Goal: Task Accomplishment & Management: Manage account settings

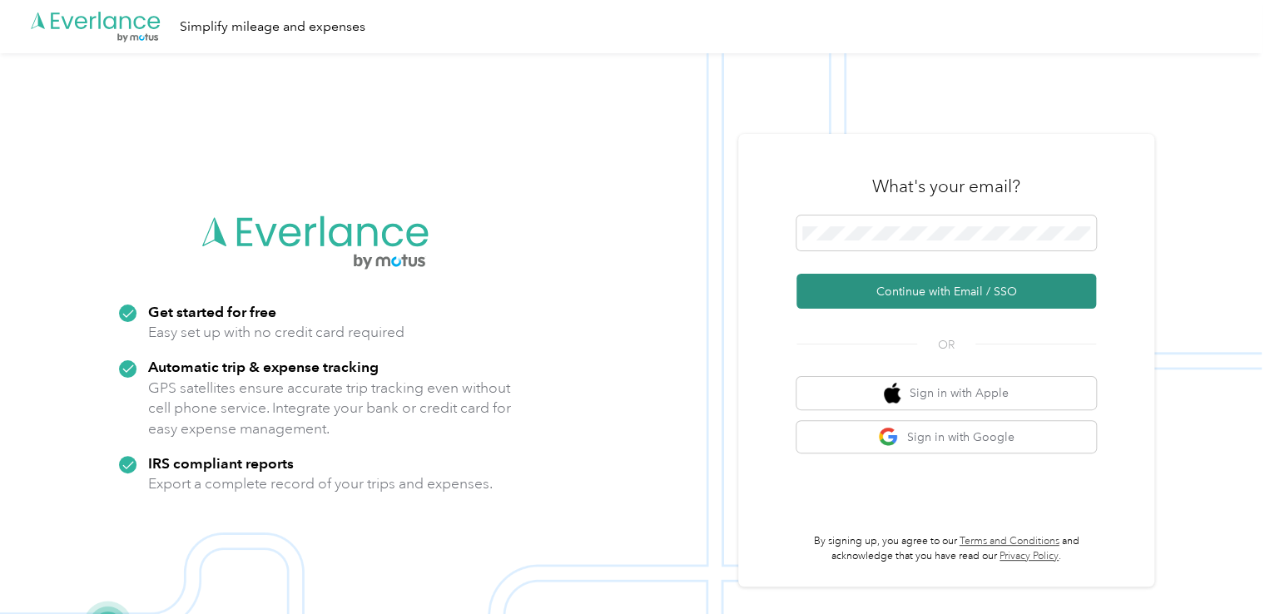
click at [910, 282] on button "Continue with Email / SSO" at bounding box center [946, 291] width 300 height 35
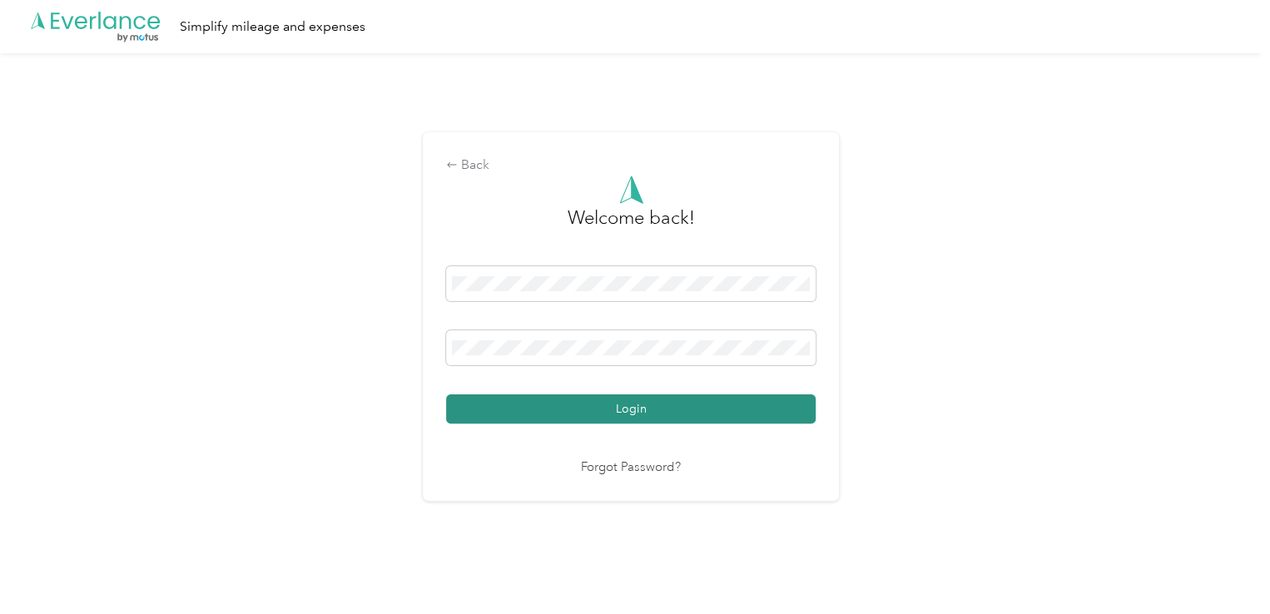
click at [694, 400] on button "Login" at bounding box center [630, 408] width 369 height 29
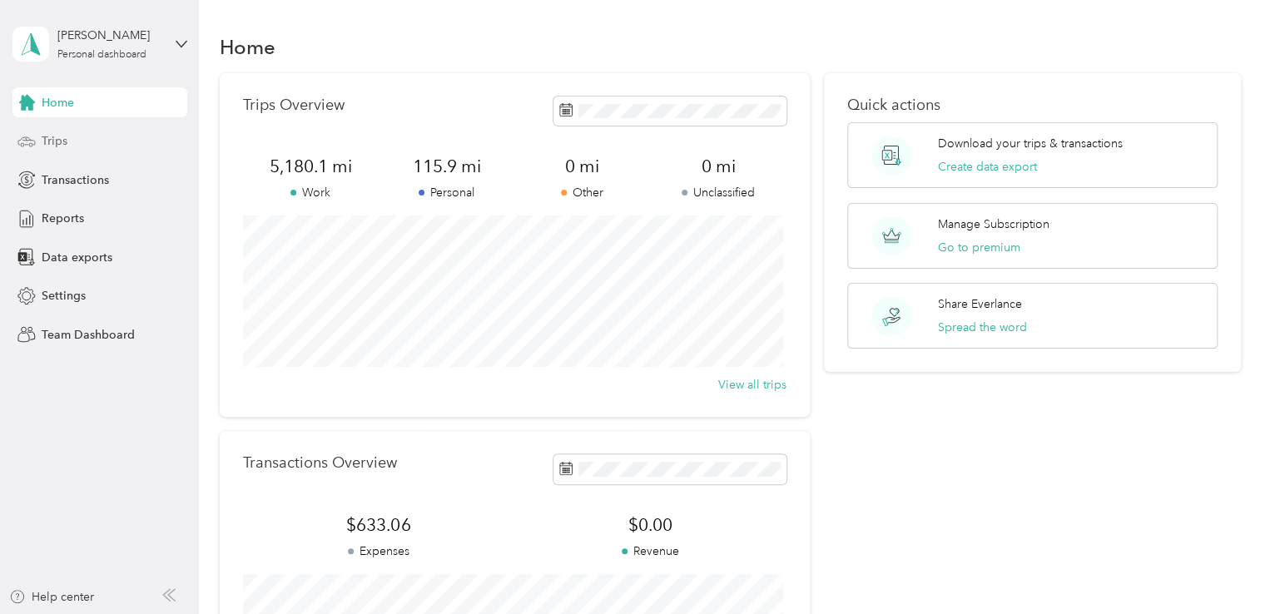
click at [52, 146] on span "Trips" at bounding box center [55, 140] width 26 height 17
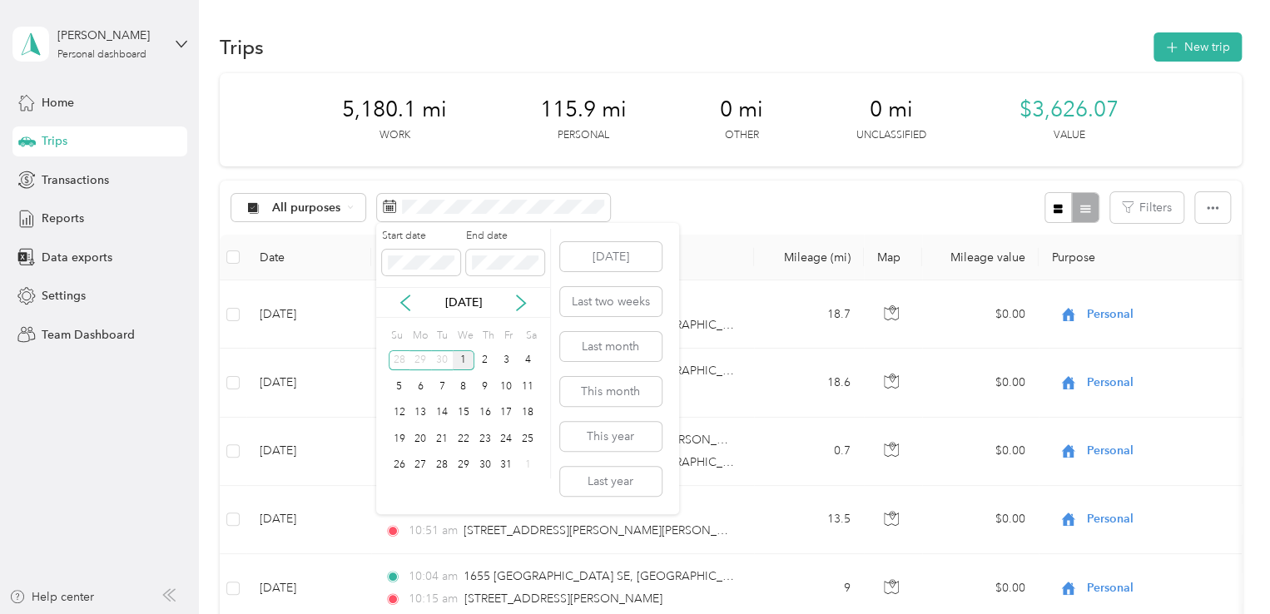
click at [399, 310] on div "[DATE]" at bounding box center [463, 302] width 174 height 17
click at [402, 302] on icon at bounding box center [405, 302] width 8 height 15
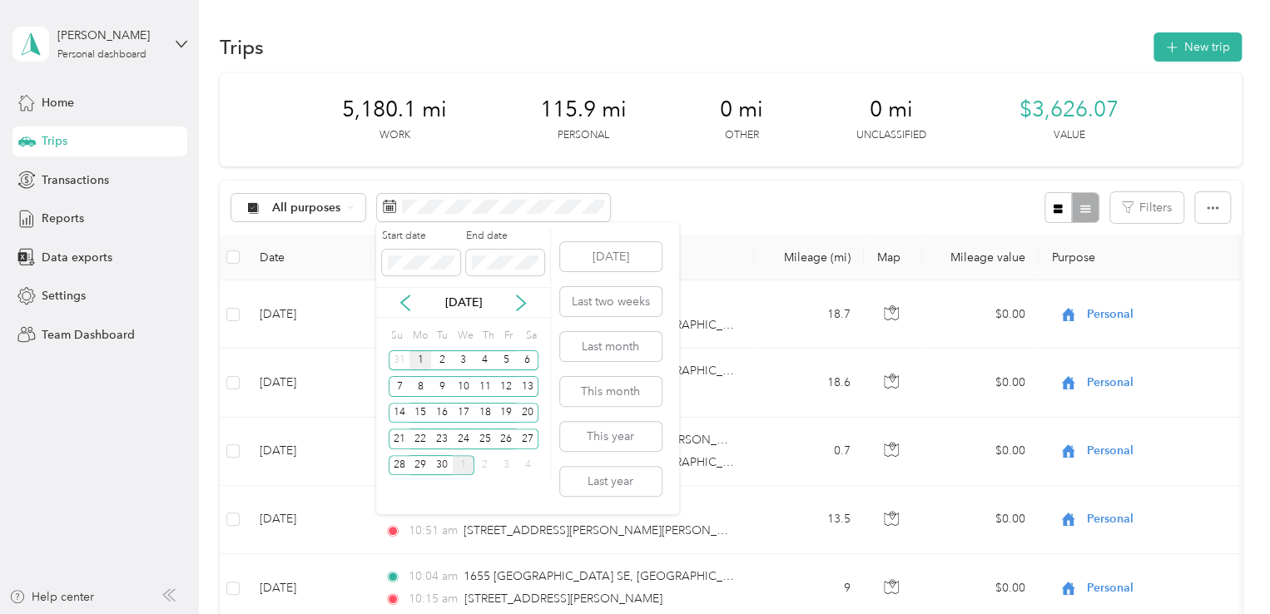
click at [426, 357] on div "1" at bounding box center [420, 360] width 22 height 21
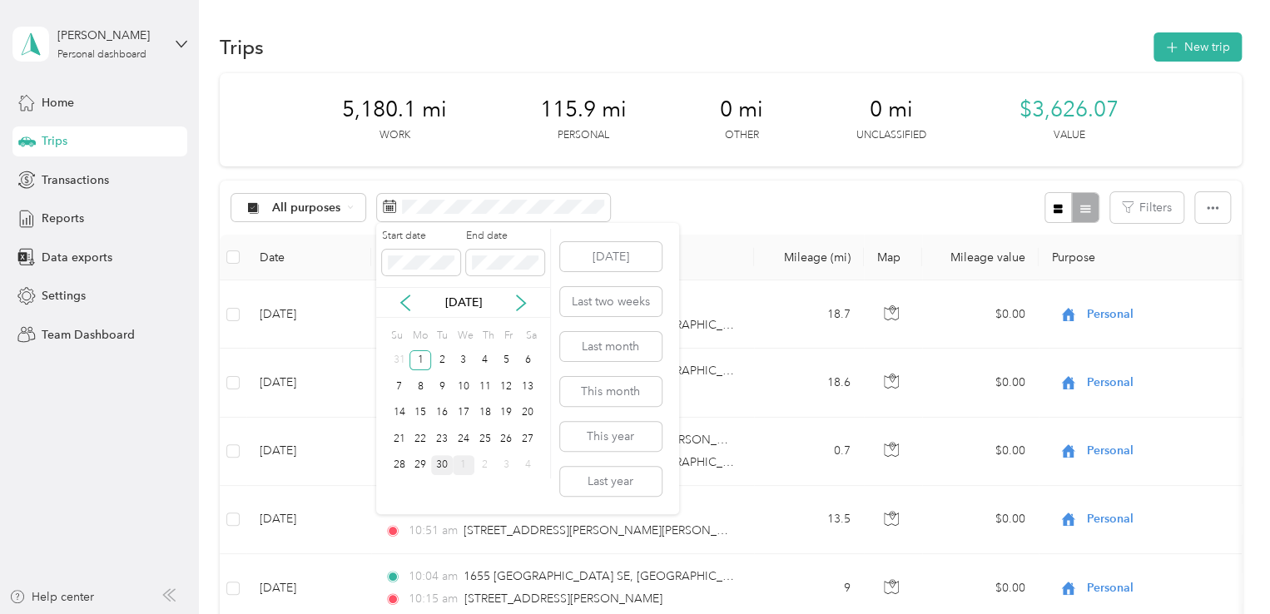
click at [443, 465] on div "30" at bounding box center [442, 465] width 22 height 21
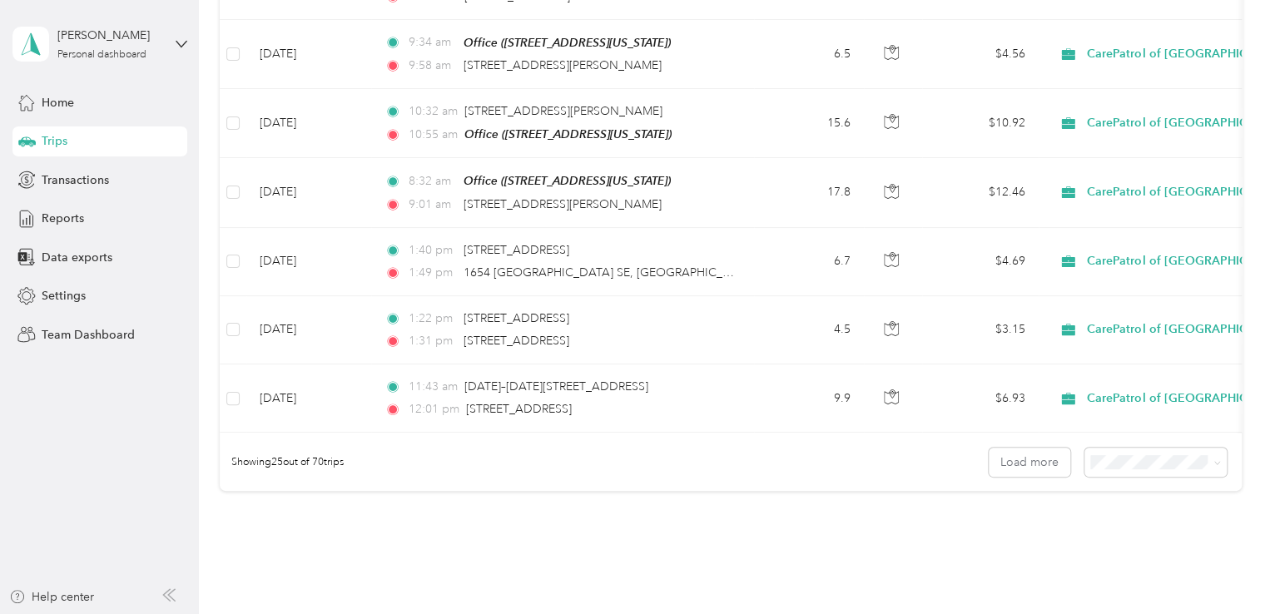
scroll to position [1674, 0]
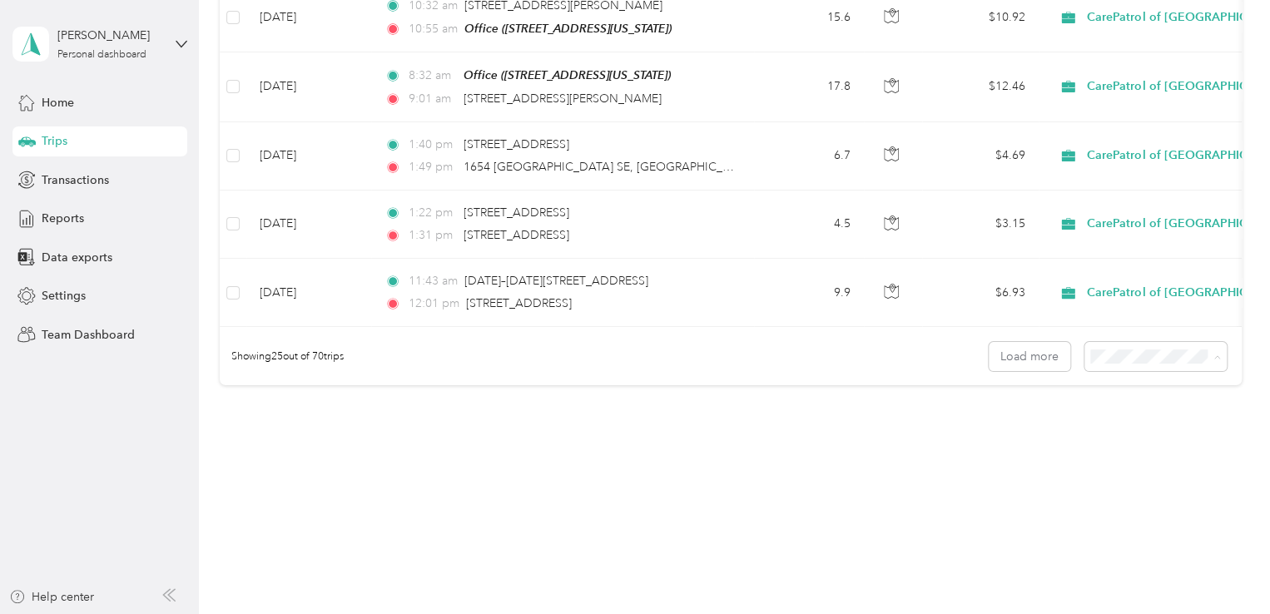
click at [1138, 440] on span "100 per load" at bounding box center [1126, 443] width 68 height 14
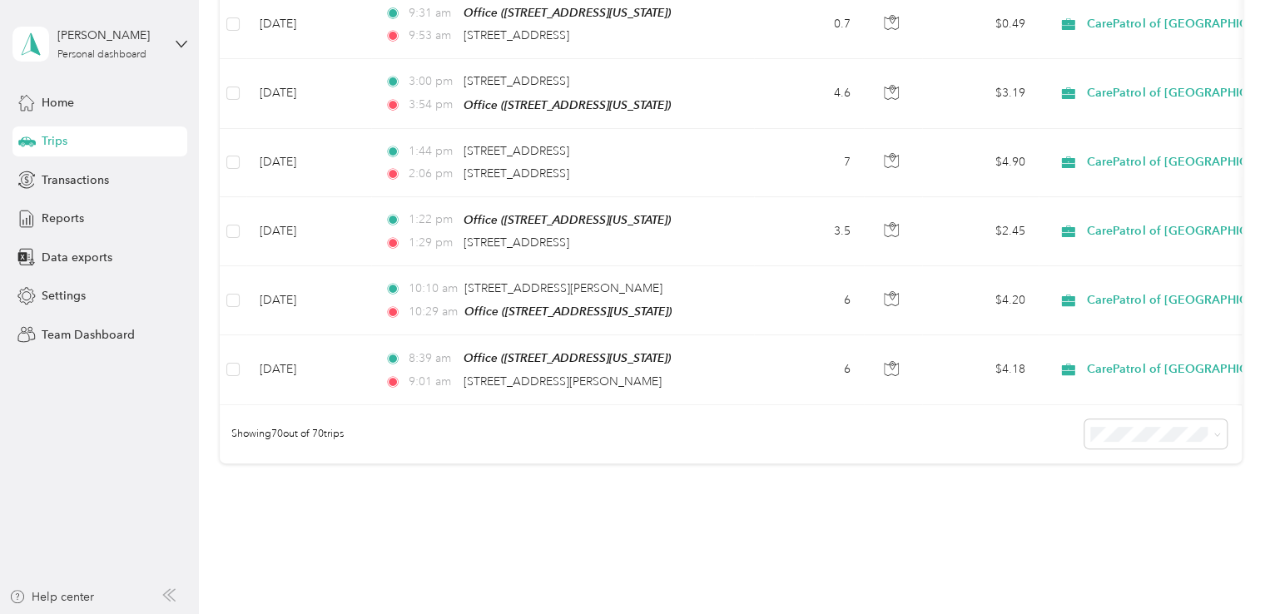
scroll to position [4675, 0]
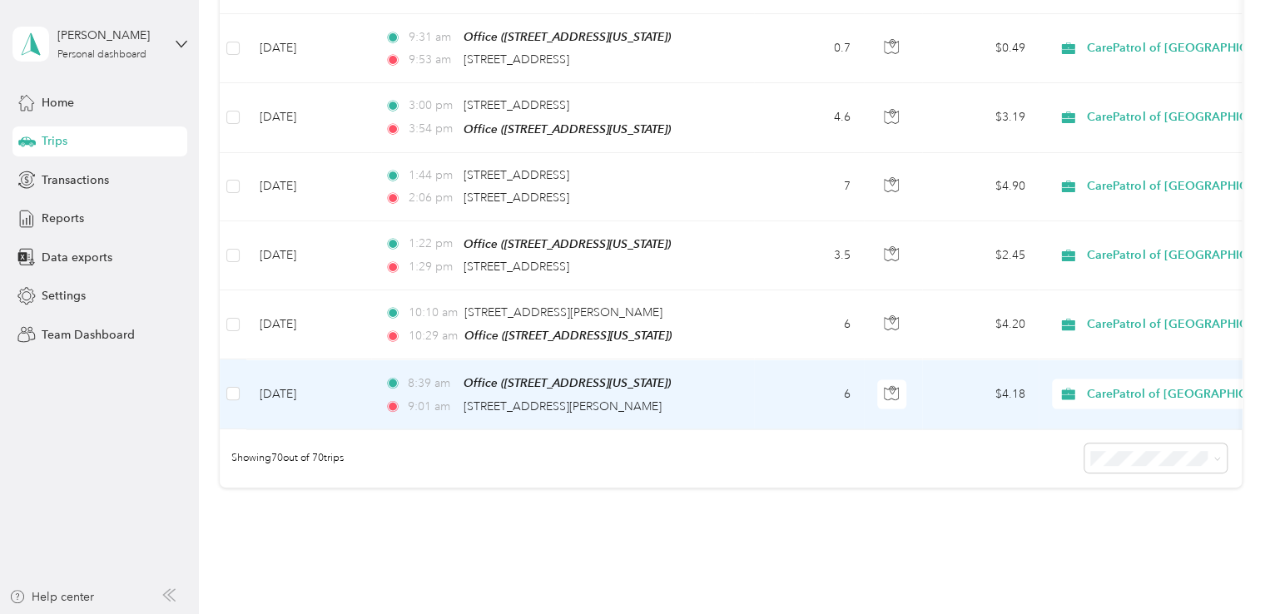
click at [799, 359] on td "6" at bounding box center [809, 393] width 110 height 69
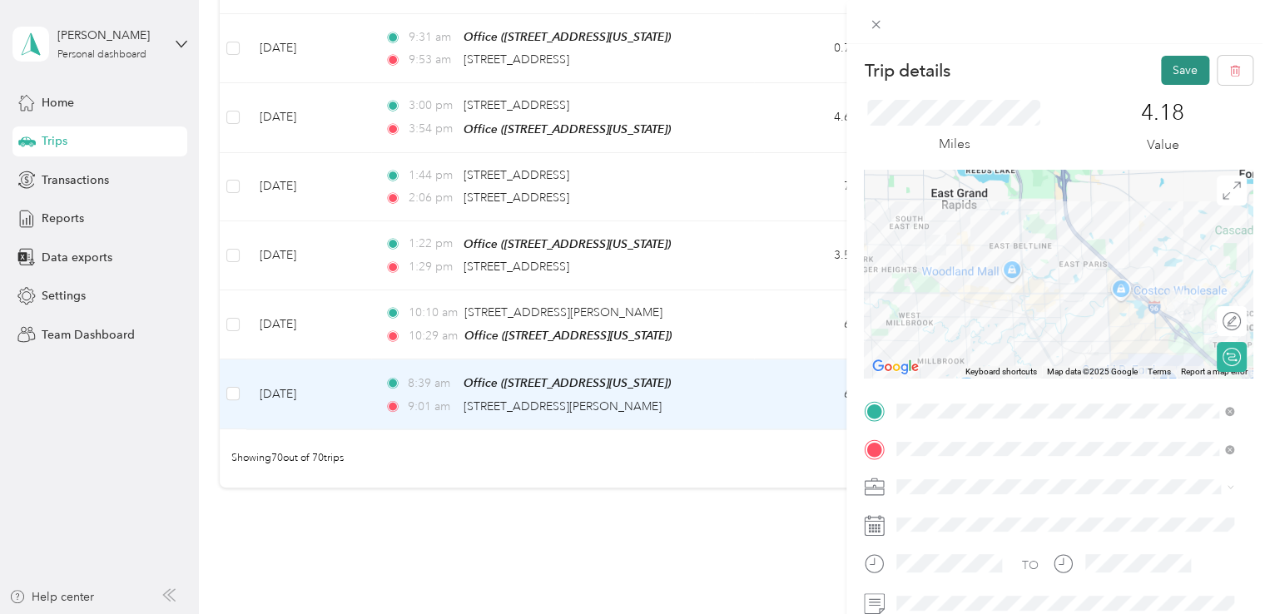
click at [1182, 60] on button "Save" at bounding box center [1185, 70] width 48 height 29
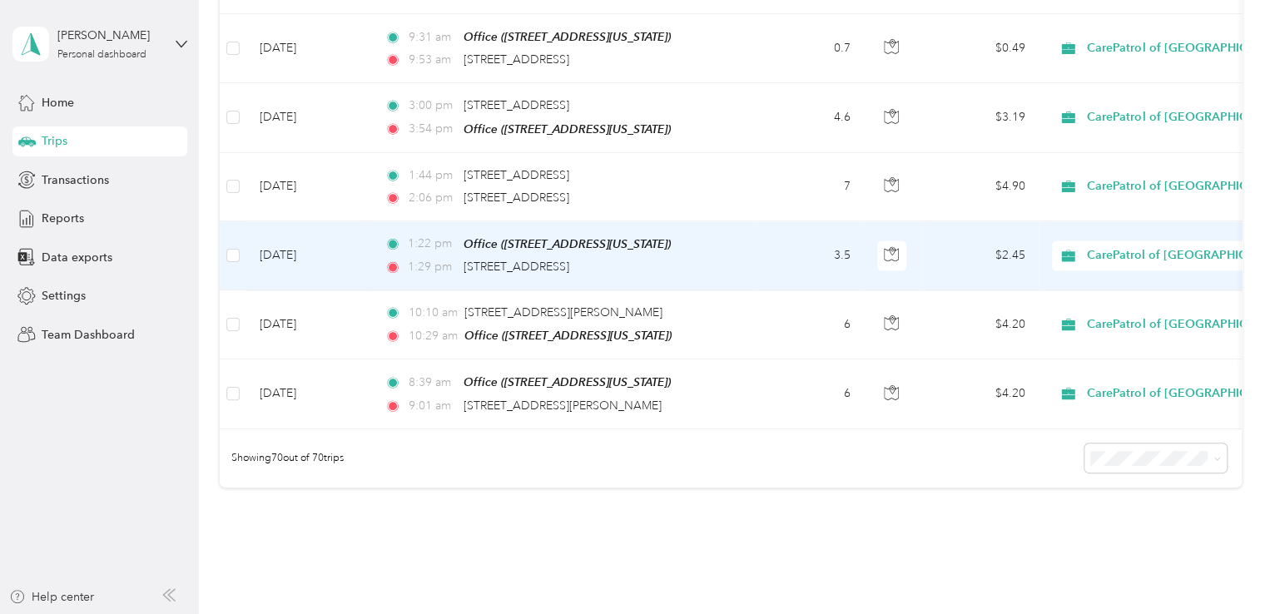
click at [785, 221] on td "3.5" at bounding box center [809, 255] width 110 height 69
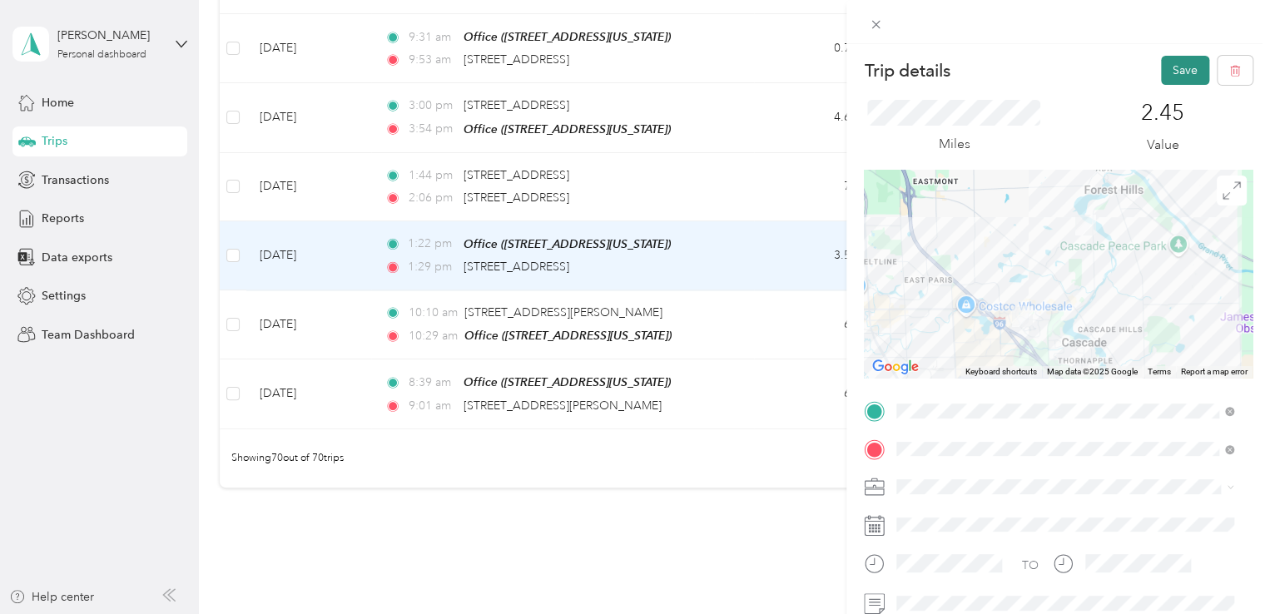
click at [1162, 70] on button "Save" at bounding box center [1185, 70] width 48 height 29
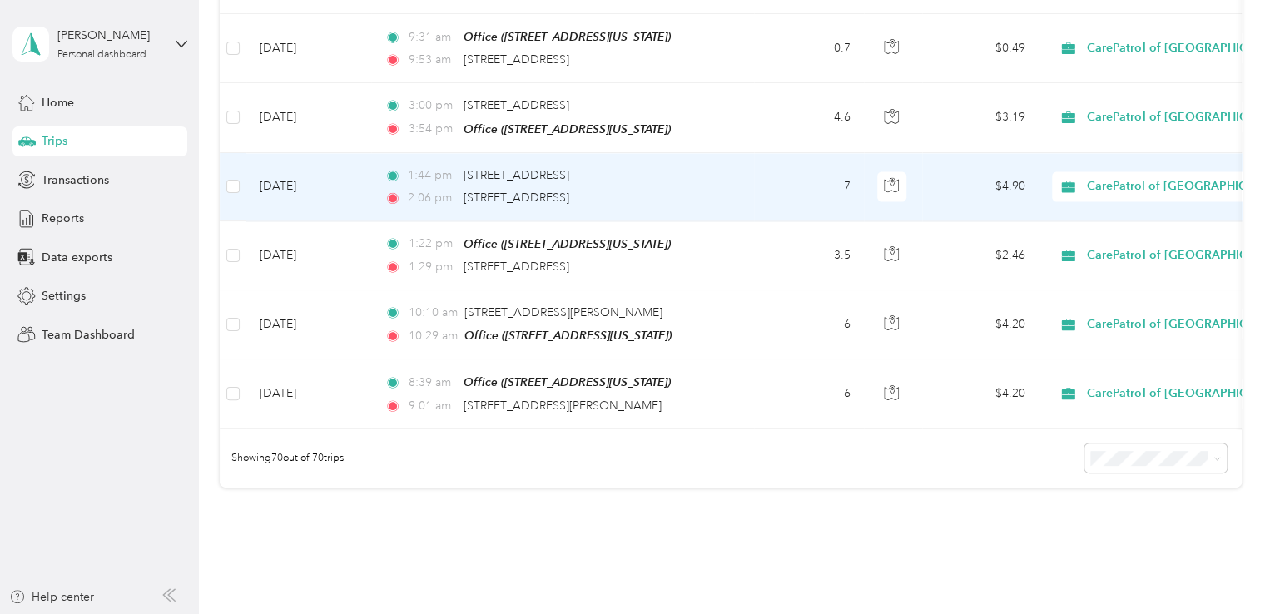
click at [750, 156] on td "1:44 pm [STREET_ADDRESS] 2:06 pm [STREET_ADDRESS]" at bounding box center [562, 187] width 383 height 68
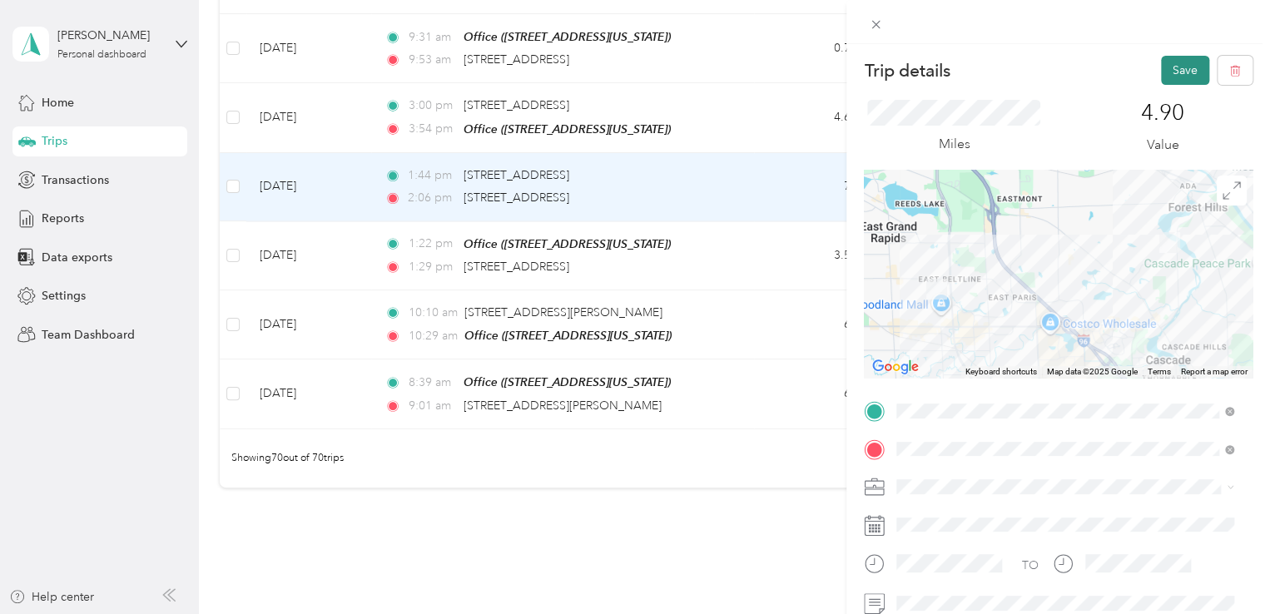
click at [1170, 67] on button "Save" at bounding box center [1185, 70] width 48 height 29
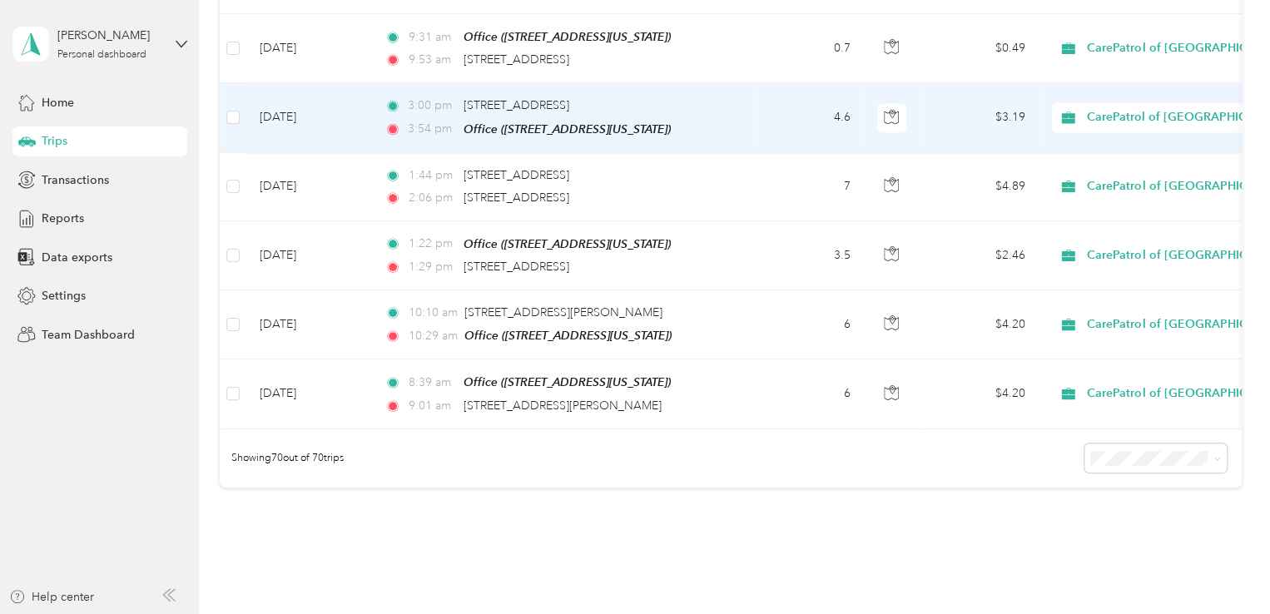
click at [768, 83] on td "4.6" at bounding box center [809, 117] width 110 height 69
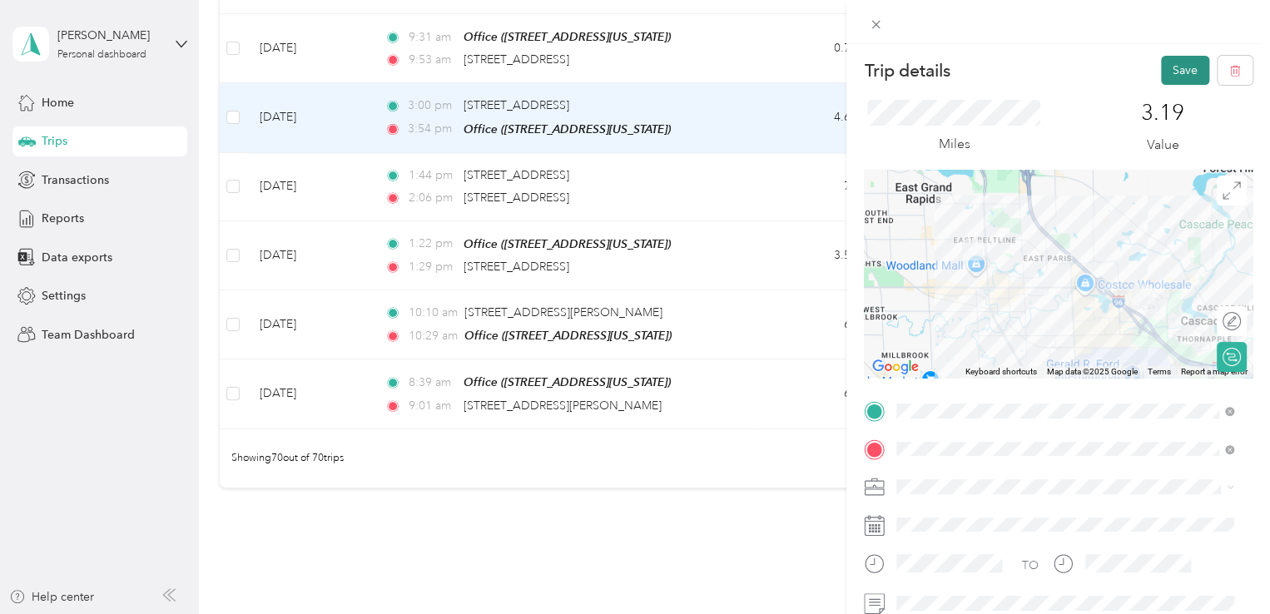
click at [1161, 67] on button "Save" at bounding box center [1185, 70] width 48 height 29
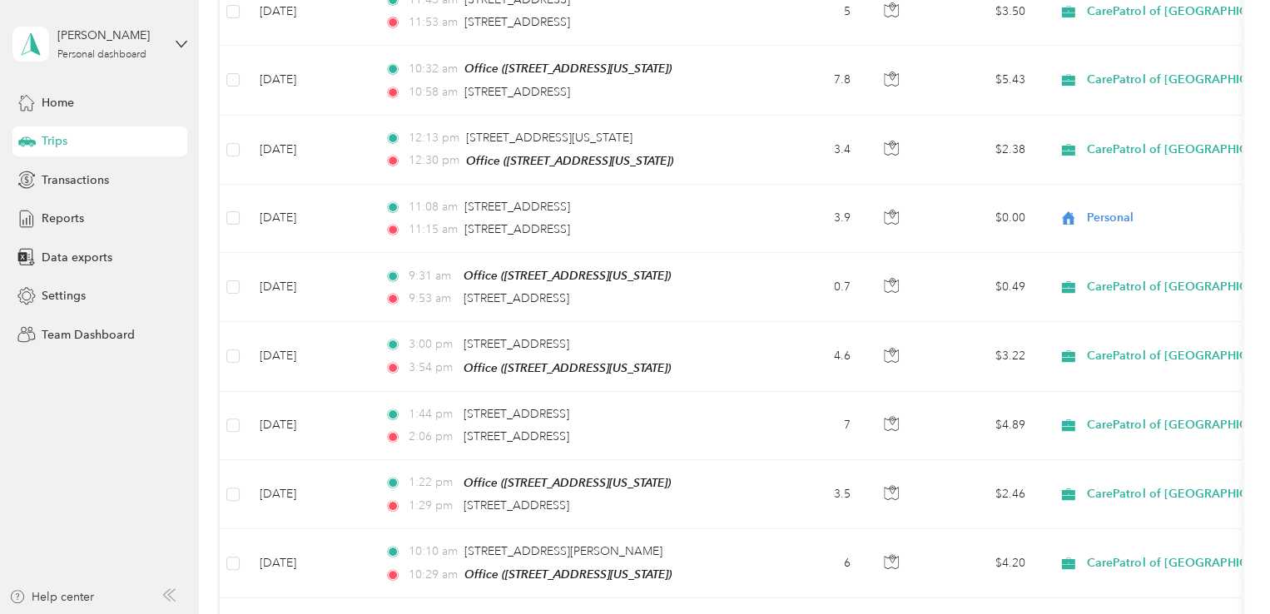
scroll to position [4413, 0]
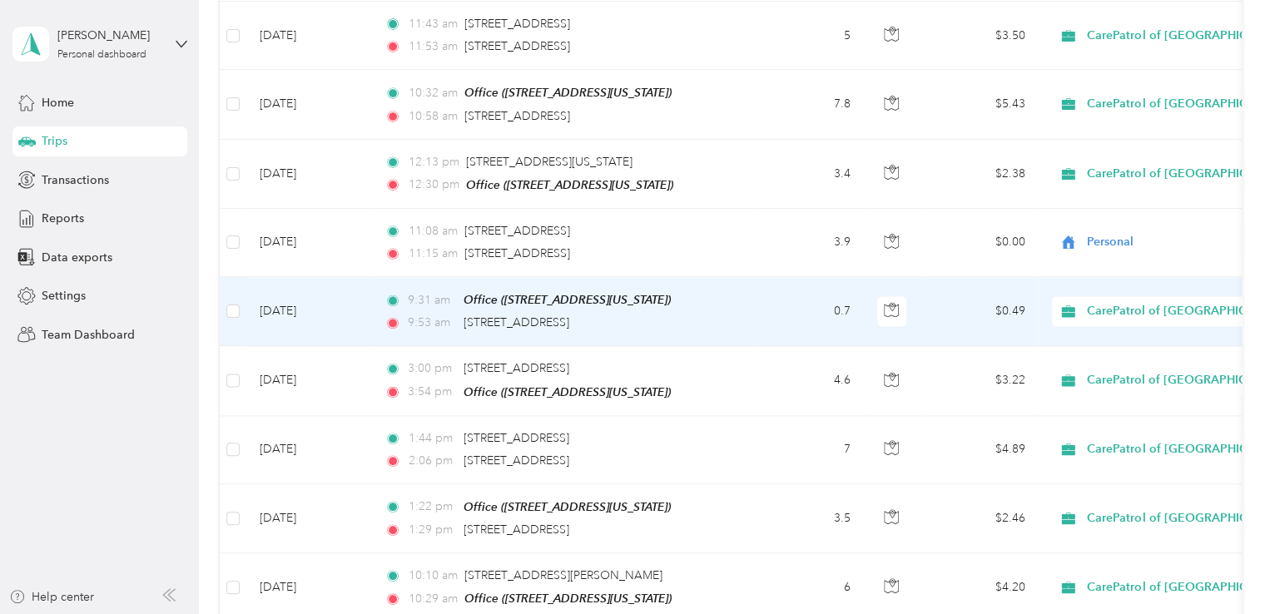
click at [756, 281] on td "0.7" at bounding box center [809, 311] width 110 height 69
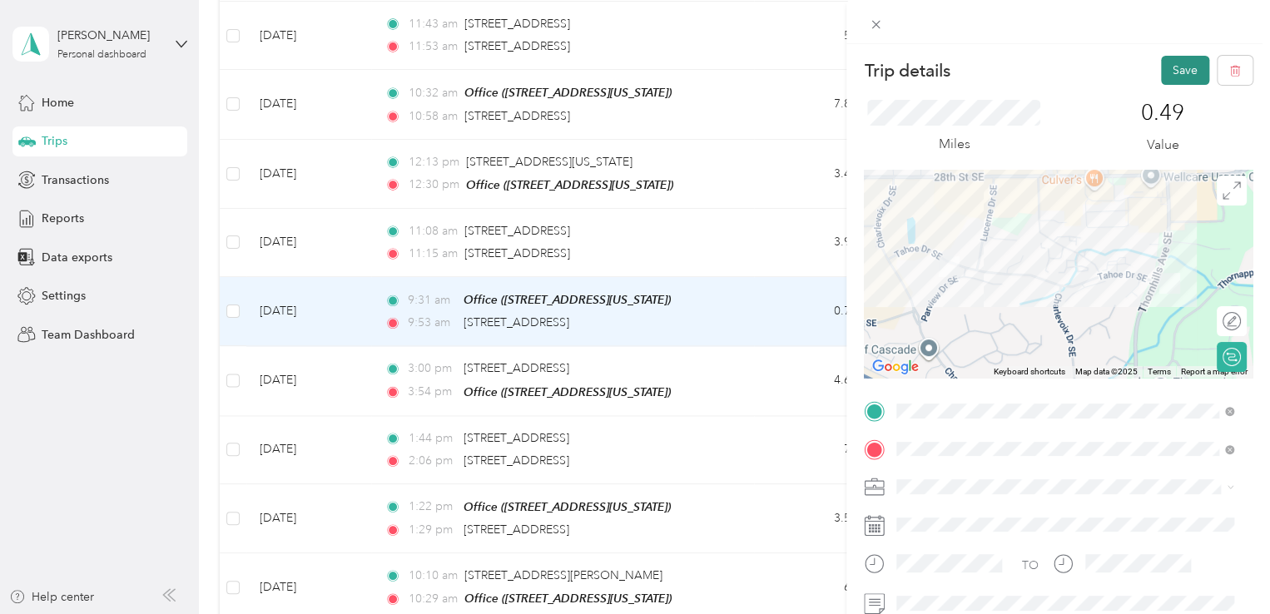
click at [1166, 67] on button "Save" at bounding box center [1185, 70] width 48 height 29
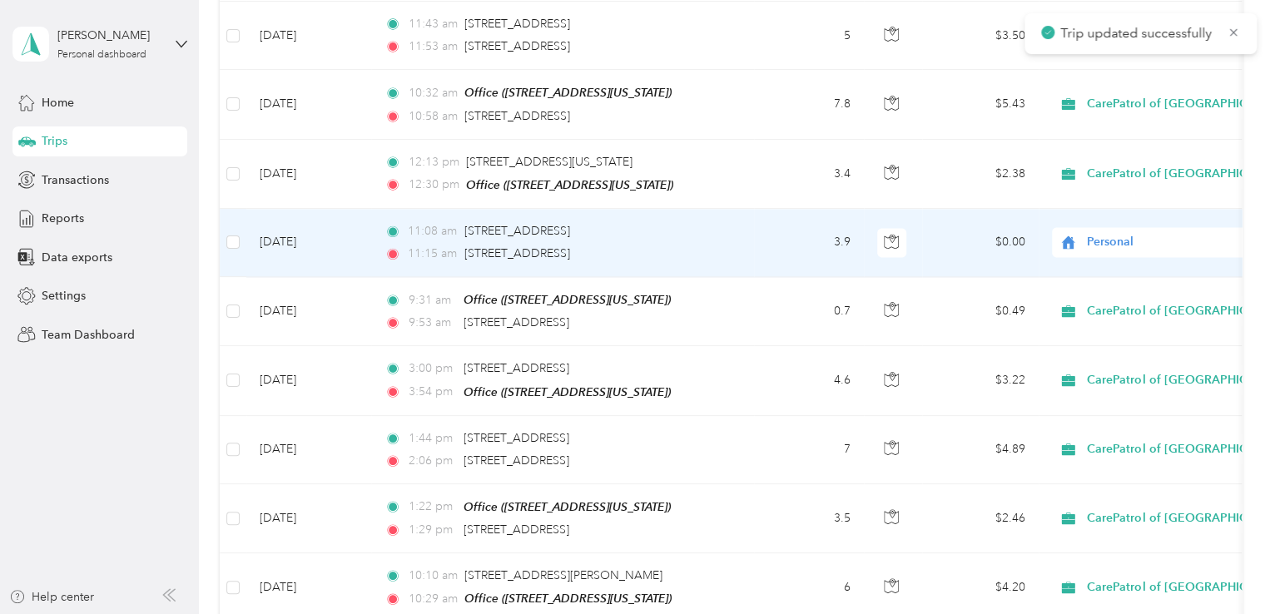
click at [746, 211] on td "11:08 am [STREET_ADDRESS] 11:15 am [STREET_ADDRESS]" at bounding box center [562, 243] width 383 height 68
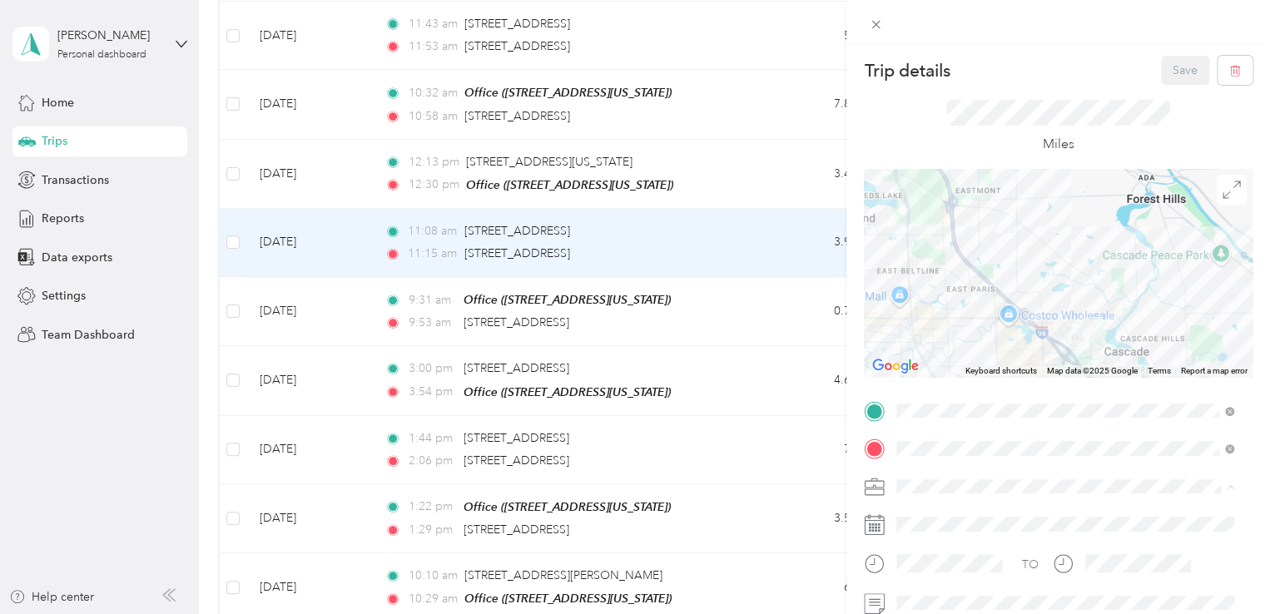
click at [952, 313] on li "CarePatrol of [GEOGRAPHIC_DATA][US_STATE]" at bounding box center [1064, 311] width 349 height 29
click at [1161, 80] on button "Save" at bounding box center [1185, 70] width 48 height 29
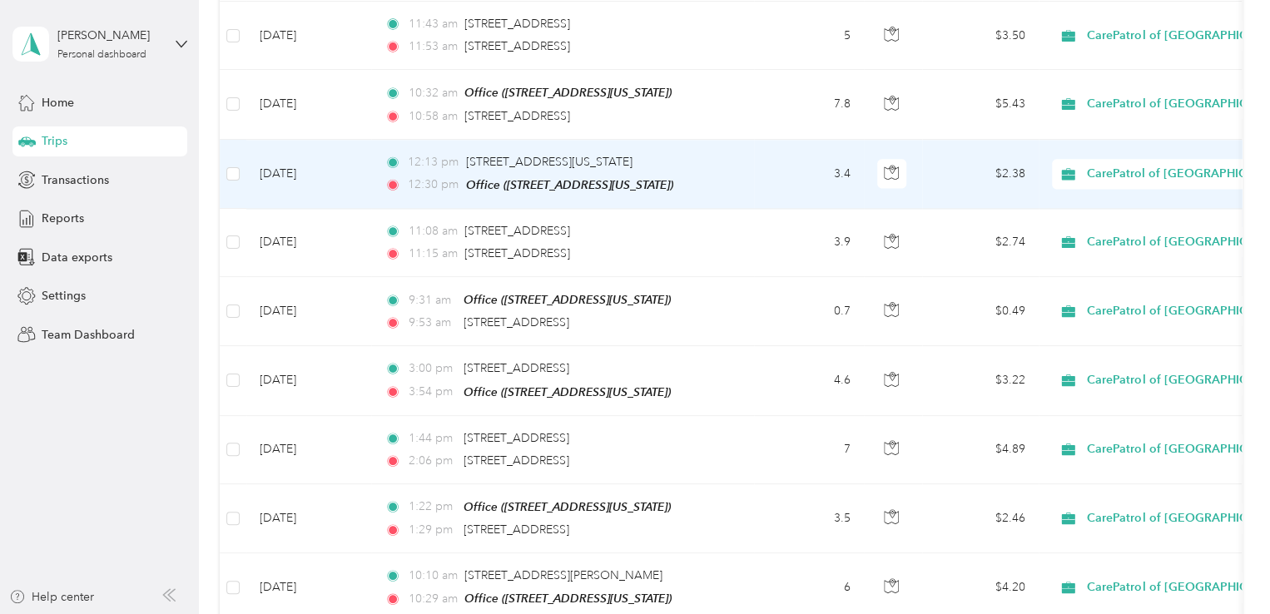
click at [756, 146] on td "3.4" at bounding box center [809, 174] width 110 height 69
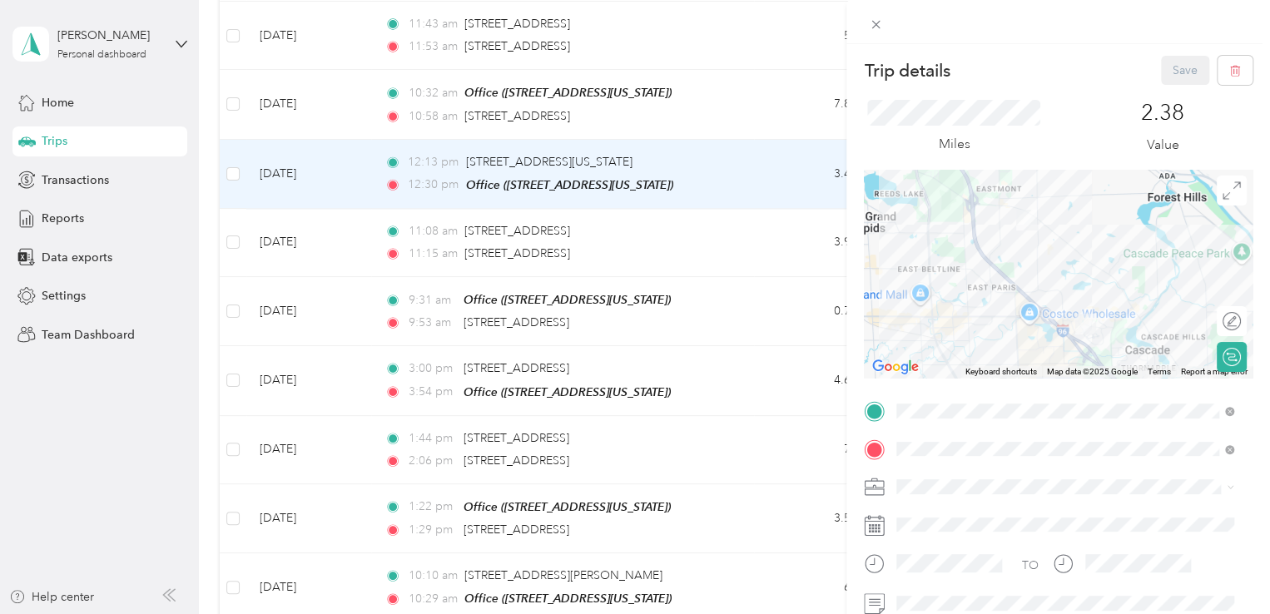
click at [758, 74] on div "Trip details Save This trip cannot be edited because it is either under review,…" at bounding box center [635, 307] width 1270 height 614
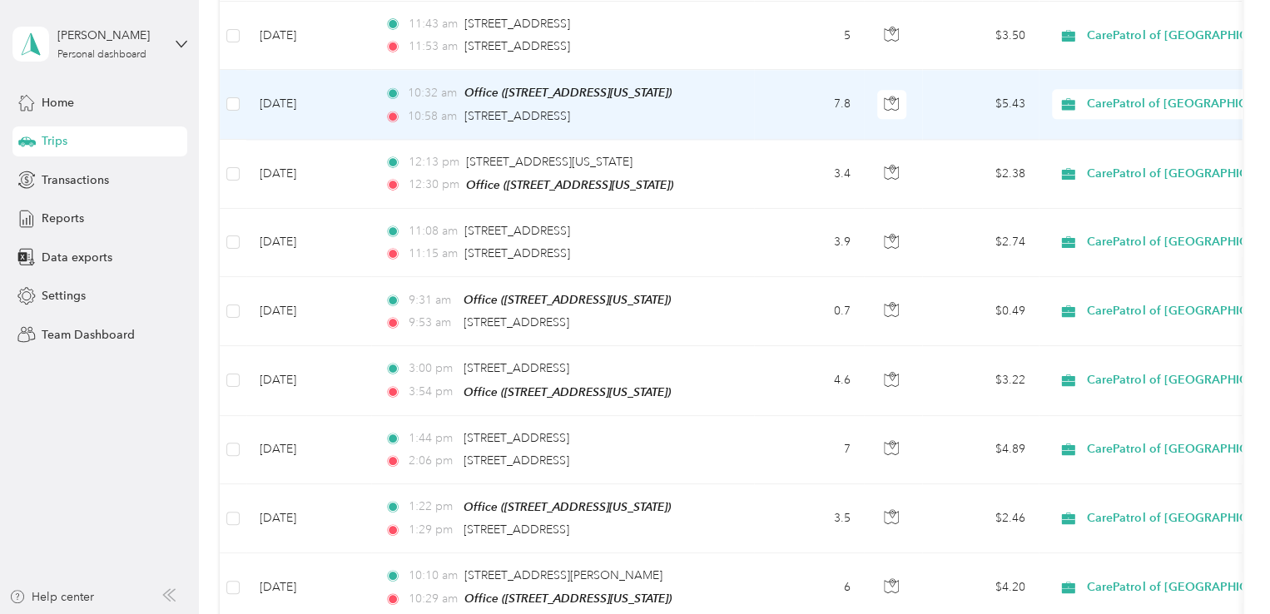
click at [760, 70] on td "7.8" at bounding box center [809, 104] width 110 height 69
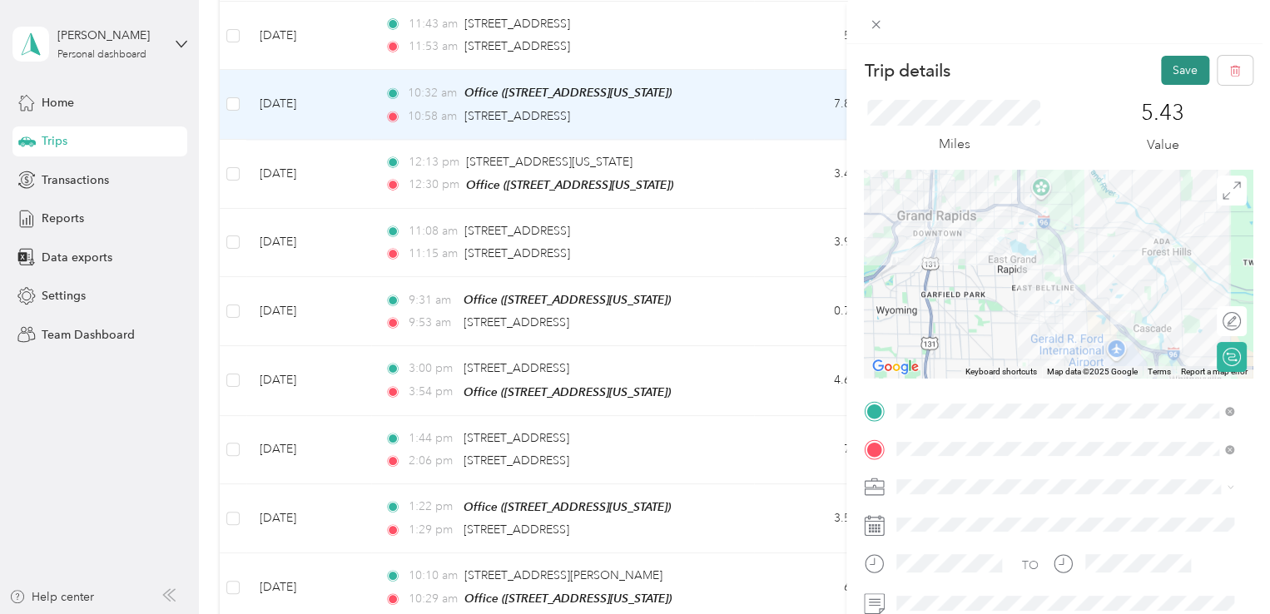
click at [1167, 69] on button "Save" at bounding box center [1185, 70] width 48 height 29
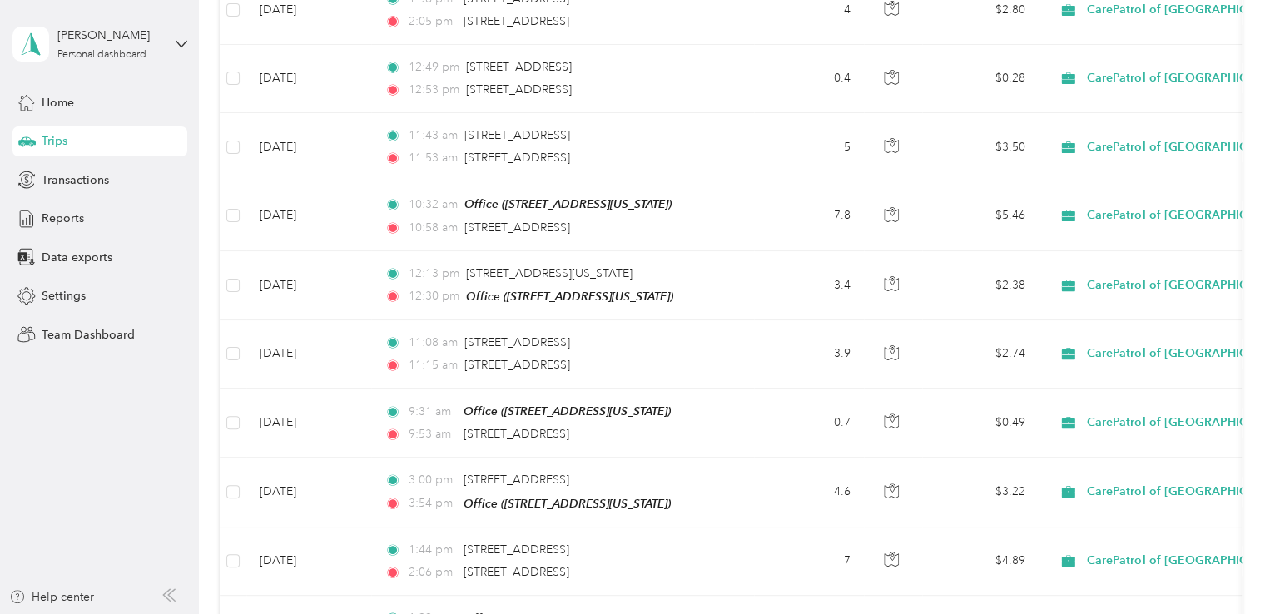
scroll to position [4289, 0]
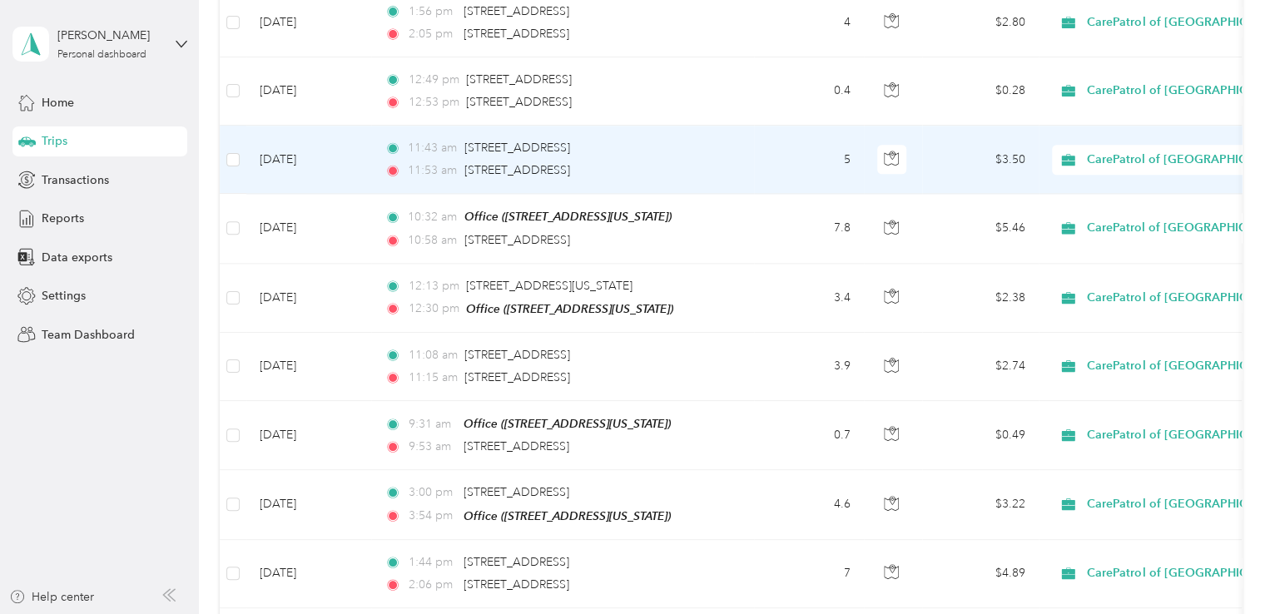
click at [762, 136] on td "5" at bounding box center [809, 160] width 110 height 68
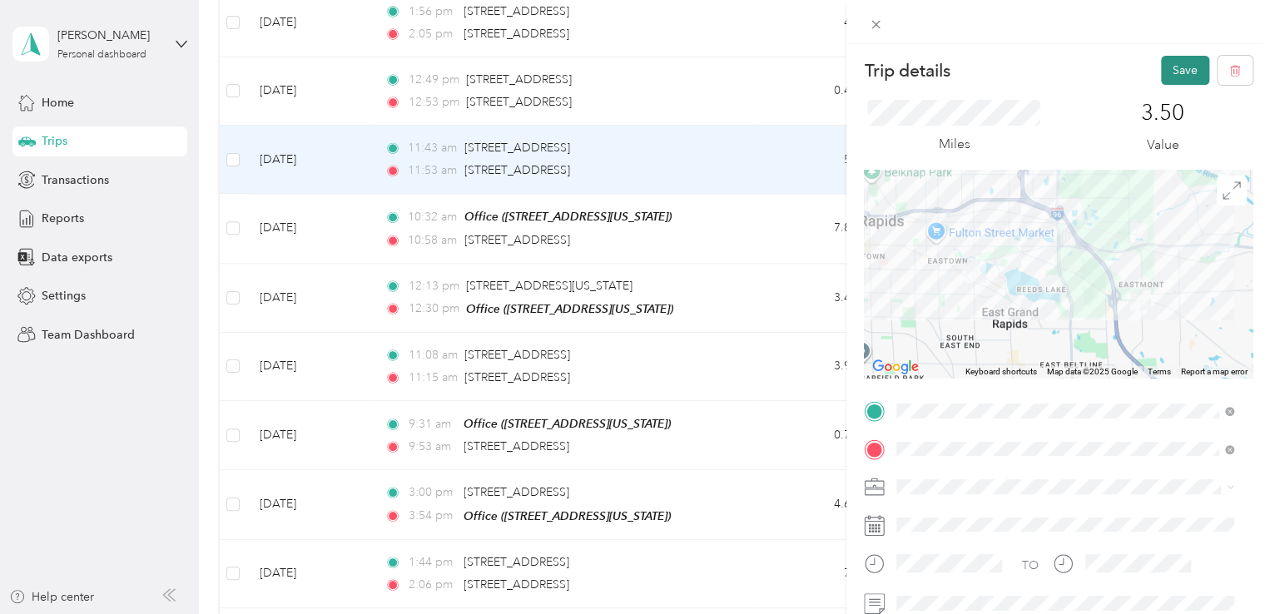
click at [1161, 75] on button "Save" at bounding box center [1185, 70] width 48 height 29
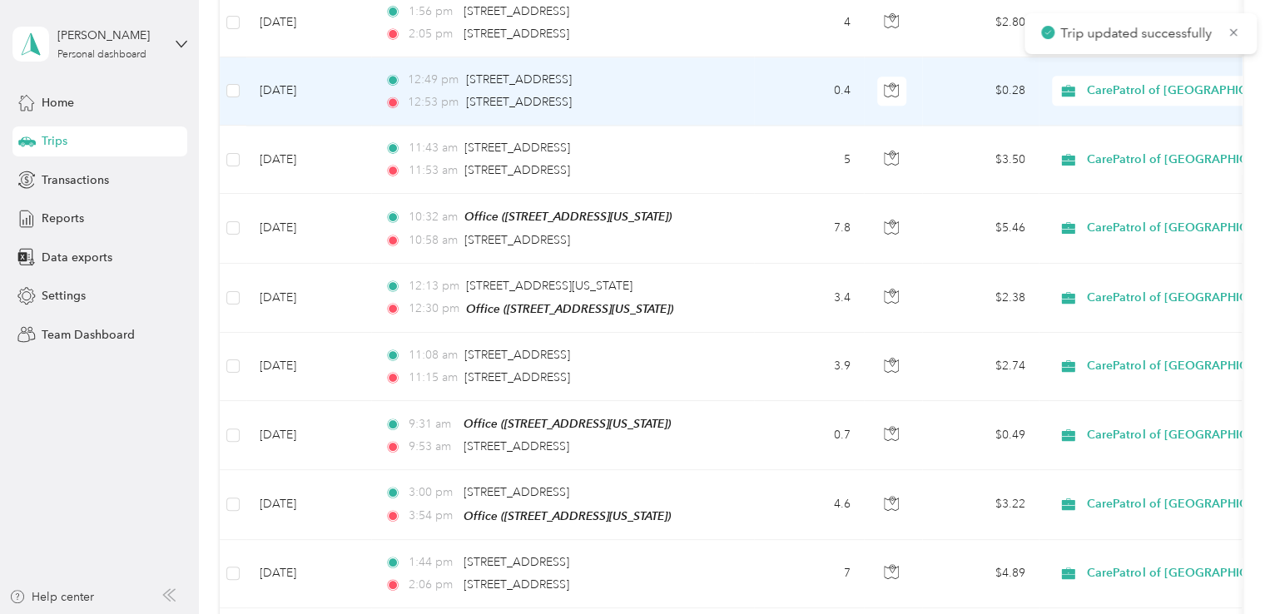
click at [697, 93] on div "12:53 pm [STREET_ADDRESS]" at bounding box center [558, 102] width 349 height 18
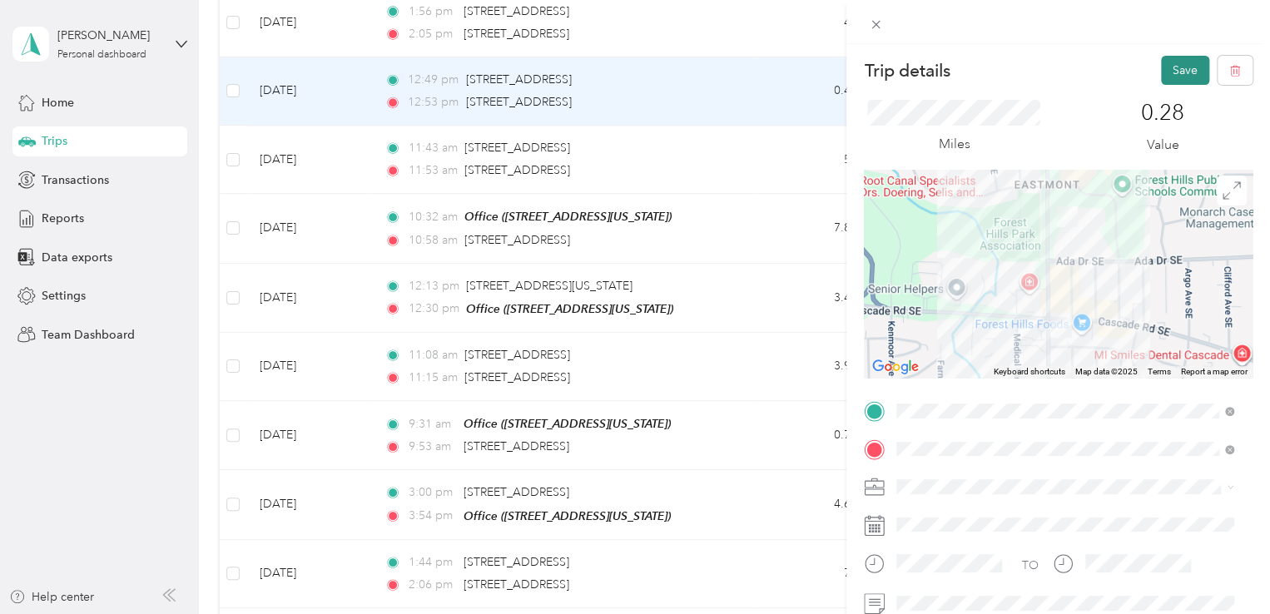
click at [1162, 75] on button "Save" at bounding box center [1185, 70] width 48 height 29
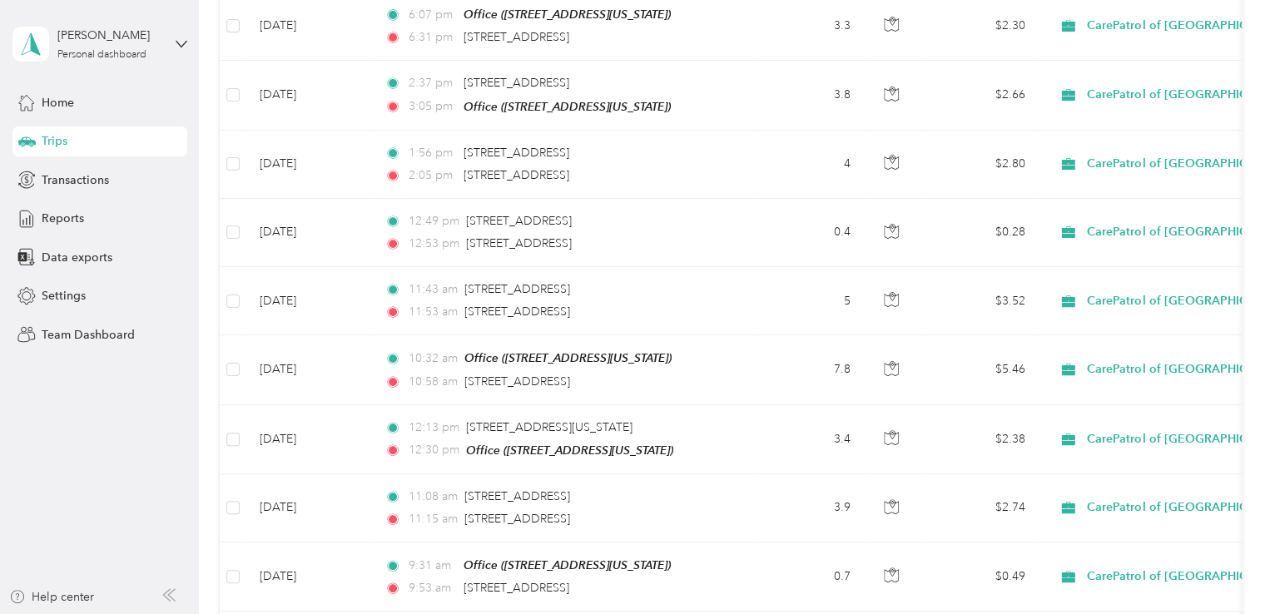
scroll to position [4023, 0]
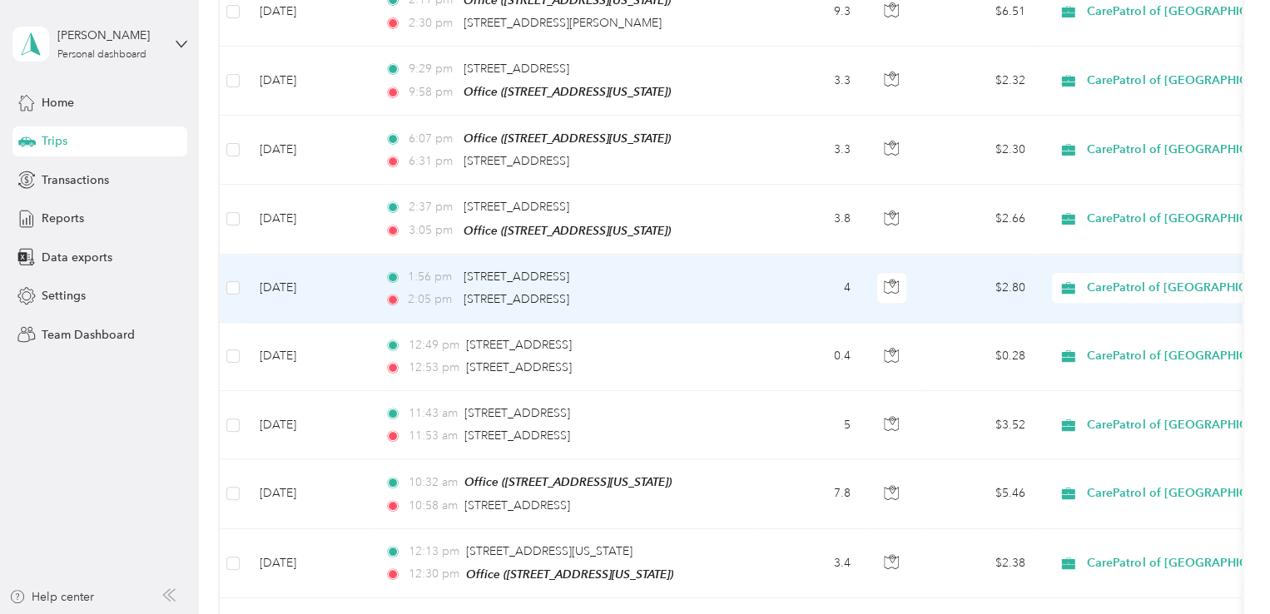
click at [763, 258] on td "4" at bounding box center [809, 289] width 110 height 68
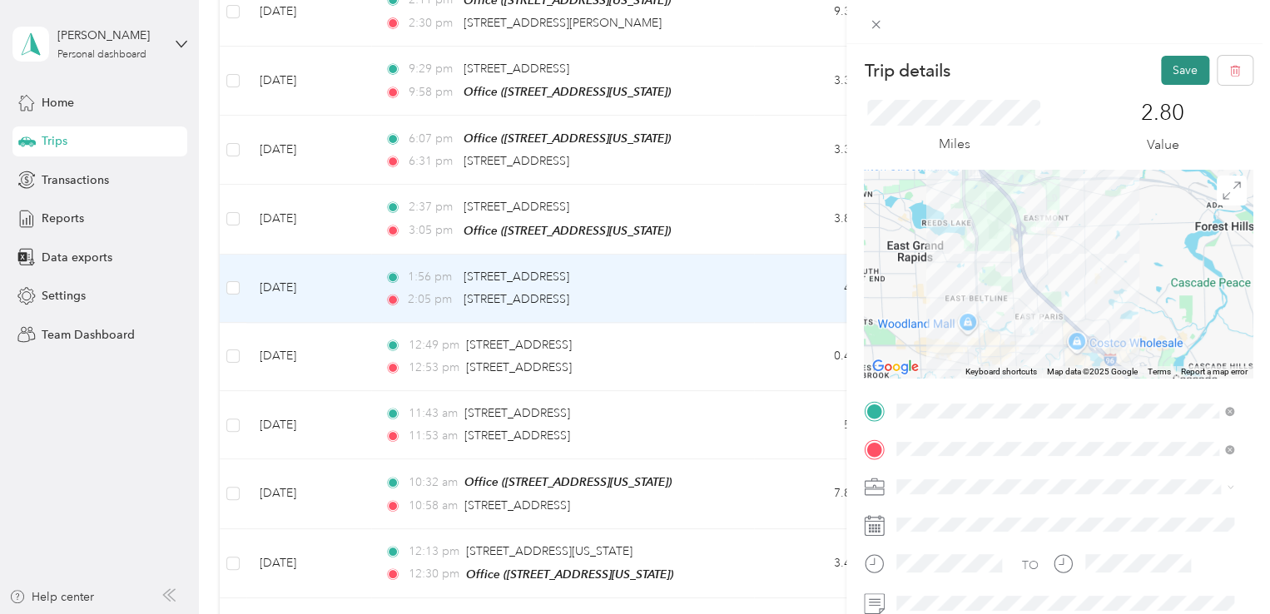
click at [1162, 69] on button "Save" at bounding box center [1185, 70] width 48 height 29
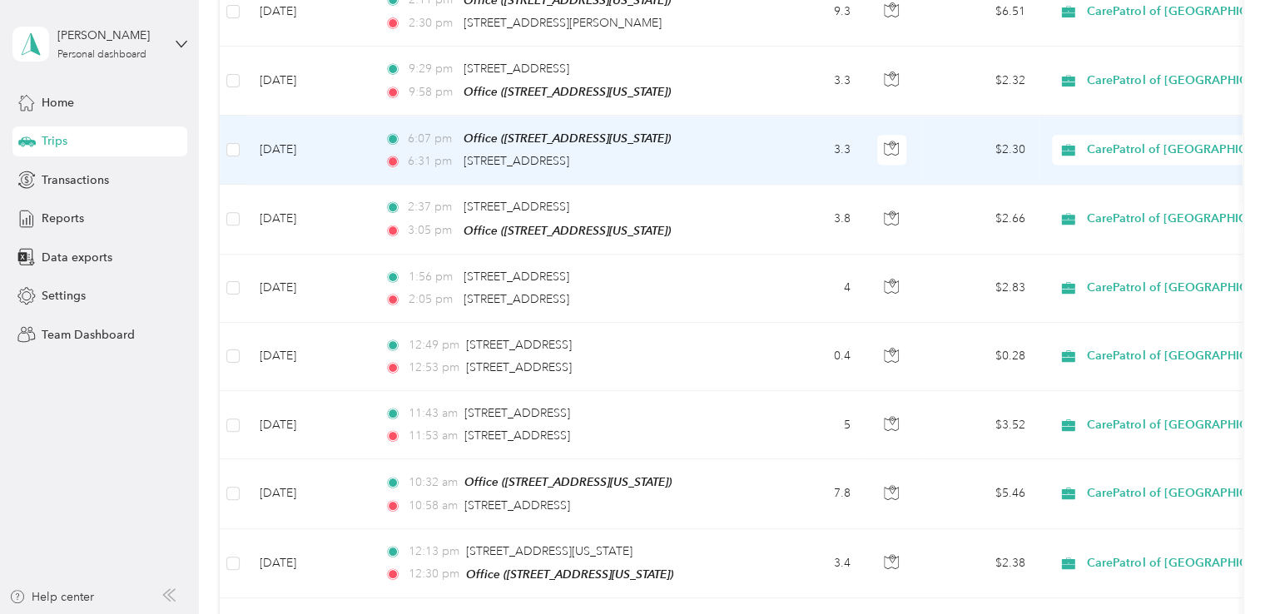
click at [771, 121] on td "3.3" at bounding box center [809, 150] width 110 height 69
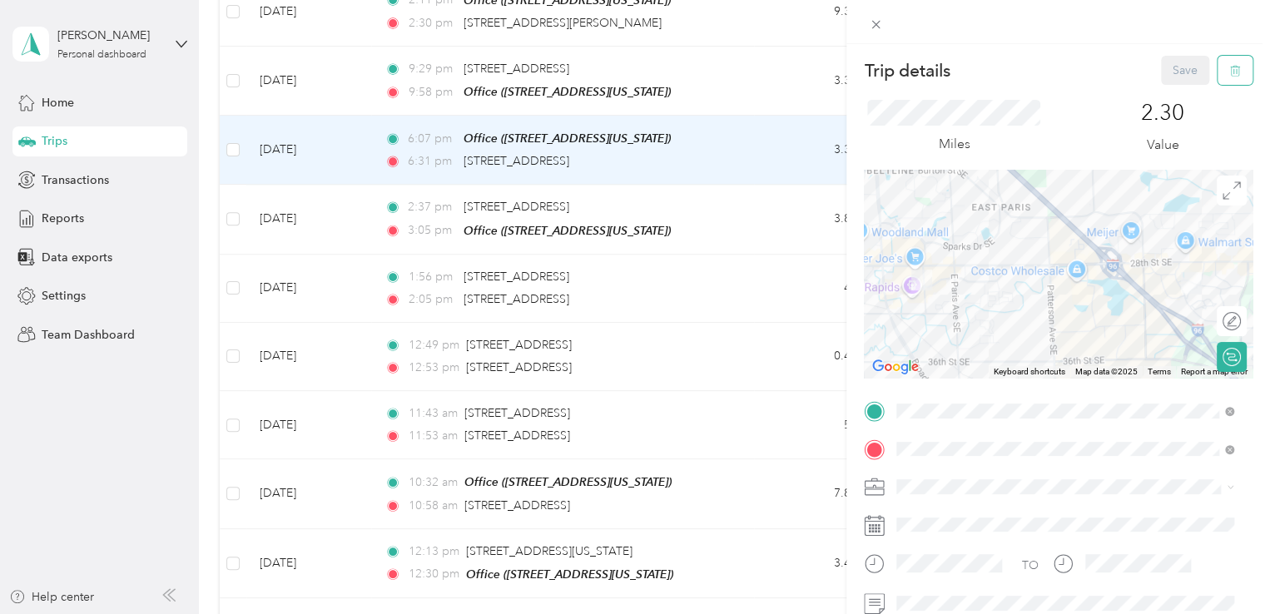
click at [1229, 67] on icon "button" at bounding box center [1235, 71] width 12 height 12
click at [1170, 97] on button "Yes" at bounding box center [1173, 90] width 32 height 27
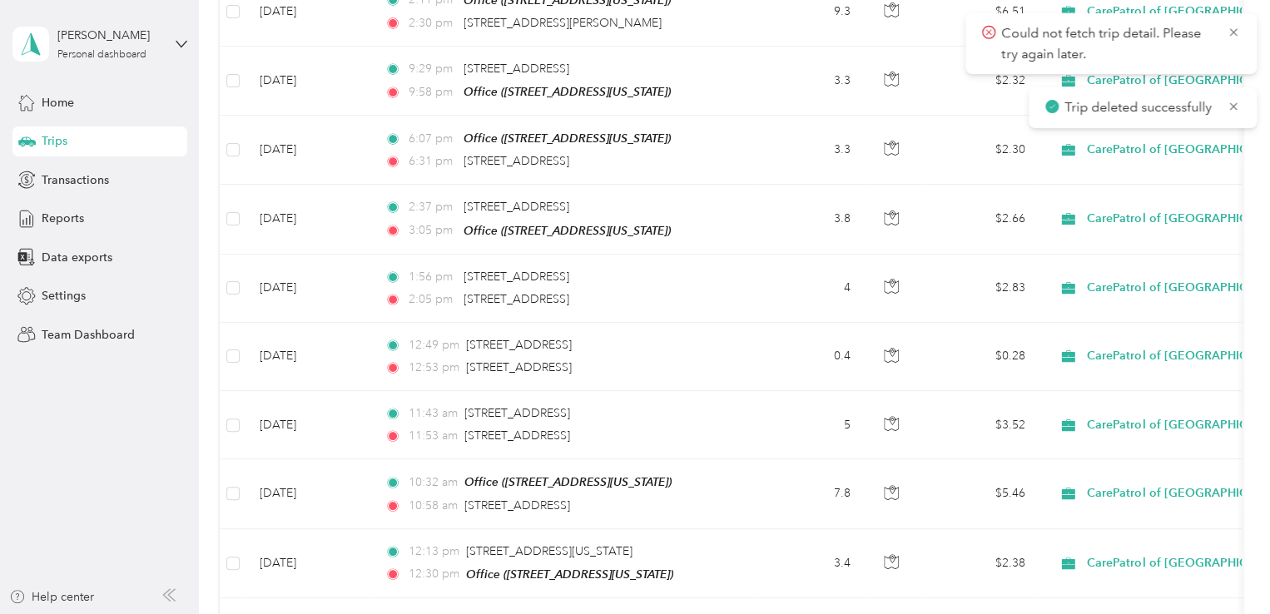
click at [1220, 32] on span "Could not fetch trip detail. Please try again later." at bounding box center [1111, 43] width 258 height 41
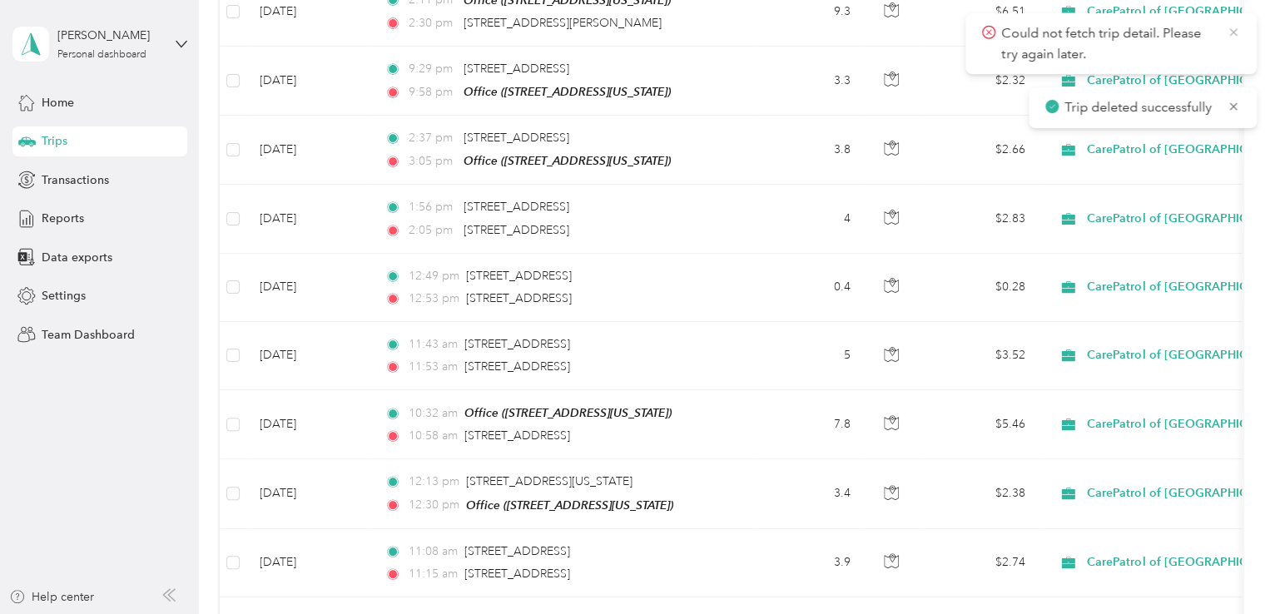
click at [1233, 32] on icon at bounding box center [1232, 31] width 7 height 7
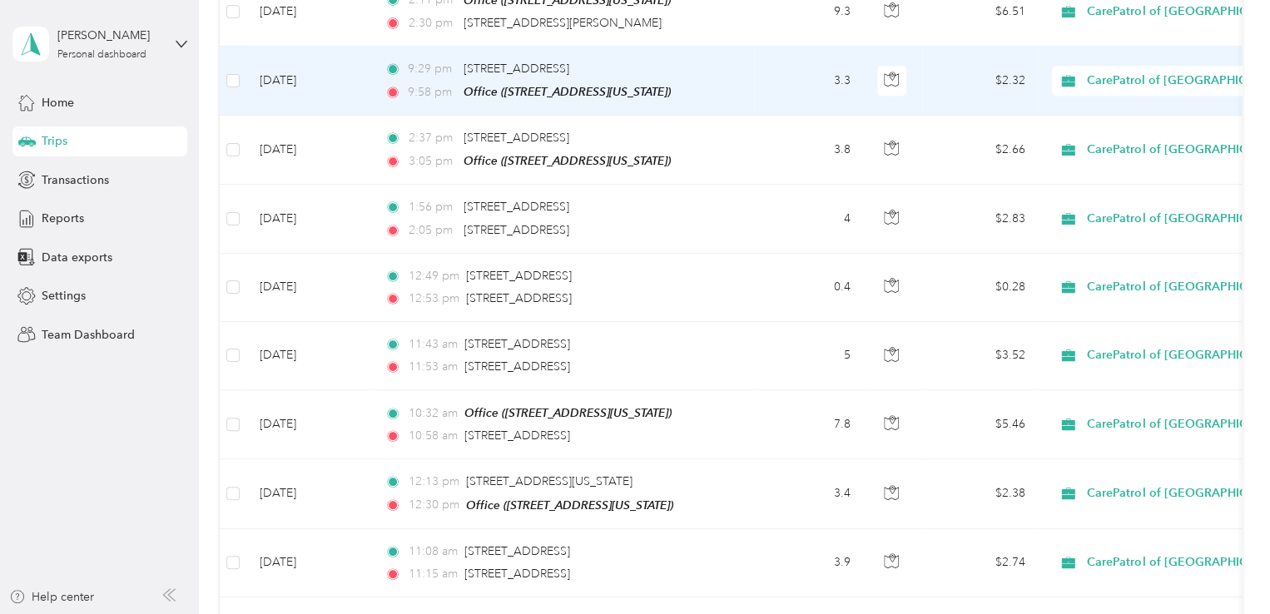
click at [804, 58] on td "3.3" at bounding box center [809, 81] width 110 height 69
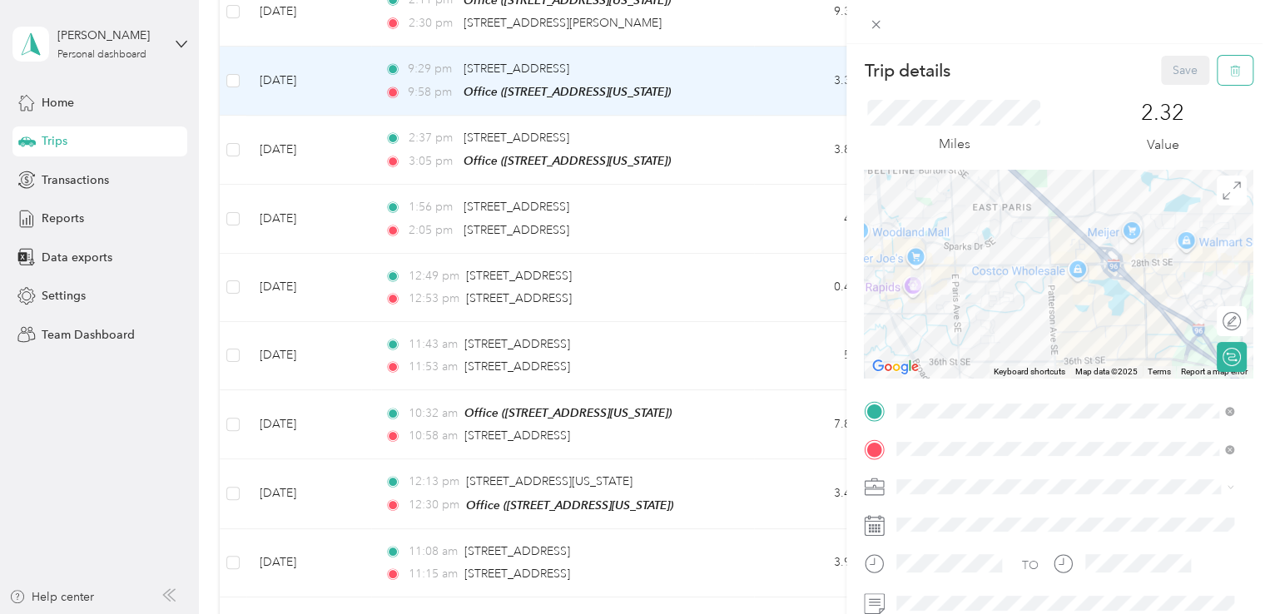
click at [1229, 68] on icon "button" at bounding box center [1235, 71] width 12 height 12
click at [1160, 91] on button "Yes" at bounding box center [1173, 90] width 32 height 27
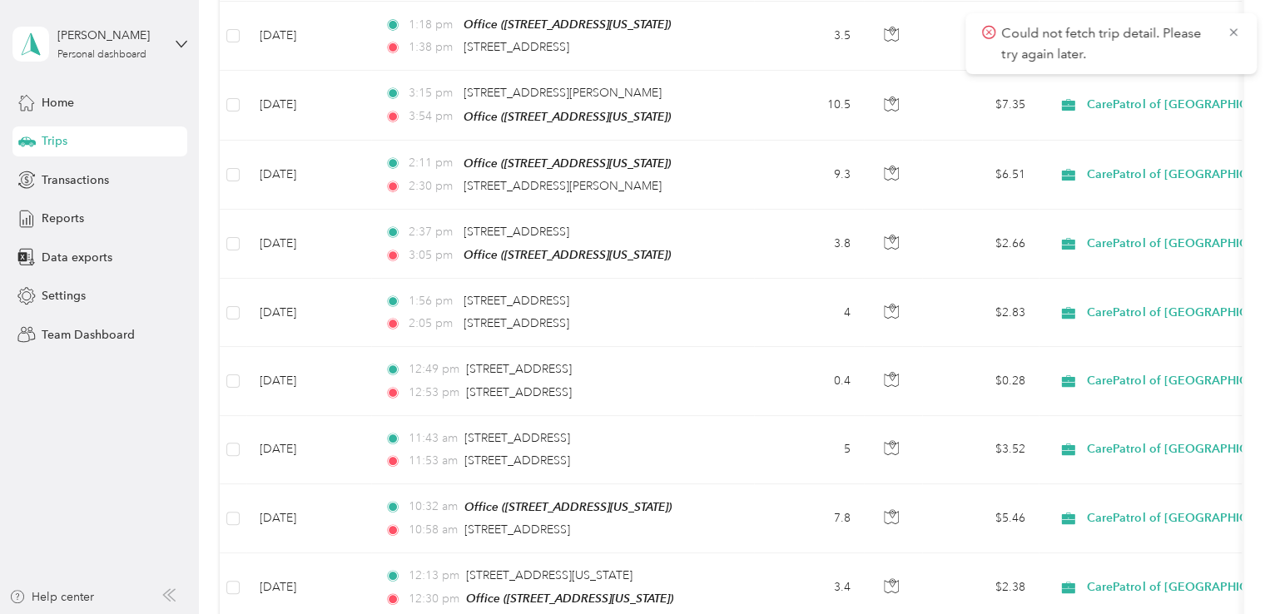
scroll to position [3837, 0]
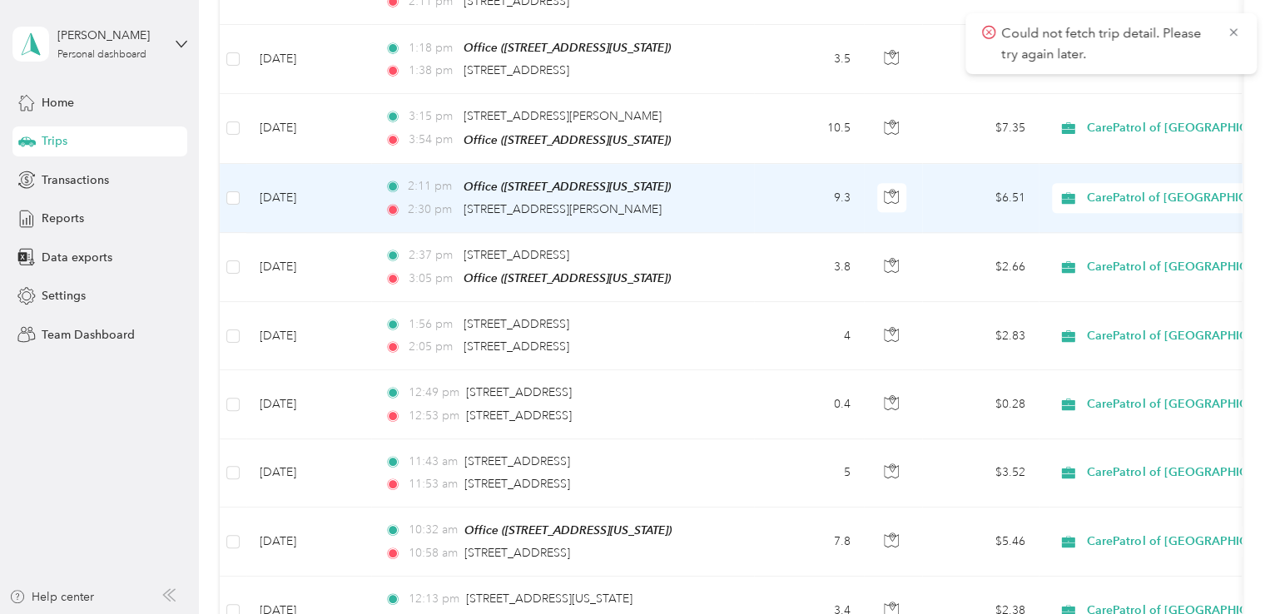
click at [766, 177] on td "9.3" at bounding box center [809, 198] width 110 height 69
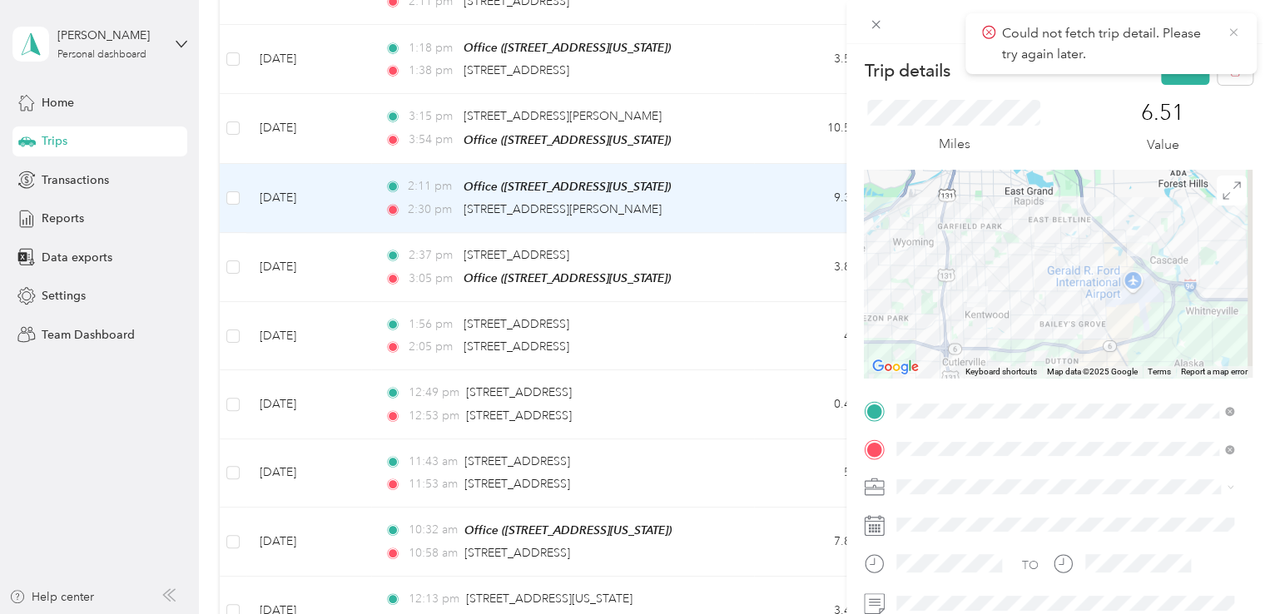
click at [1238, 28] on icon at bounding box center [1232, 32] width 13 height 15
click at [1180, 64] on button "Save" at bounding box center [1185, 70] width 48 height 29
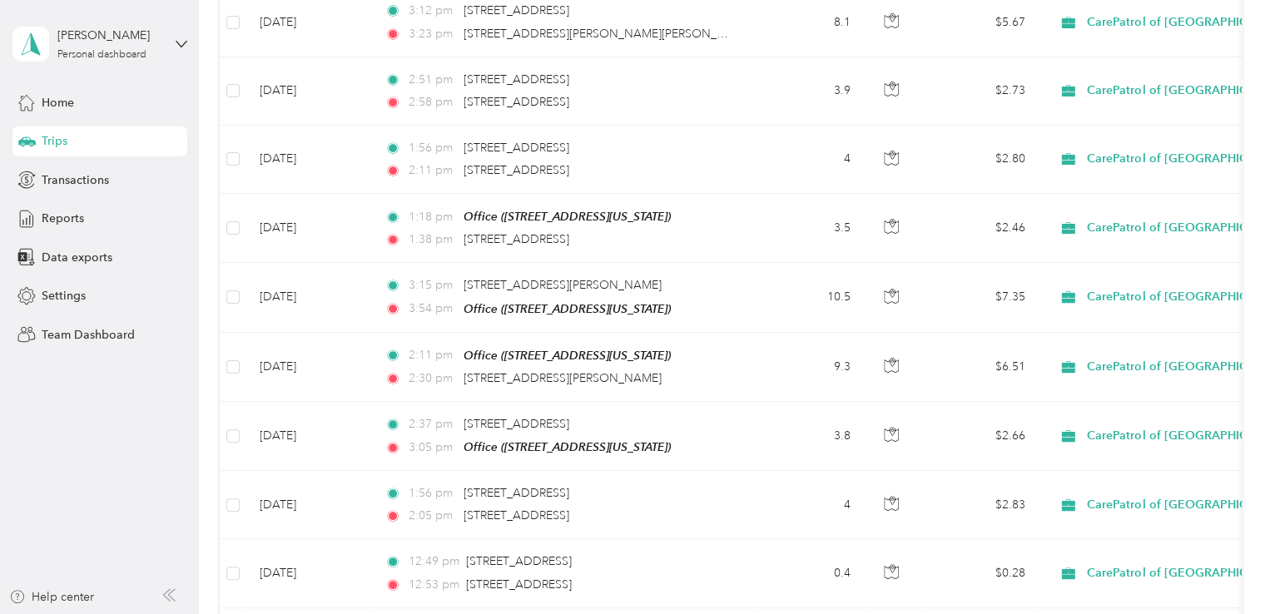
scroll to position [3656, 0]
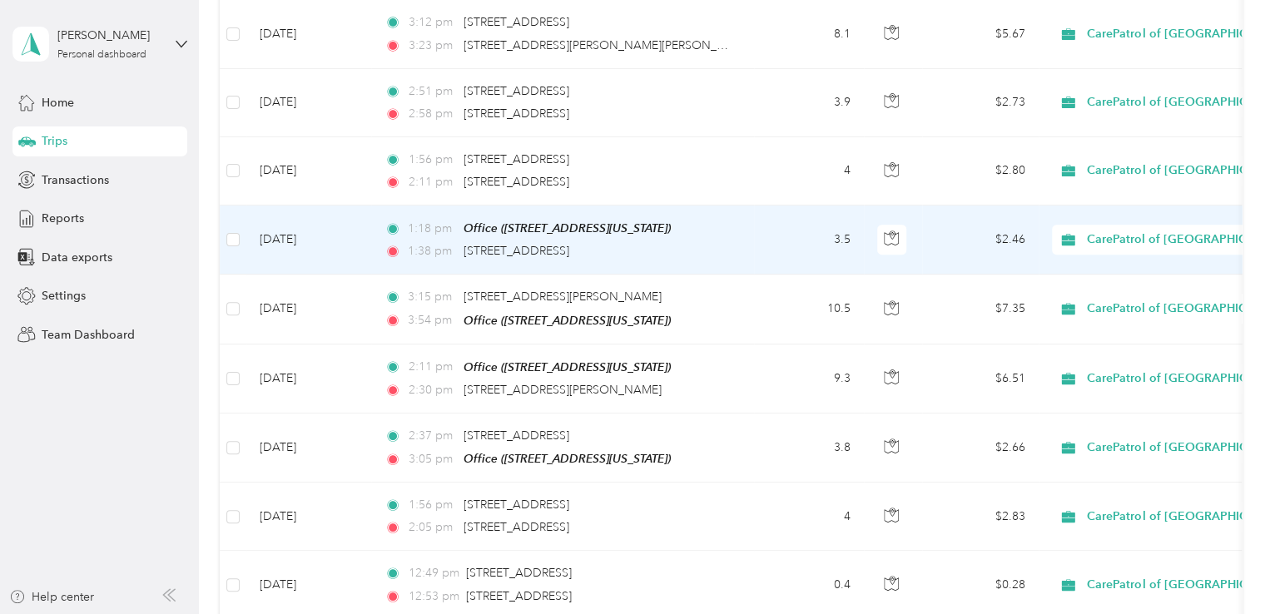
click at [755, 206] on td "3.5" at bounding box center [809, 240] width 110 height 69
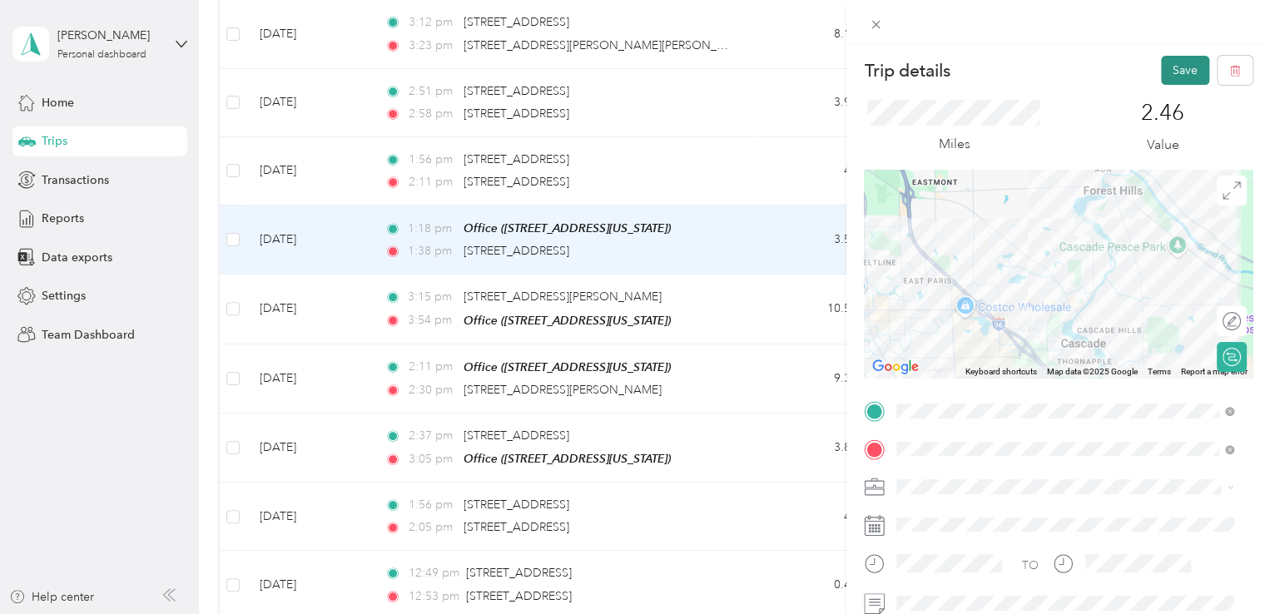
click at [1161, 75] on button "Save" at bounding box center [1185, 70] width 48 height 29
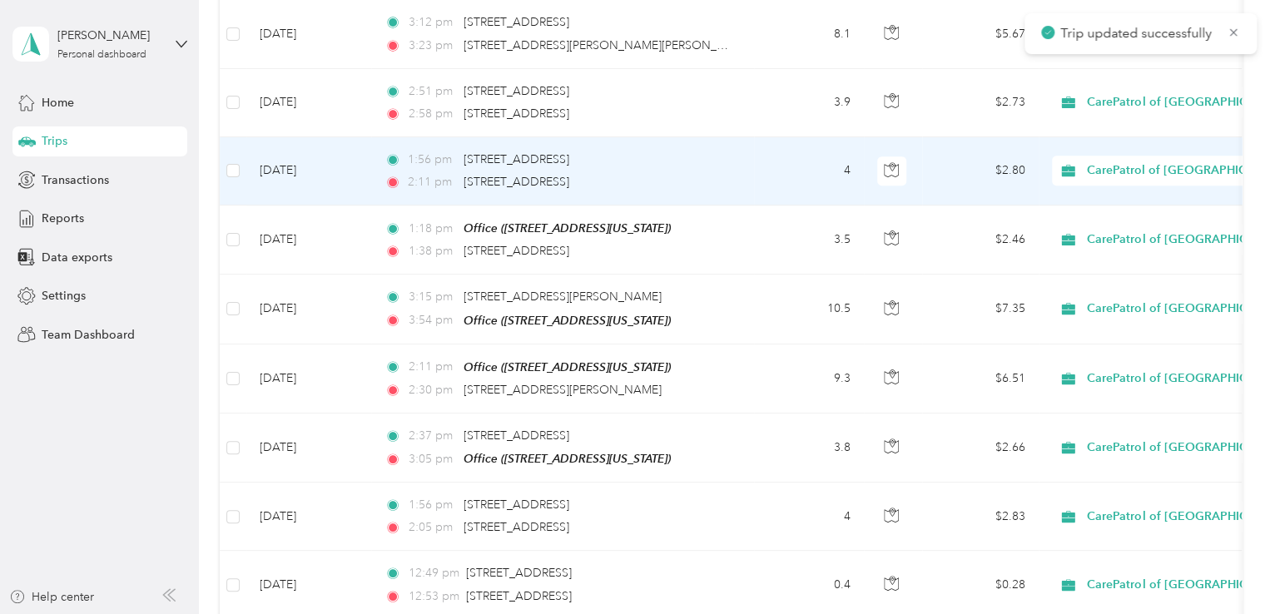
click at [751, 157] on td "1:56 pm [STREET_ADDRESS] 2:11 pm [STREET_ADDRESS]" at bounding box center [562, 171] width 383 height 68
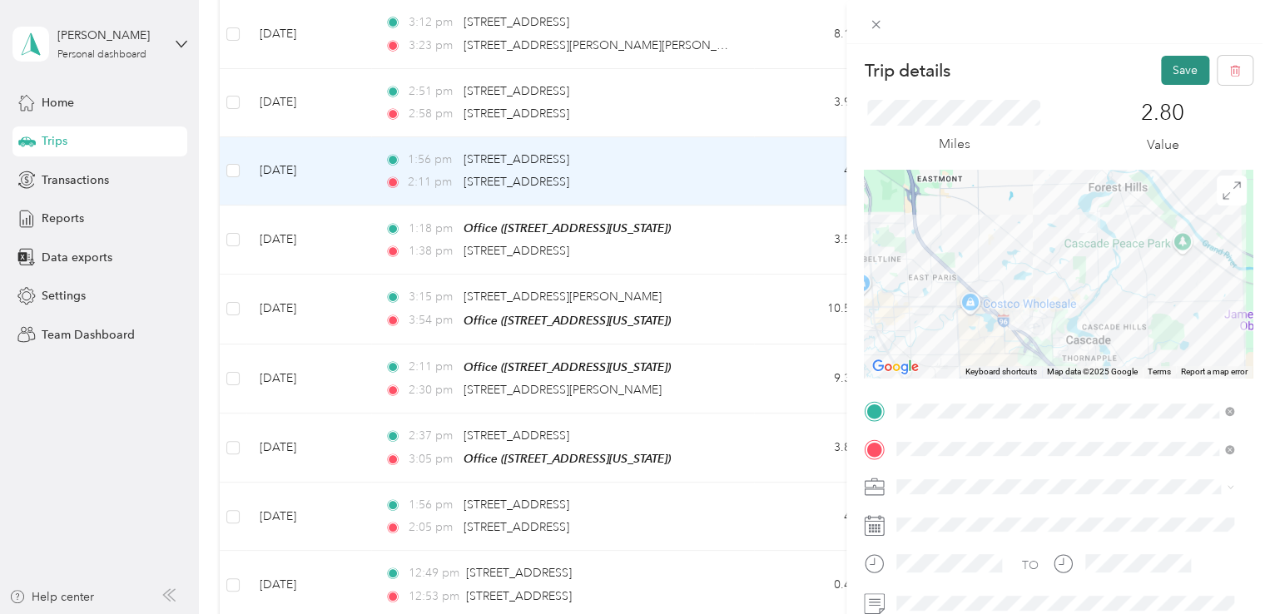
click at [1175, 64] on button "Save" at bounding box center [1185, 70] width 48 height 29
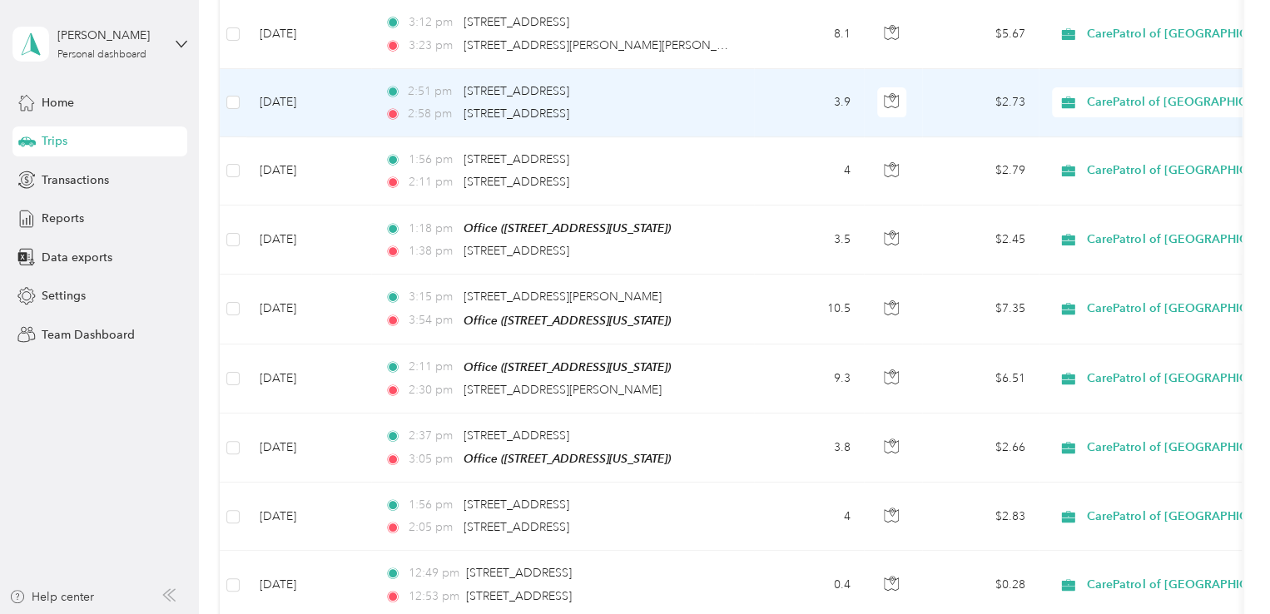
click at [741, 80] on td "2:51 pm [STREET_ADDRESS] 2:58 pm [STREET_ADDRESS]" at bounding box center [562, 103] width 383 height 68
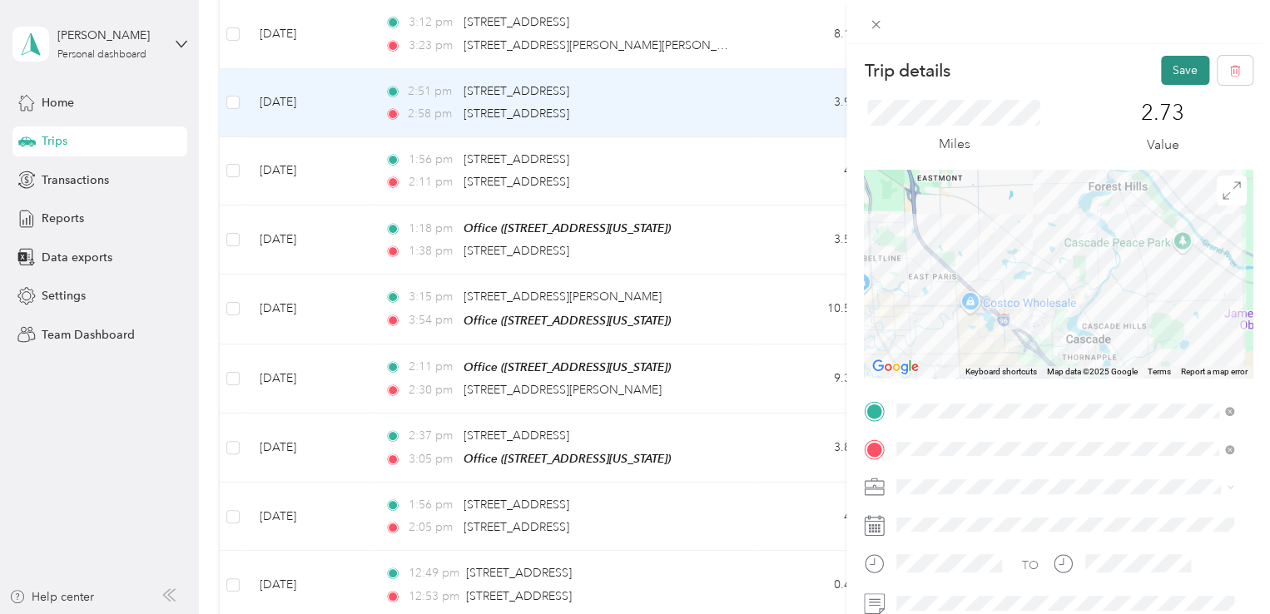
click at [1161, 71] on button "Save" at bounding box center [1185, 70] width 48 height 29
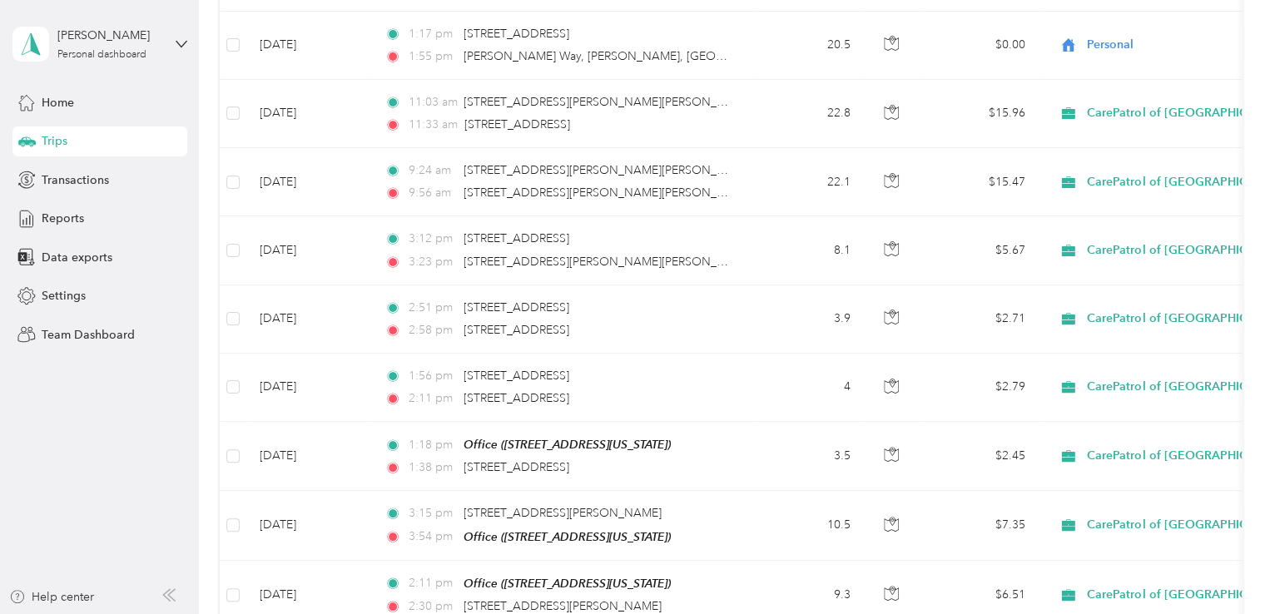
scroll to position [3434, 0]
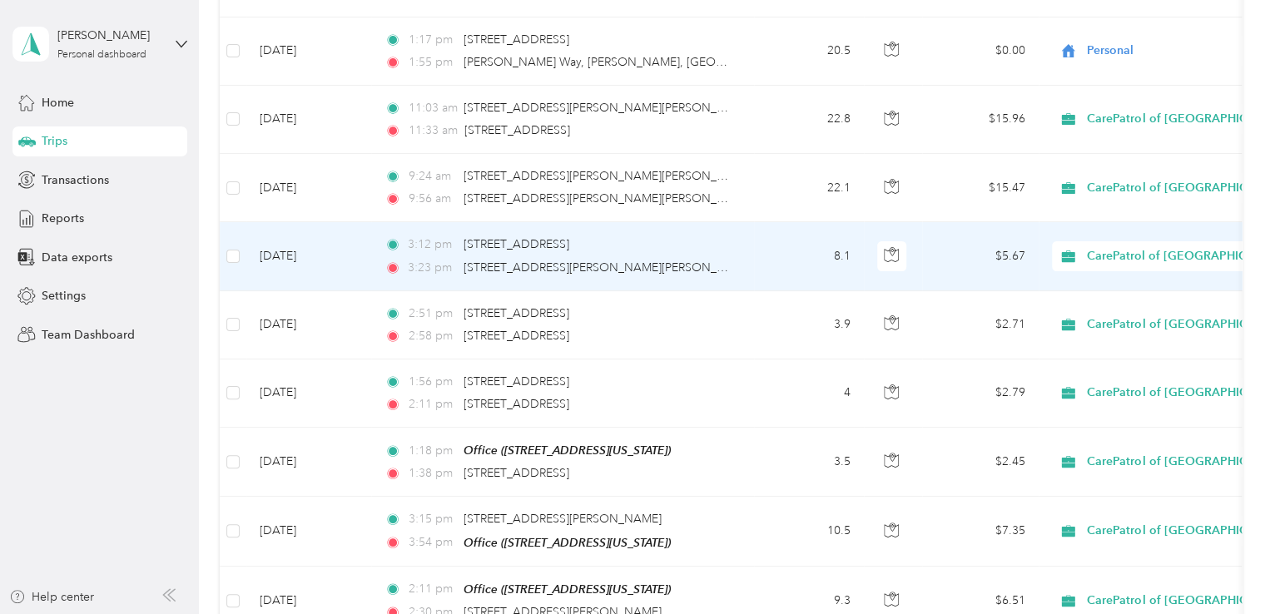
click at [705, 235] on div "3:12 pm [STREET_ADDRESS]" at bounding box center [558, 244] width 349 height 18
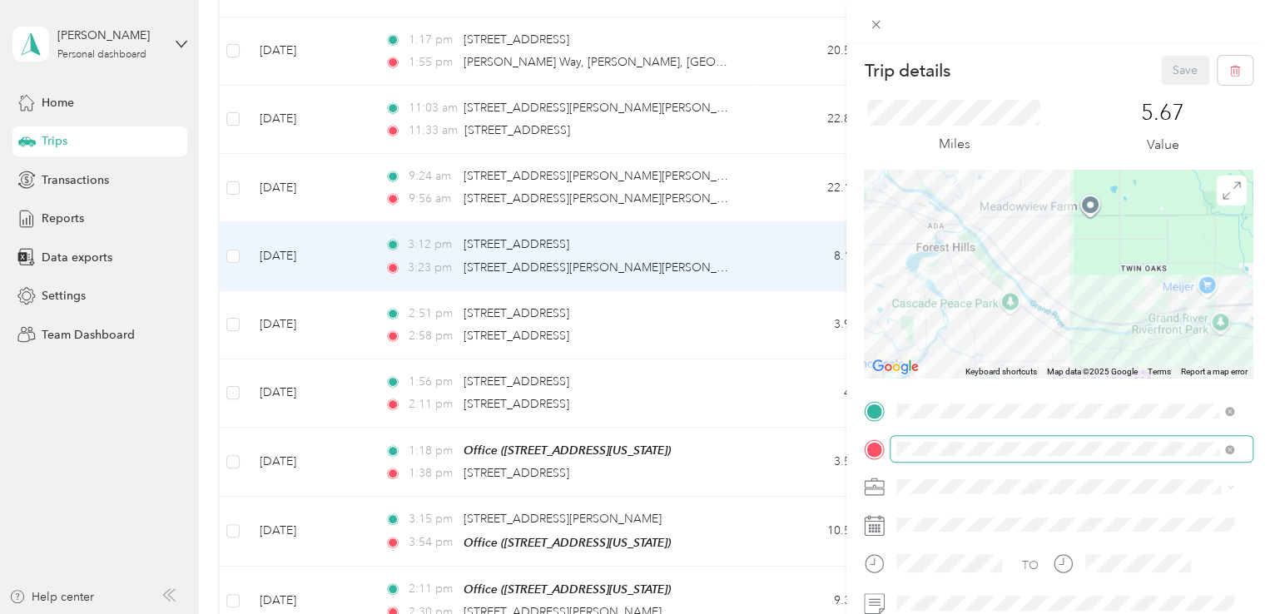
click at [1223, 450] on span at bounding box center [1226, 449] width 15 height 12
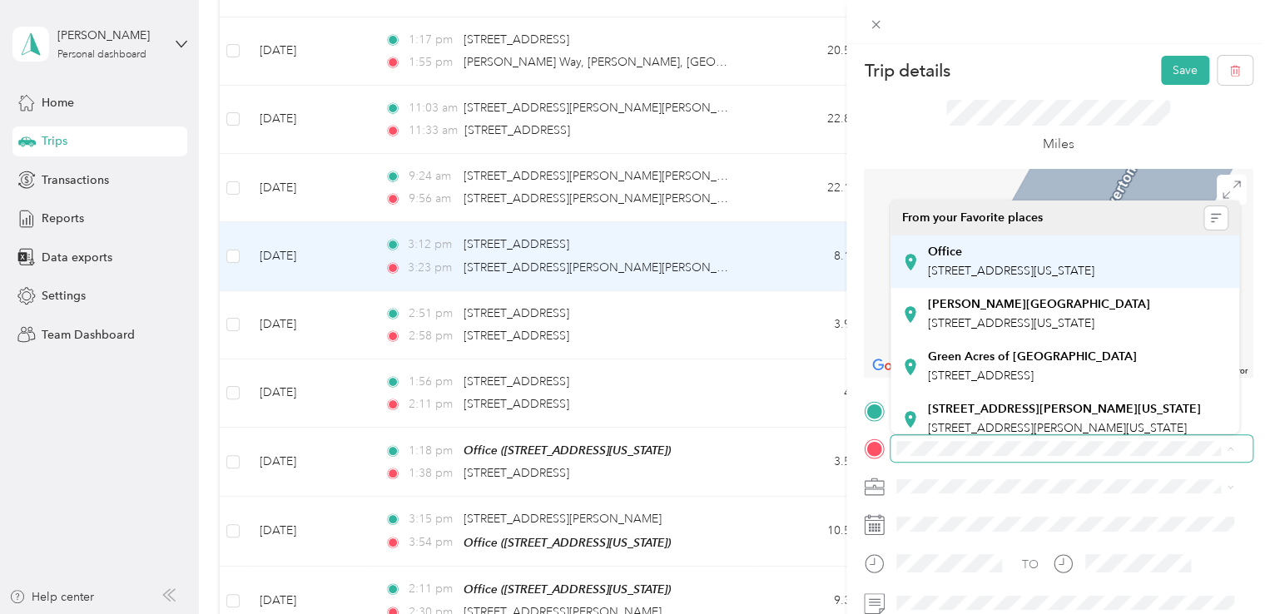
click at [991, 278] on span "[STREET_ADDRESS][US_STATE]" at bounding box center [1011, 271] width 166 height 14
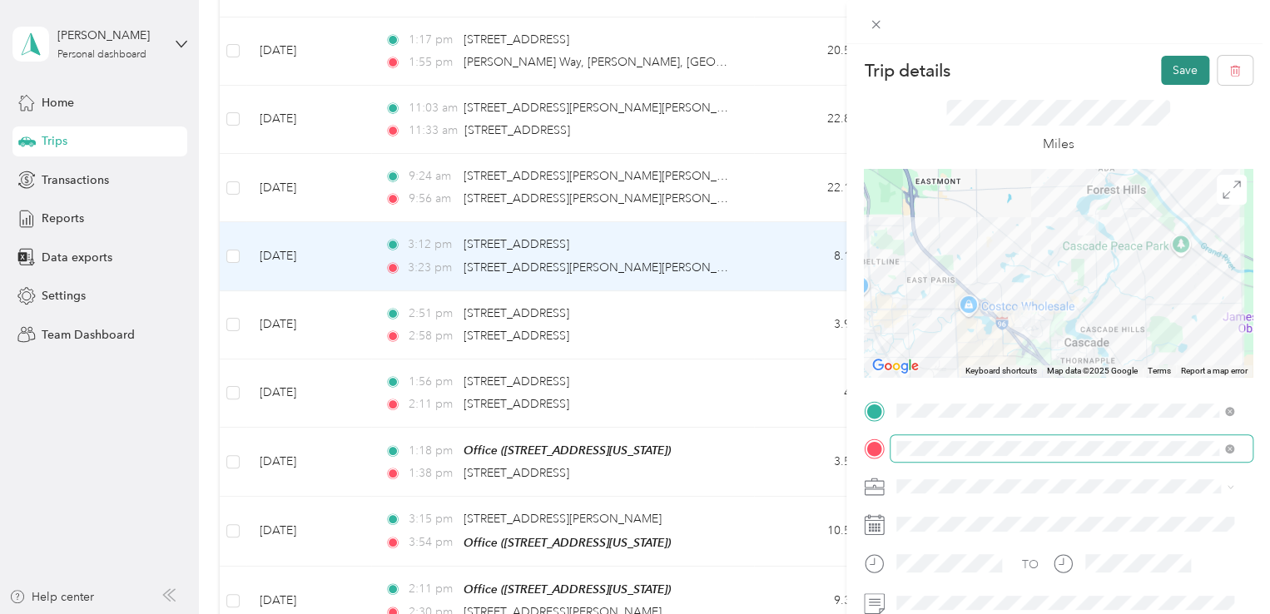
click at [1180, 77] on button "Save" at bounding box center [1185, 70] width 48 height 29
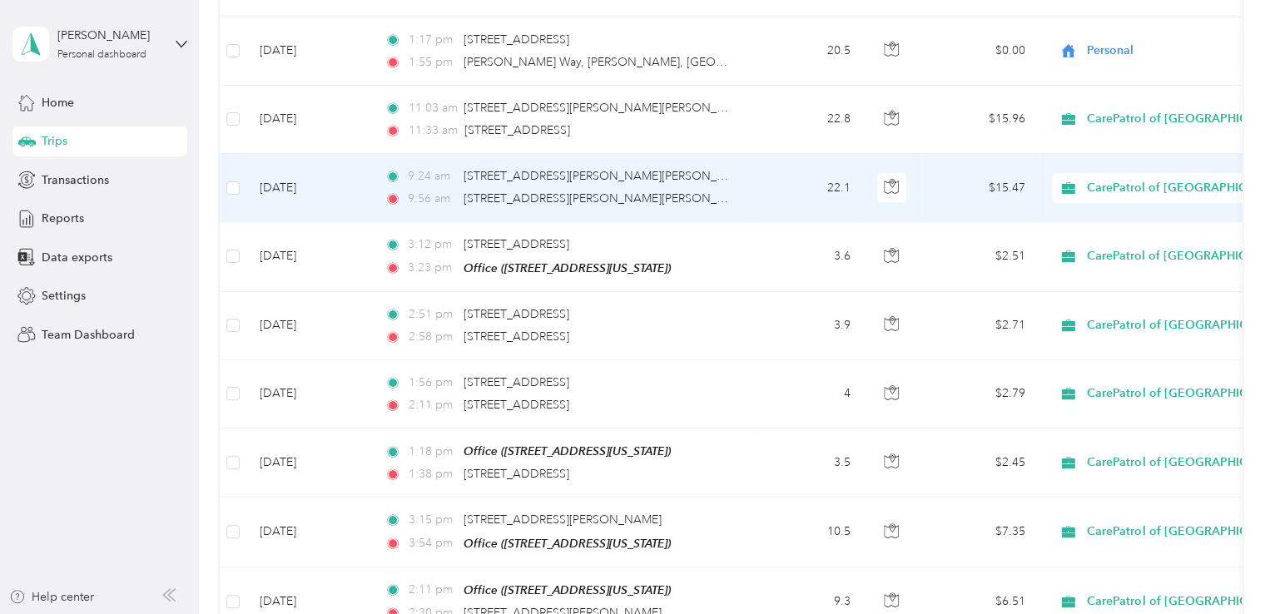
click at [738, 160] on td "9:24 am [STREET_ADDRESS][PERSON_NAME][PERSON_NAME] 9:56 am [STREET_ADDRESS][PER…" at bounding box center [562, 188] width 383 height 68
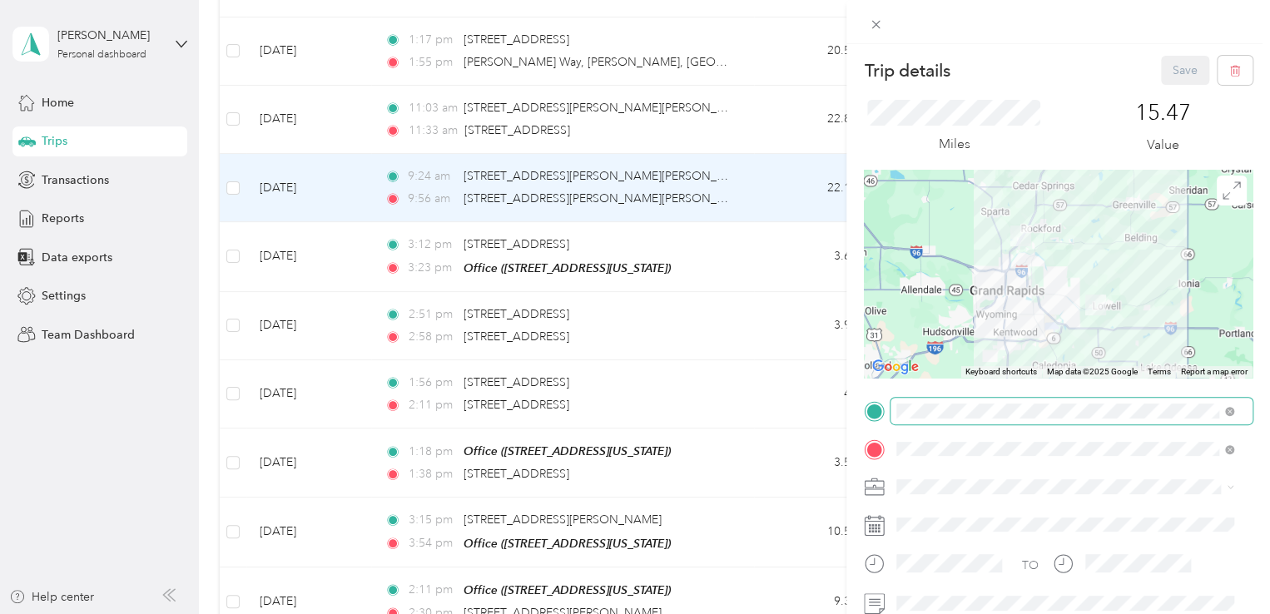
click at [1223, 412] on span at bounding box center [1226, 411] width 15 height 12
click at [1225, 405] on span at bounding box center [1229, 411] width 9 height 14
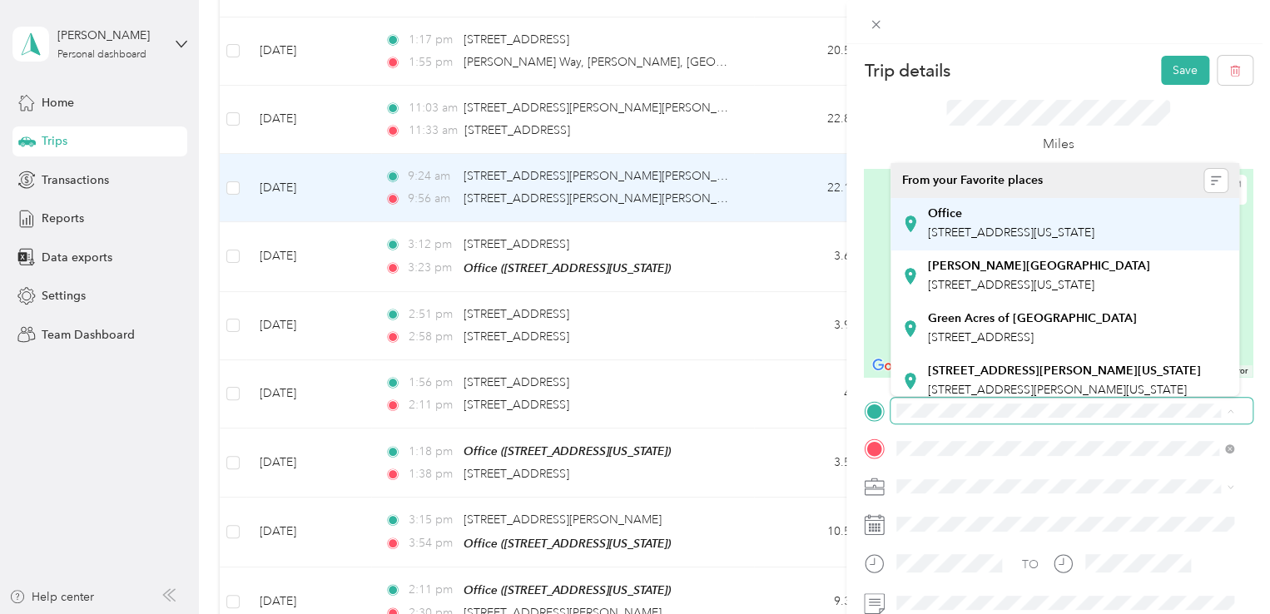
click at [975, 221] on div "Office" at bounding box center [1011, 213] width 166 height 15
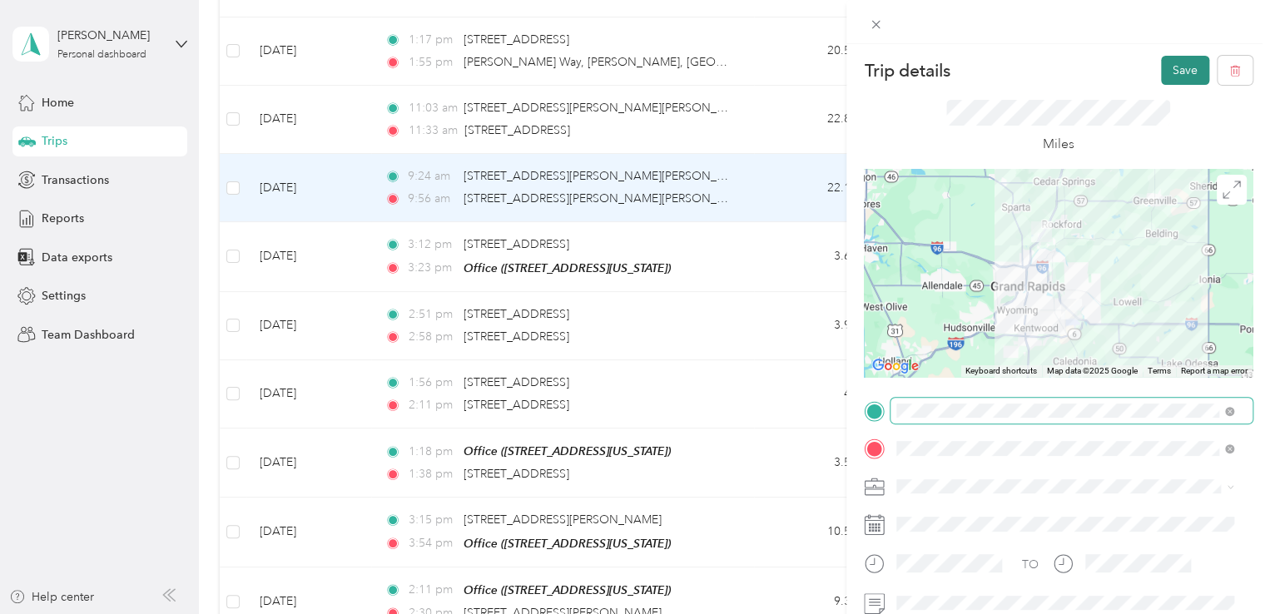
click at [1165, 68] on button "Save" at bounding box center [1185, 70] width 48 height 29
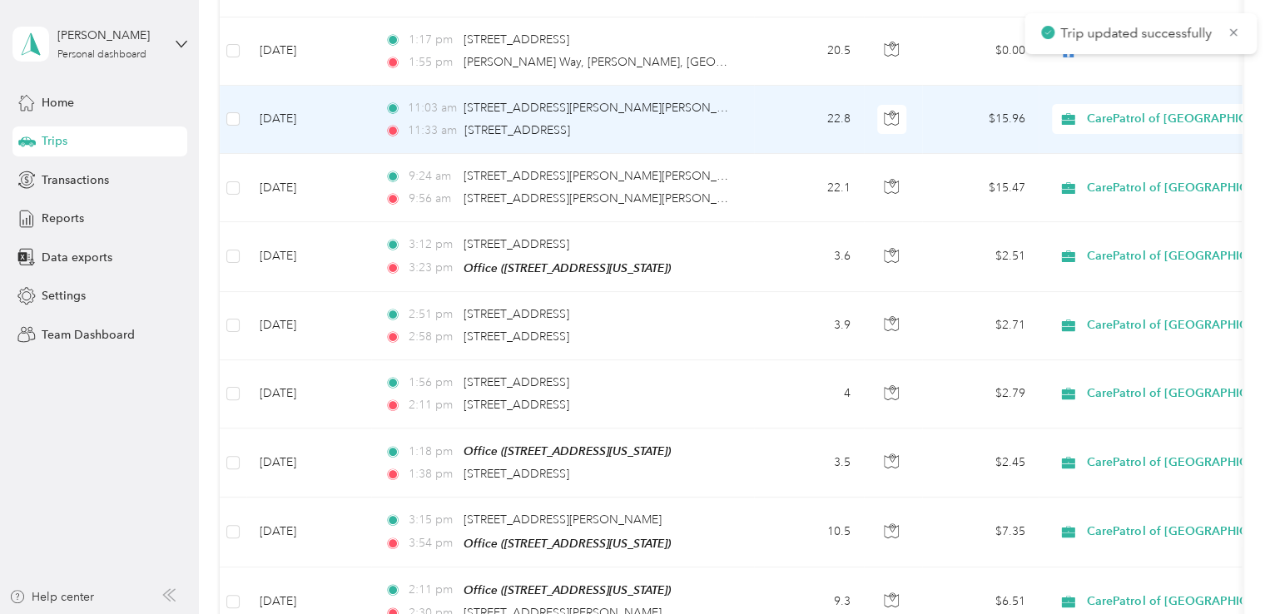
click at [754, 93] on td "22.8" at bounding box center [809, 120] width 110 height 68
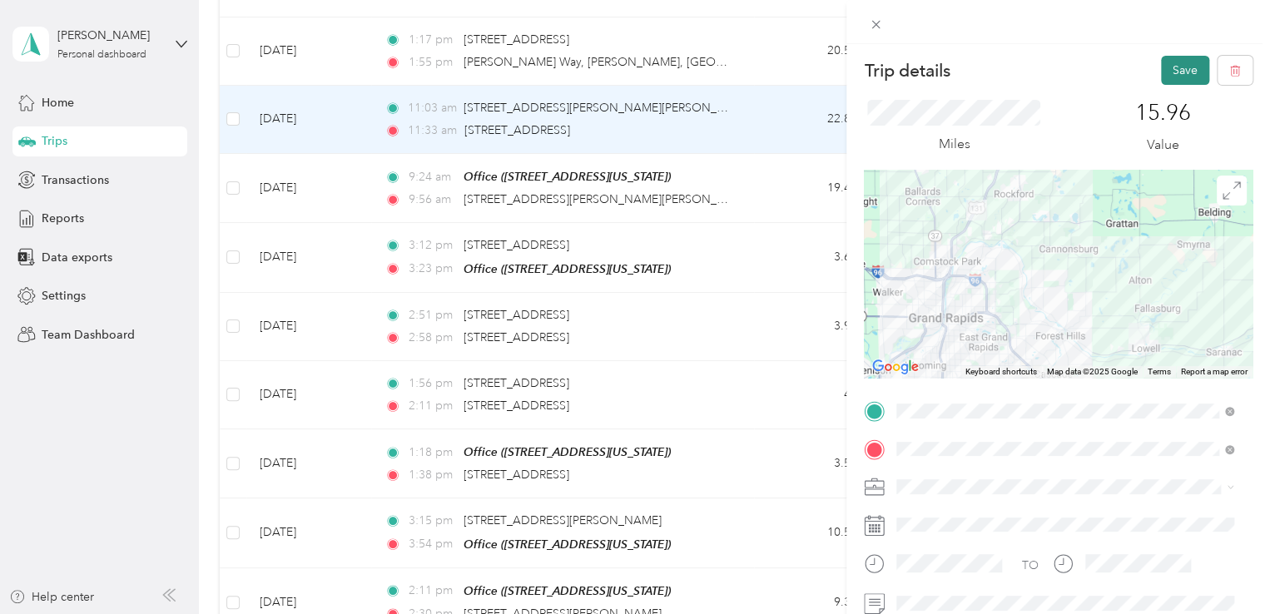
click at [1178, 62] on button "Save" at bounding box center [1185, 70] width 48 height 29
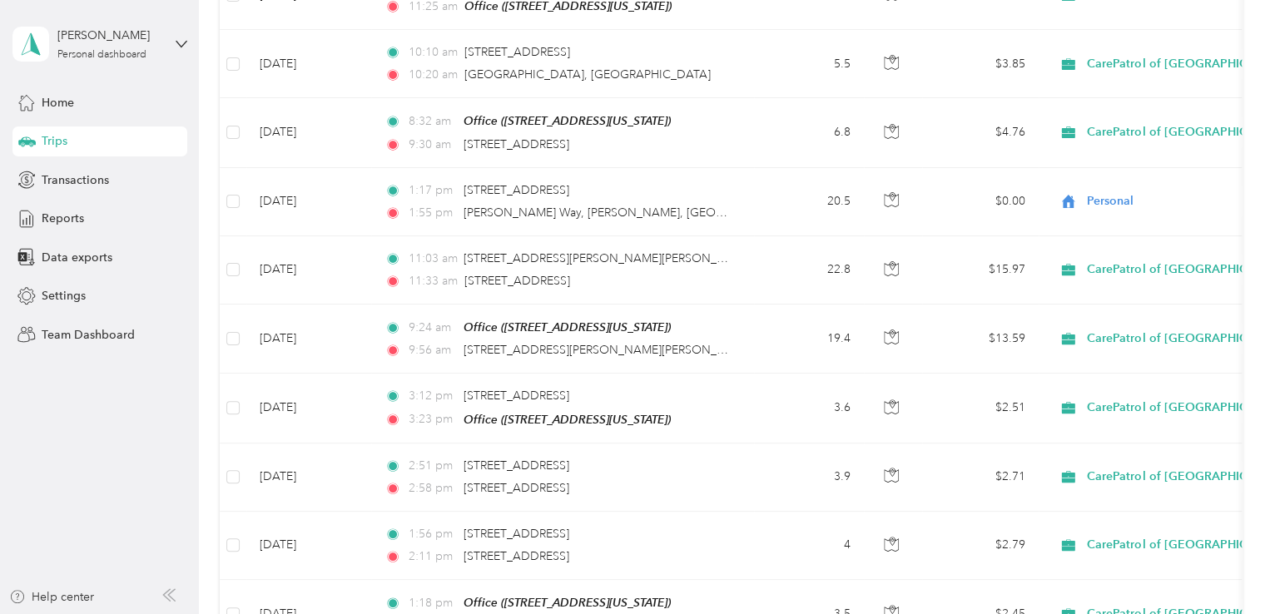
scroll to position [3278, 0]
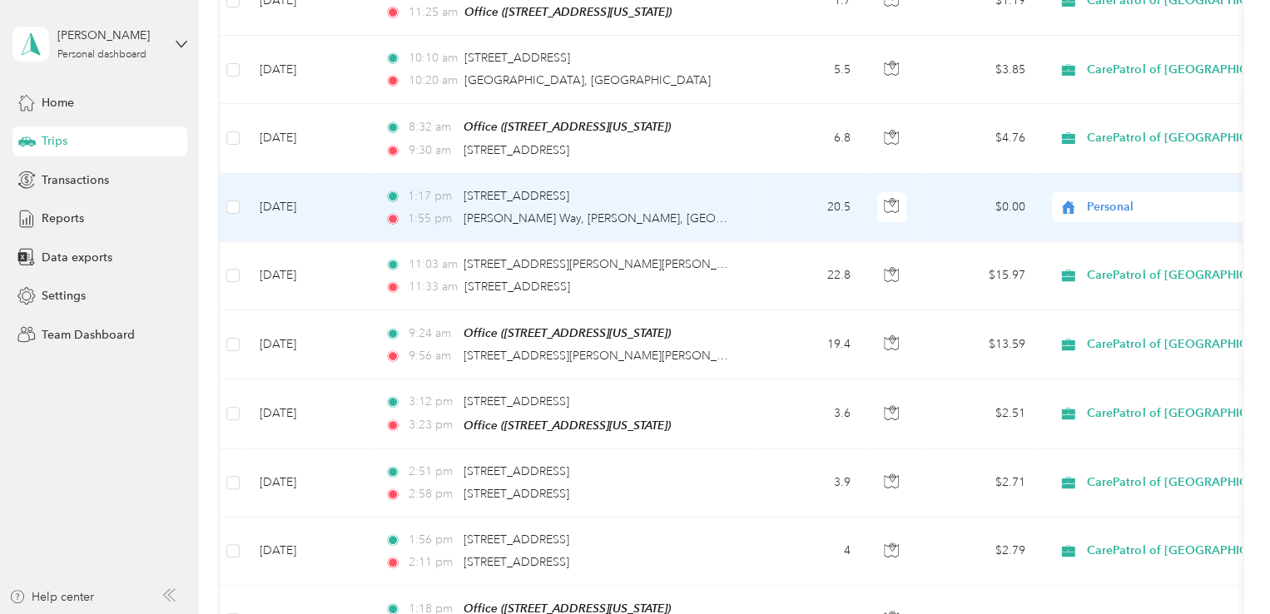
click at [683, 210] on div "1:55 pm [PERSON_NAME][GEOGRAPHIC_DATA][PERSON_NAME]" at bounding box center [558, 219] width 349 height 18
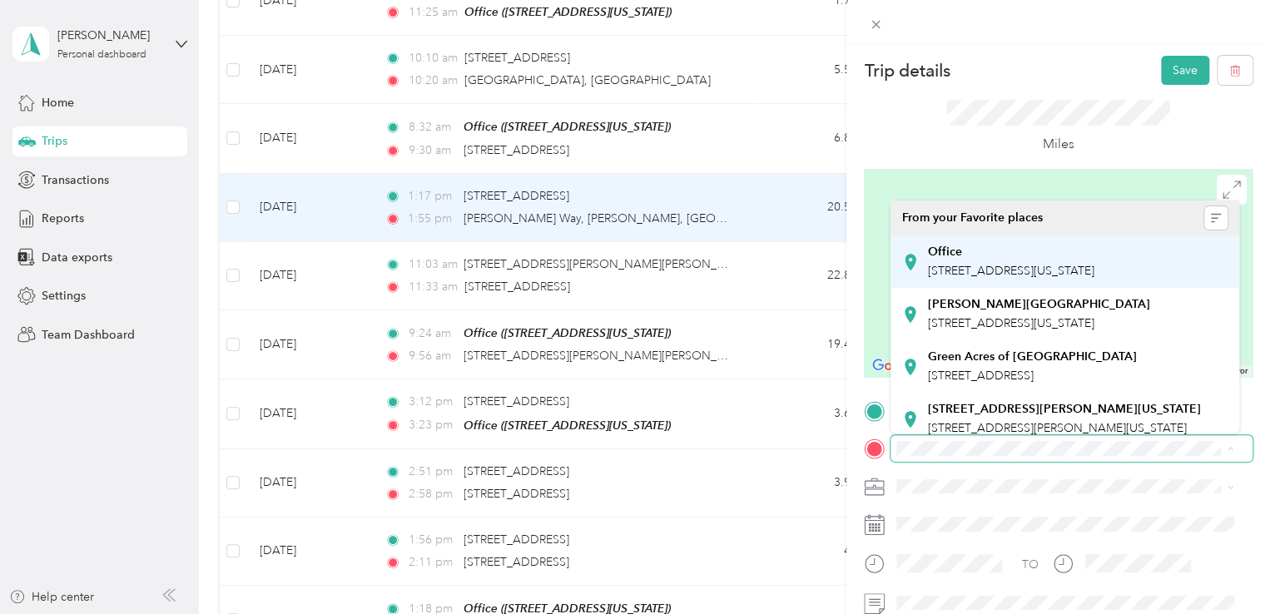
click at [1003, 278] on span "[STREET_ADDRESS][US_STATE]" at bounding box center [1011, 271] width 166 height 14
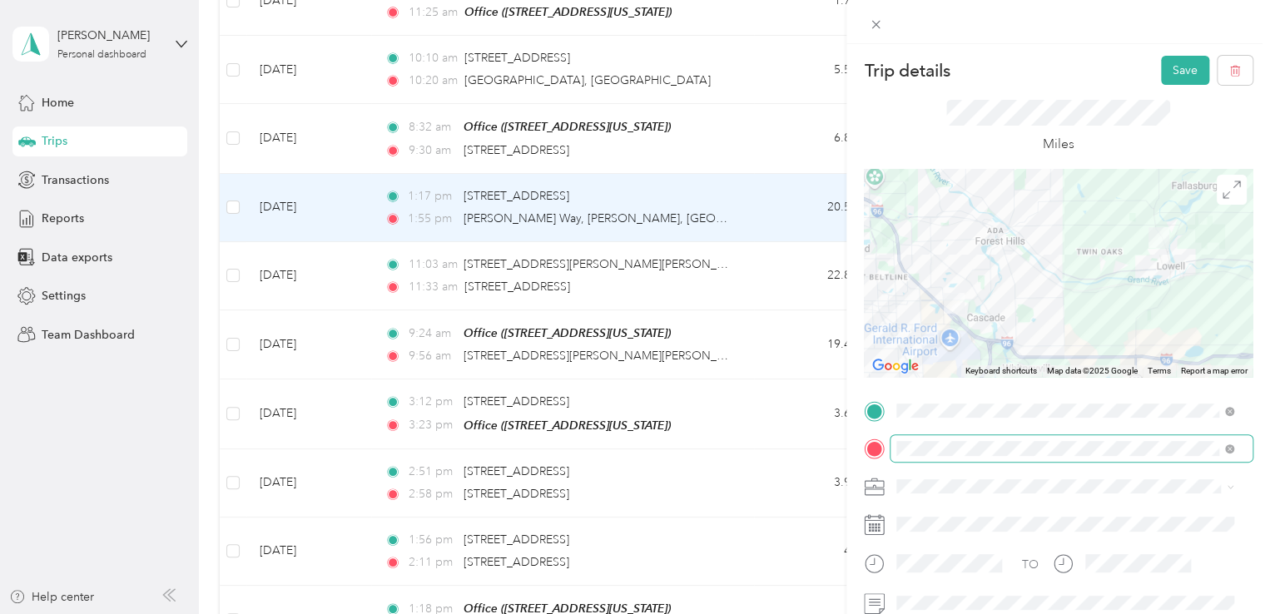
click at [929, 473] on span at bounding box center [1071, 486] width 362 height 27
click at [944, 310] on span "CarePatrol of [GEOGRAPHIC_DATA][US_STATE]" at bounding box center [1028, 312] width 252 height 14
click at [1161, 62] on button "Save" at bounding box center [1185, 70] width 48 height 29
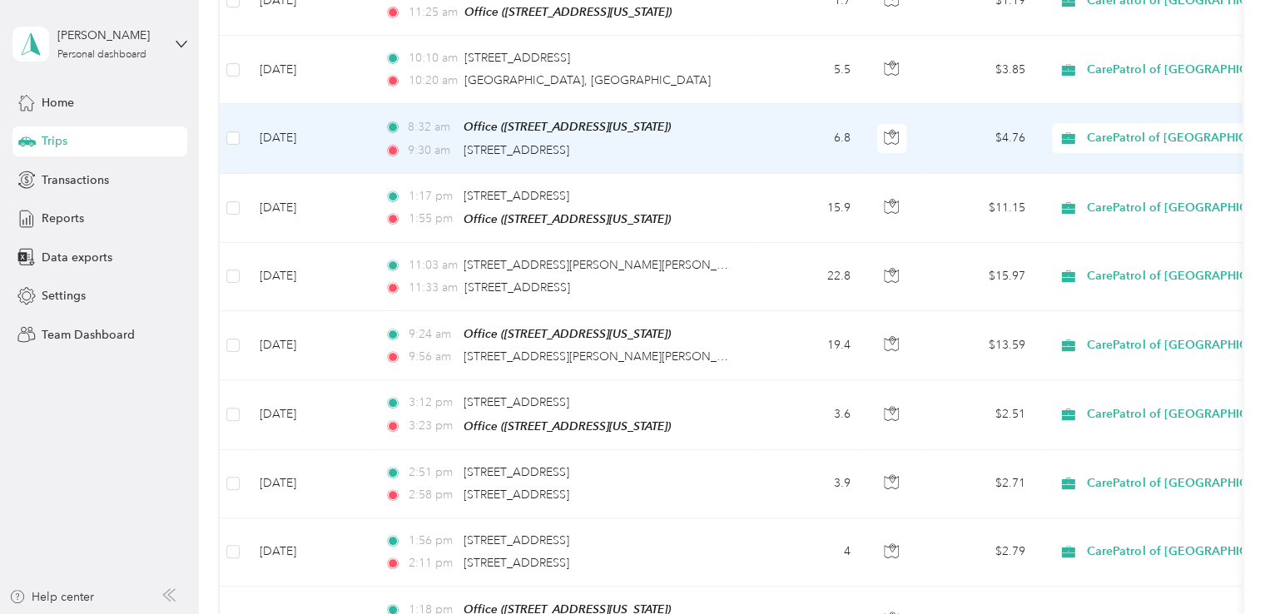
click at [736, 124] on td "8:32 am Office ([STREET_ADDRESS][US_STATE]) 9:30 am [STREET_ADDRESS]" at bounding box center [562, 138] width 383 height 69
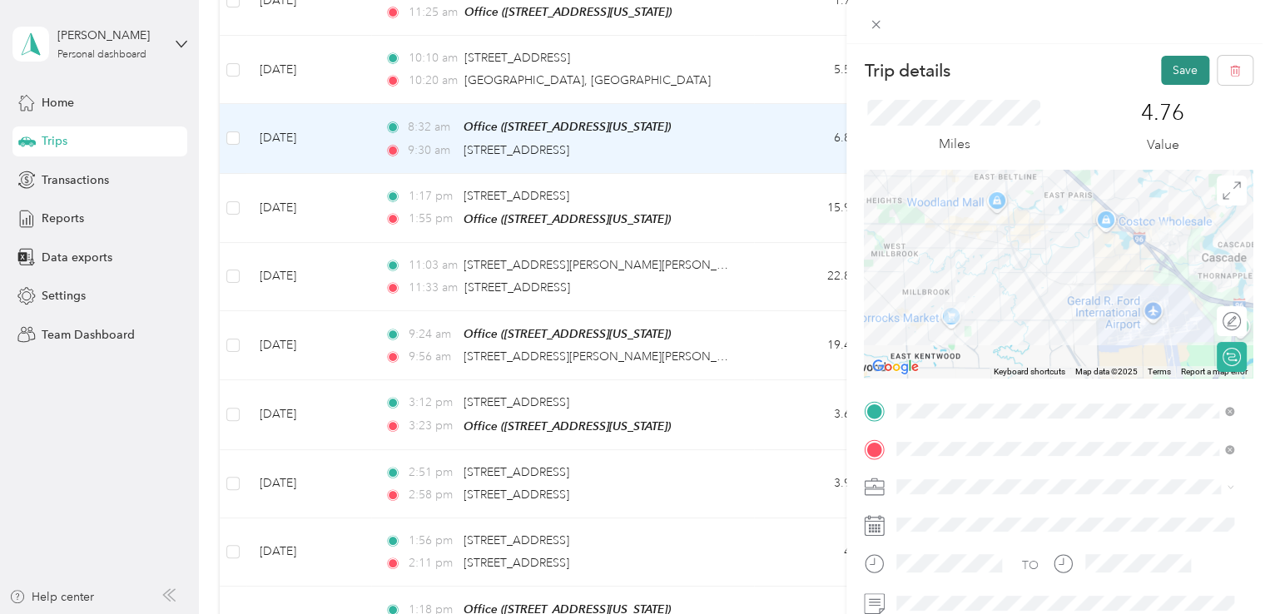
click at [1163, 80] on button "Save" at bounding box center [1185, 70] width 48 height 29
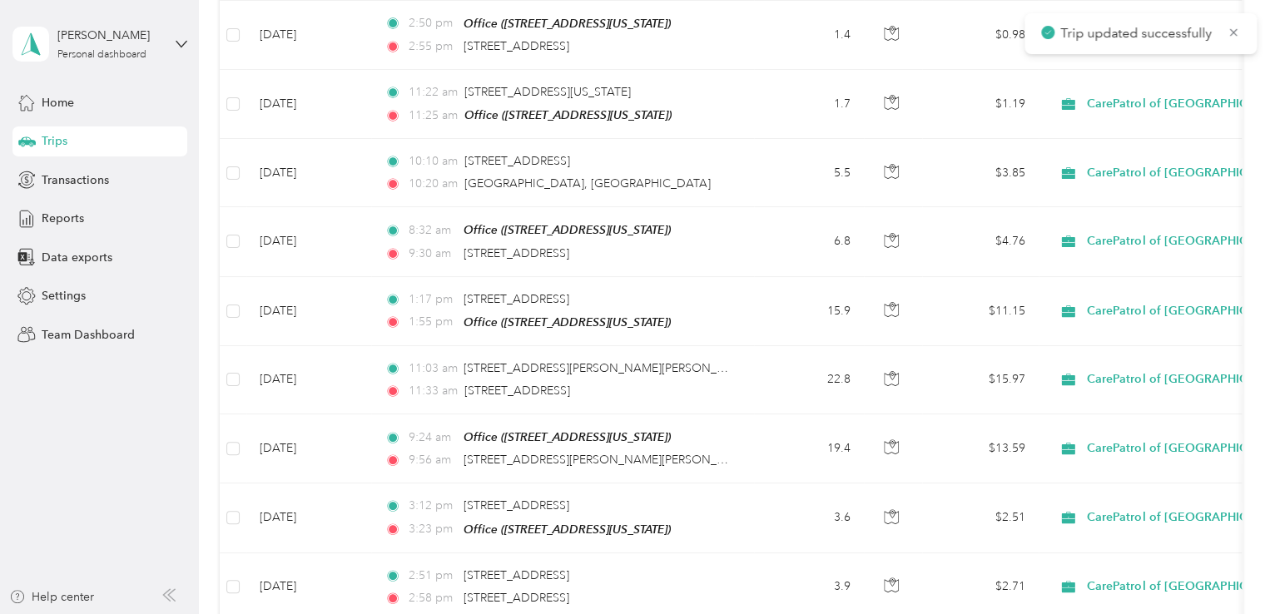
scroll to position [3156, 0]
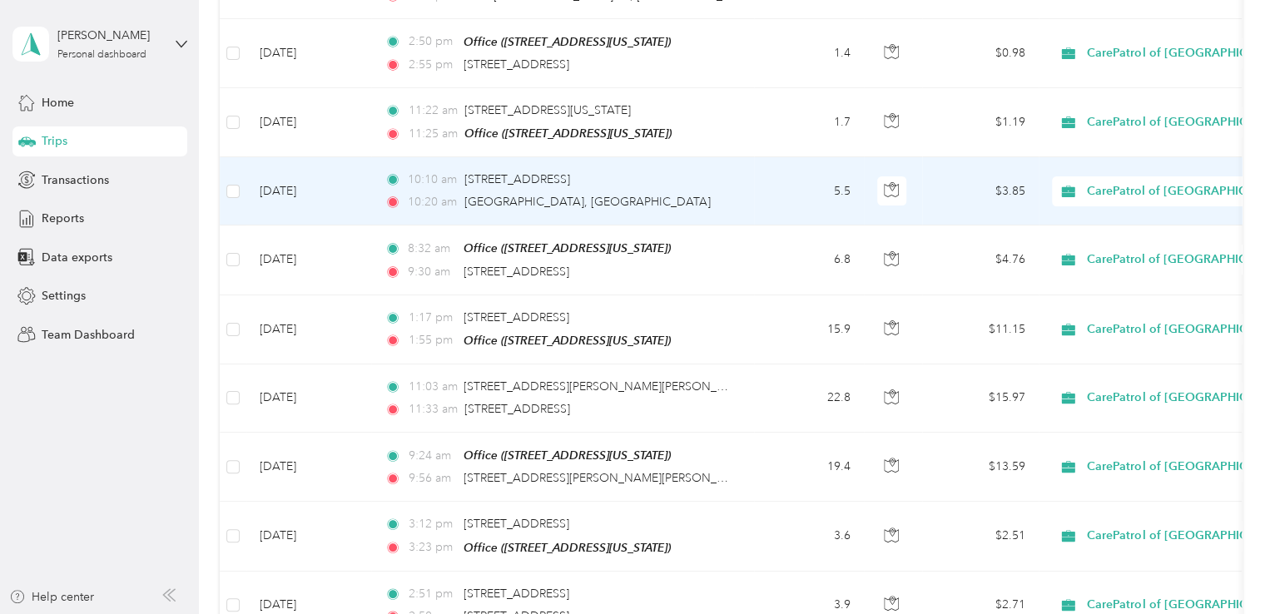
click at [732, 171] on div "10:10 am [STREET_ADDRESS]" at bounding box center [558, 180] width 349 height 18
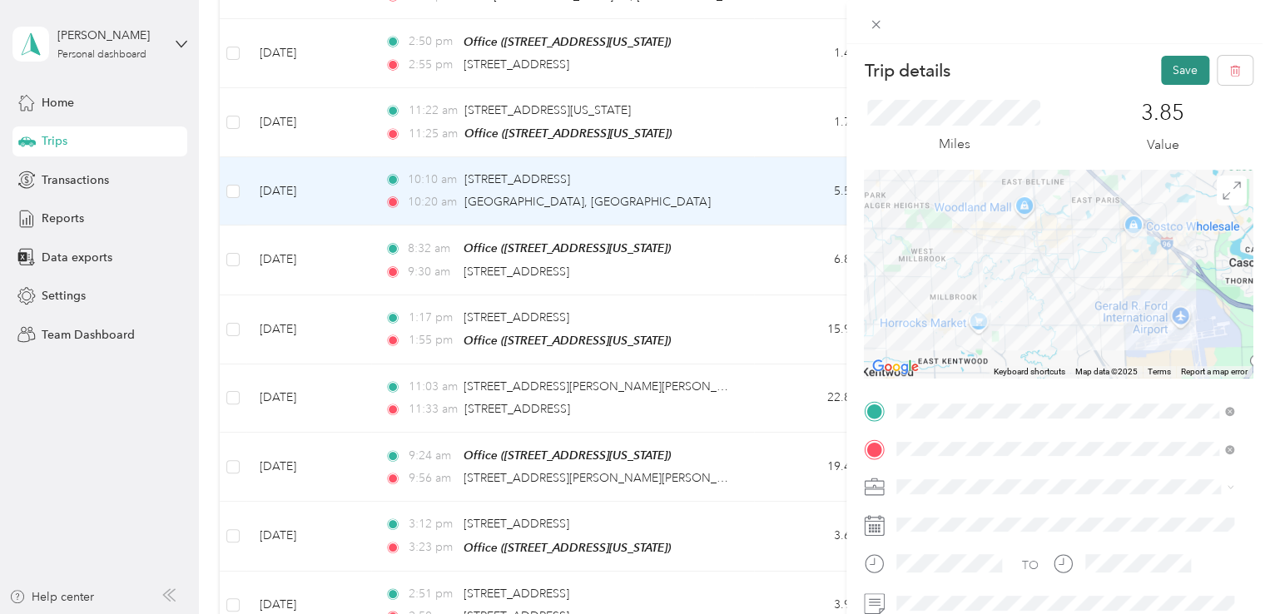
click at [1175, 62] on button "Save" at bounding box center [1185, 70] width 48 height 29
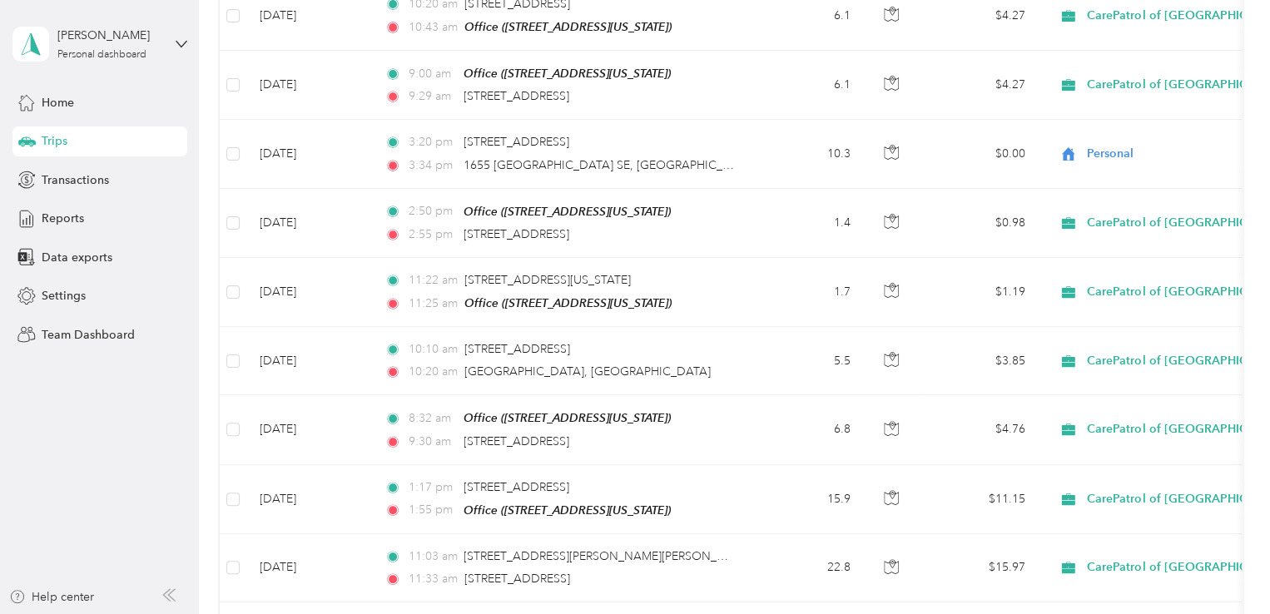
scroll to position [2975, 0]
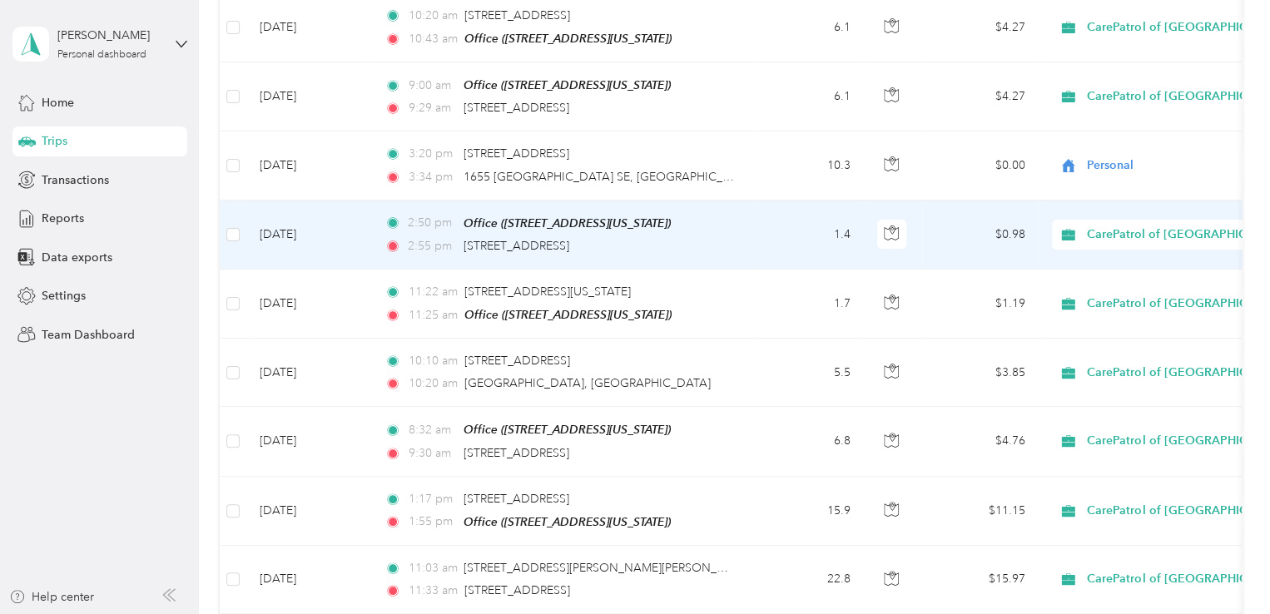
click at [760, 218] on td "1.4" at bounding box center [809, 235] width 110 height 69
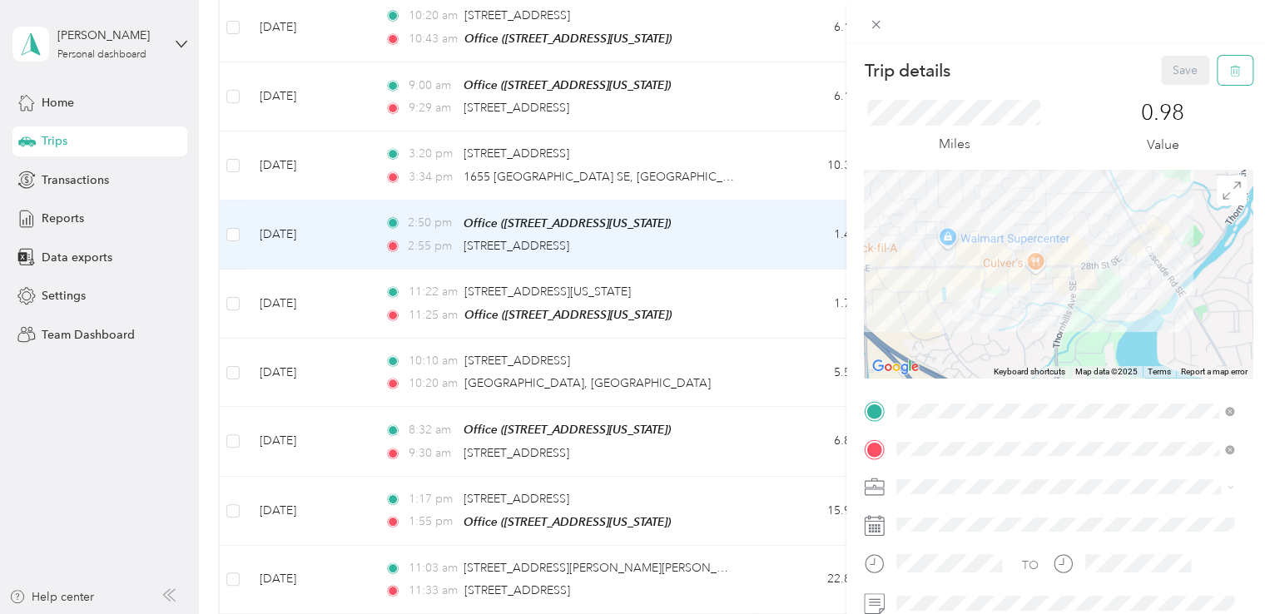
click at [1229, 65] on icon "button" at bounding box center [1235, 71] width 12 height 12
click at [1162, 97] on button "Yes" at bounding box center [1173, 90] width 32 height 27
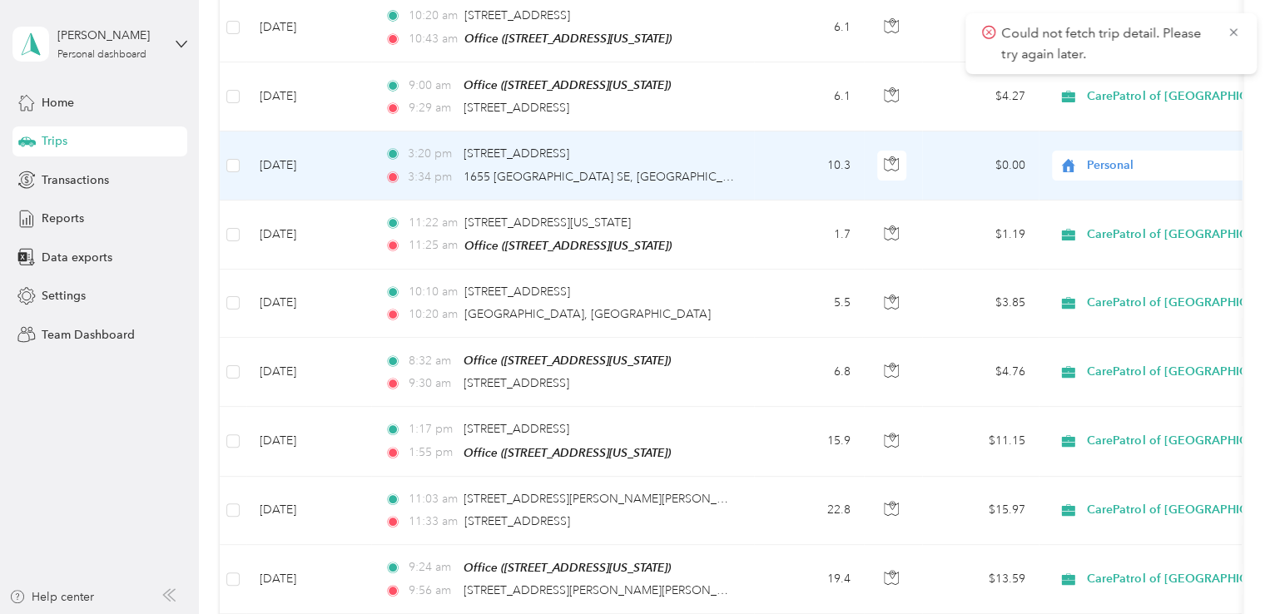
click at [754, 144] on td "10.3" at bounding box center [809, 165] width 110 height 68
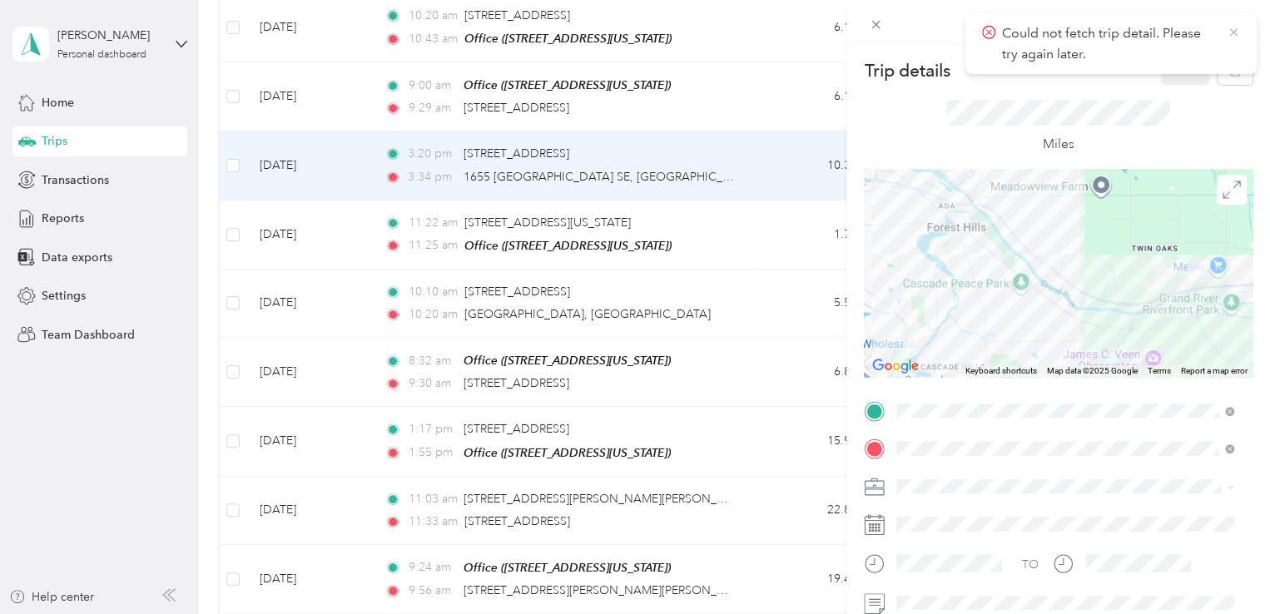
click at [1231, 28] on icon at bounding box center [1232, 32] width 13 height 15
click at [1229, 72] on icon "button" at bounding box center [1235, 71] width 12 height 12
click at [1177, 94] on button "Yes" at bounding box center [1173, 90] width 32 height 27
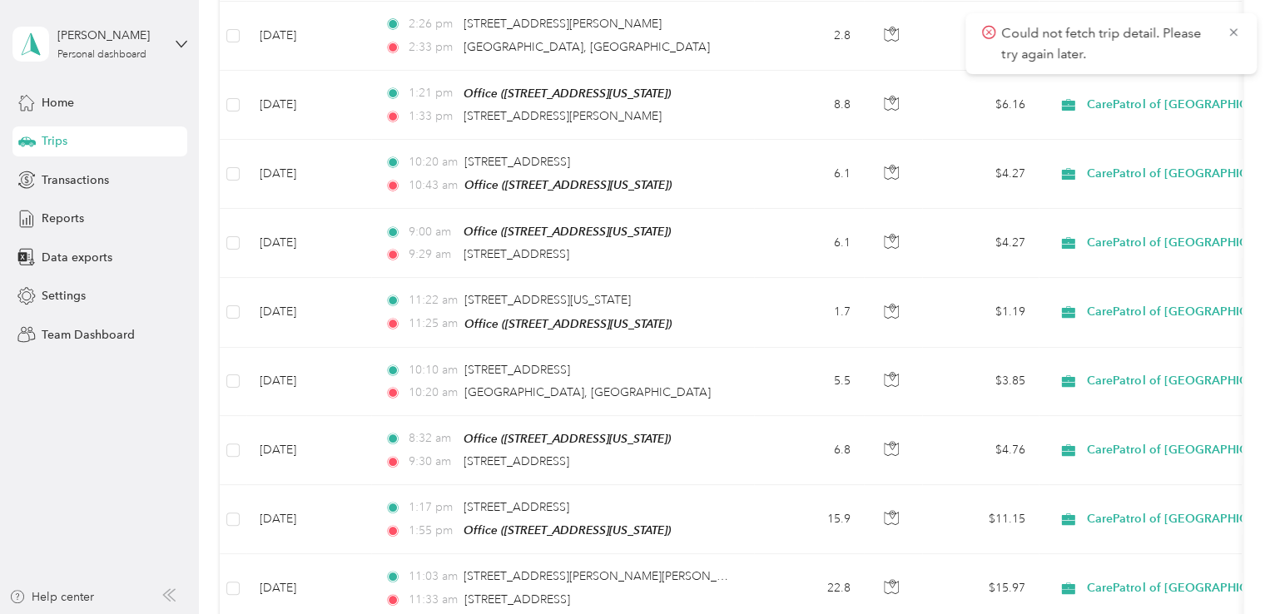
scroll to position [2776, 0]
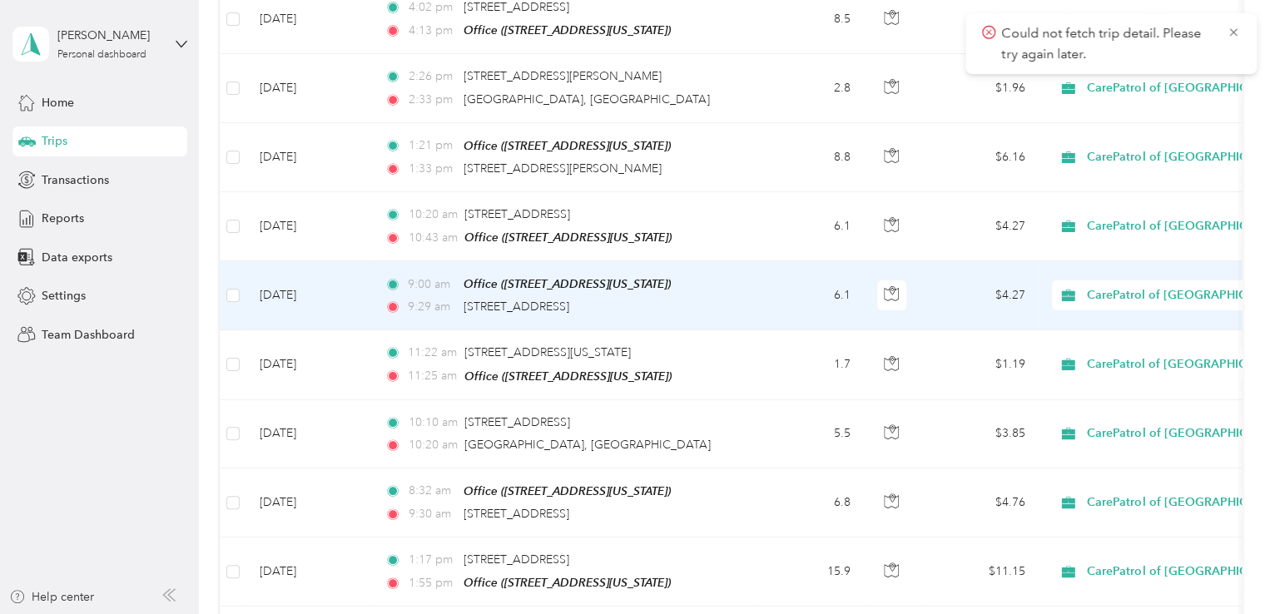
click at [782, 273] on td "6.1" at bounding box center [809, 295] width 110 height 69
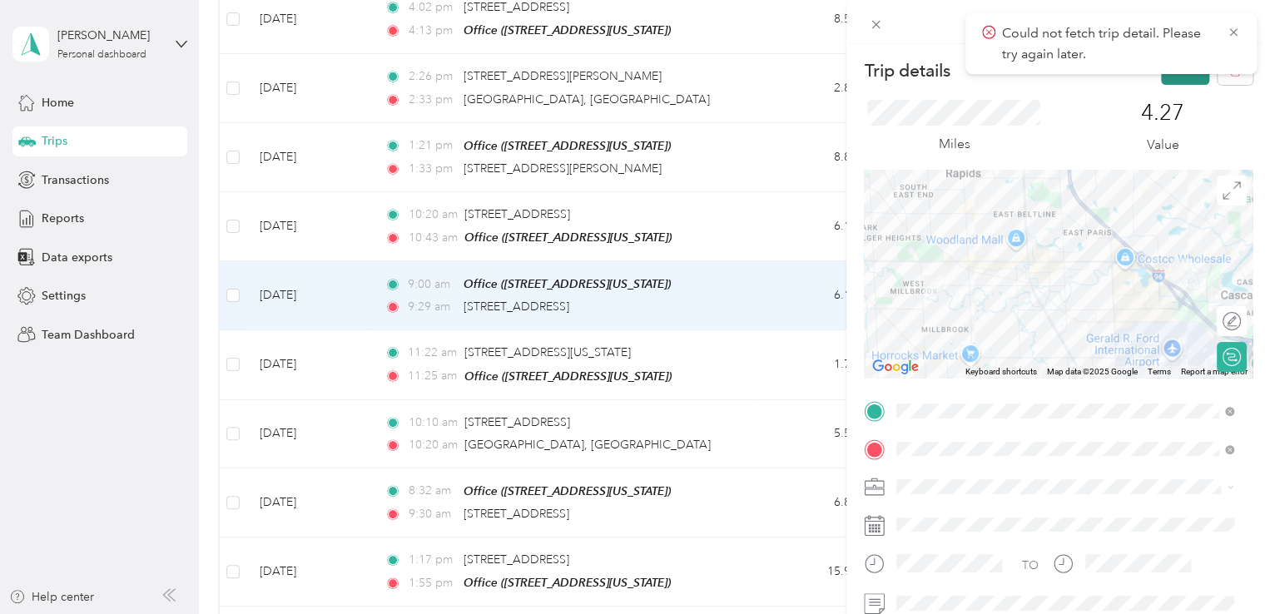
click at [1184, 81] on button "Save" at bounding box center [1185, 70] width 48 height 29
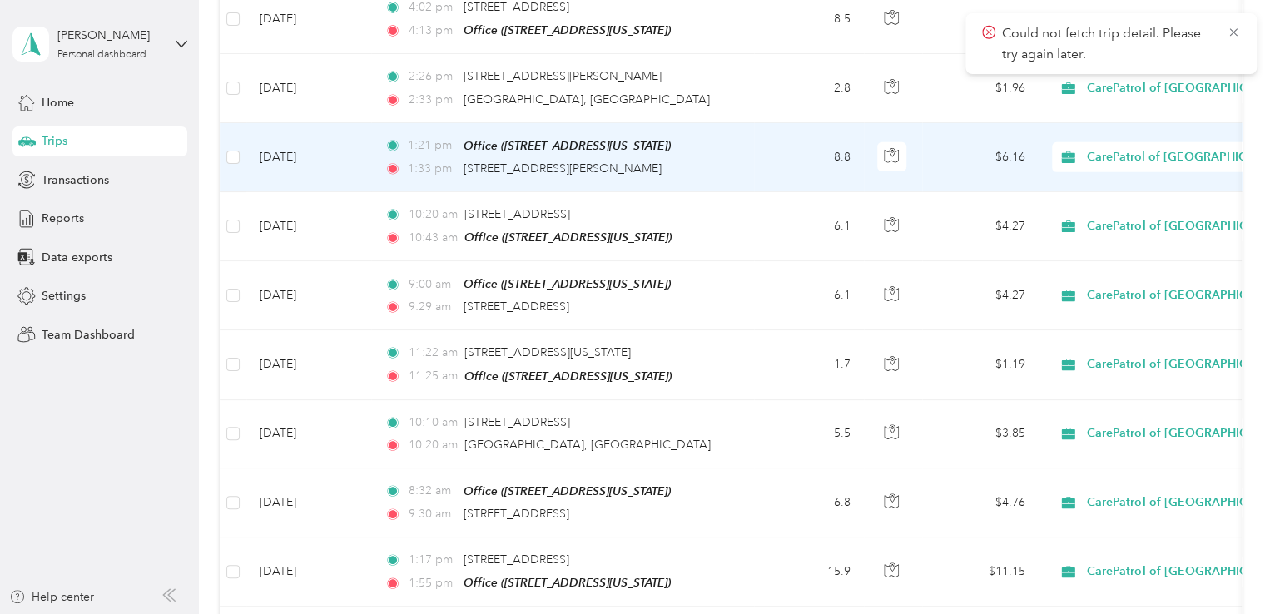
click at [762, 148] on td "8.8" at bounding box center [809, 157] width 110 height 69
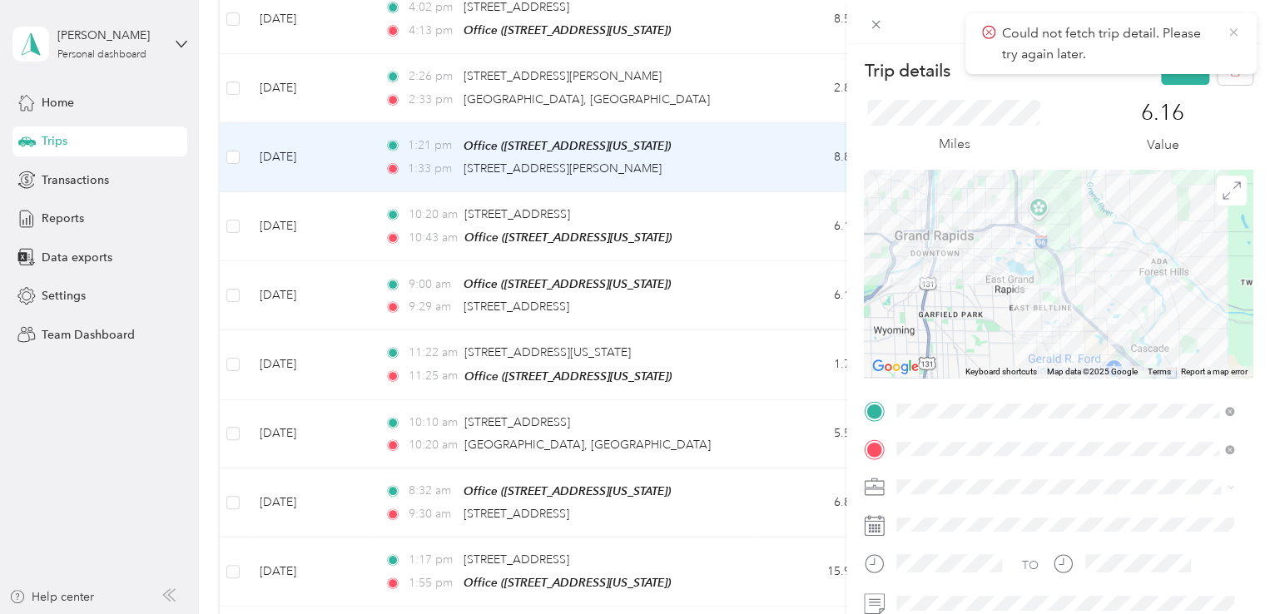
click at [1237, 32] on icon at bounding box center [1232, 32] width 13 height 15
click at [1175, 61] on button "Save" at bounding box center [1185, 70] width 48 height 29
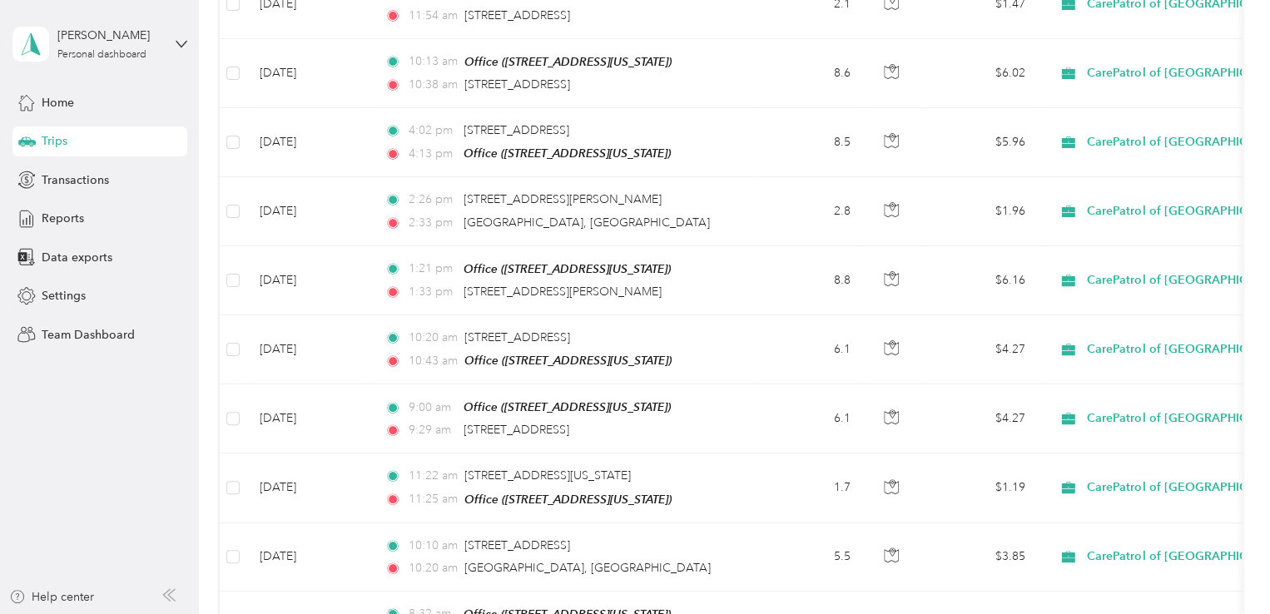
scroll to position [2583, 0]
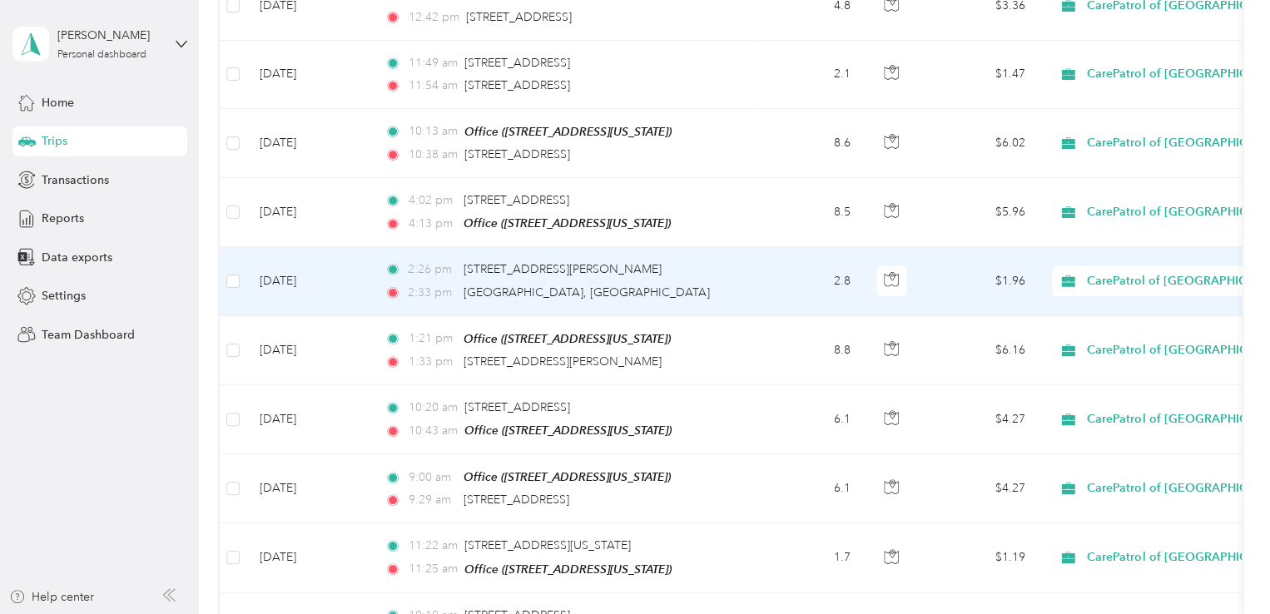
click at [676, 284] on div "2:33 pm [GEOGRAPHIC_DATA], [GEOGRAPHIC_DATA]" at bounding box center [558, 293] width 349 height 18
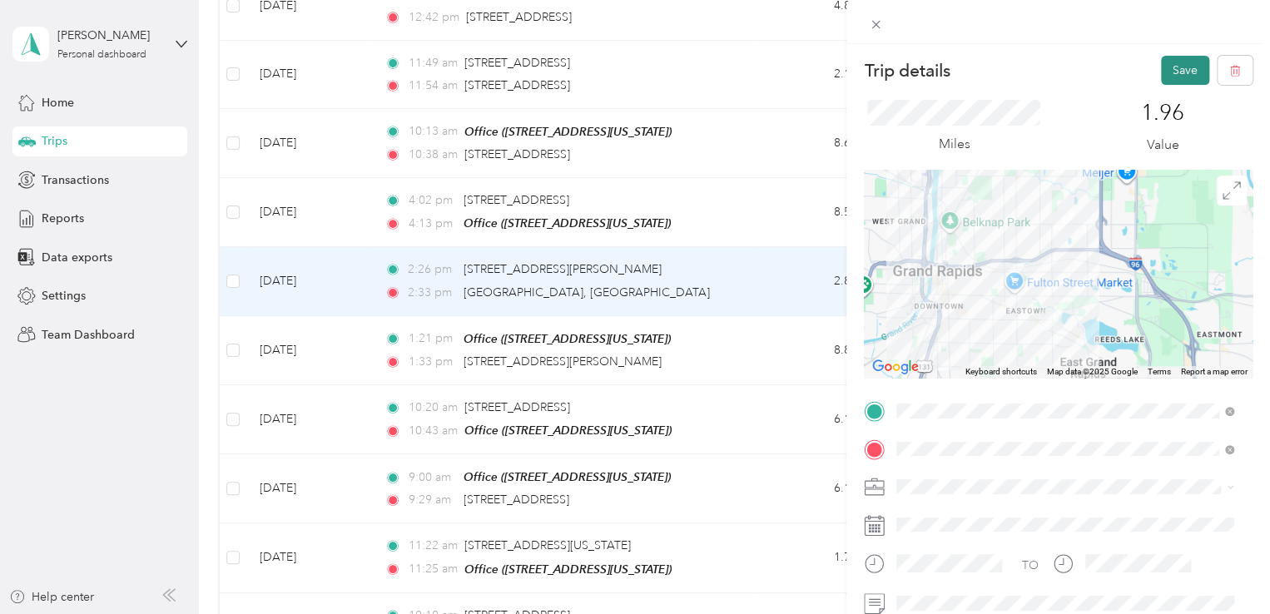
click at [1166, 75] on button "Save" at bounding box center [1185, 70] width 48 height 29
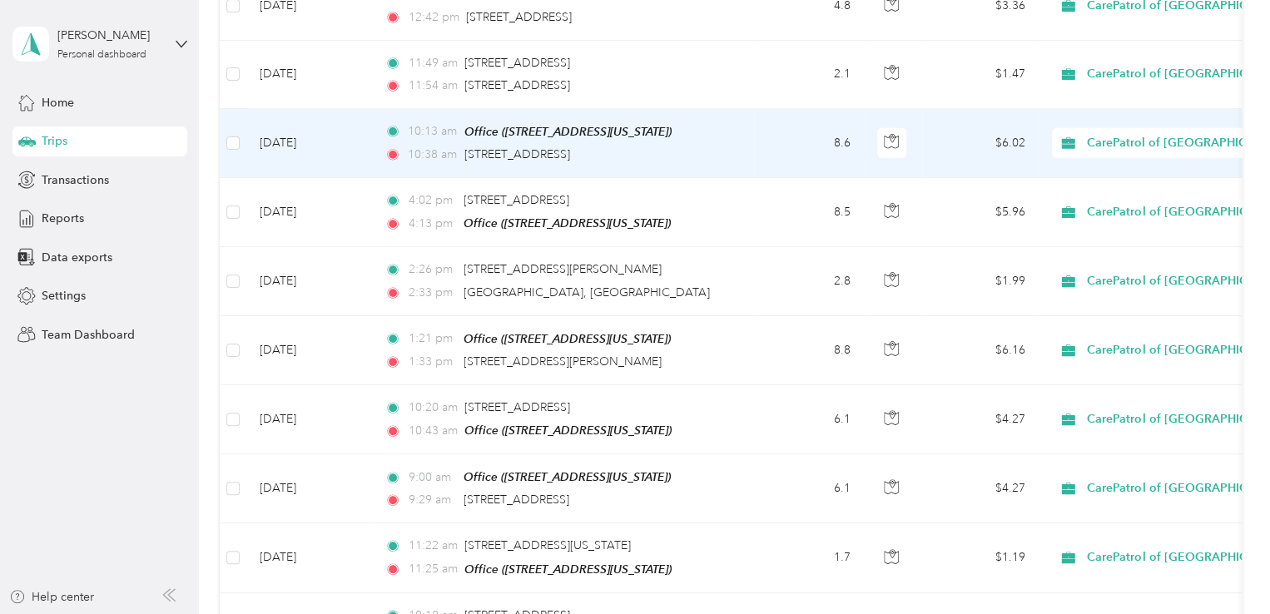
click at [792, 117] on td "8.6" at bounding box center [809, 143] width 110 height 69
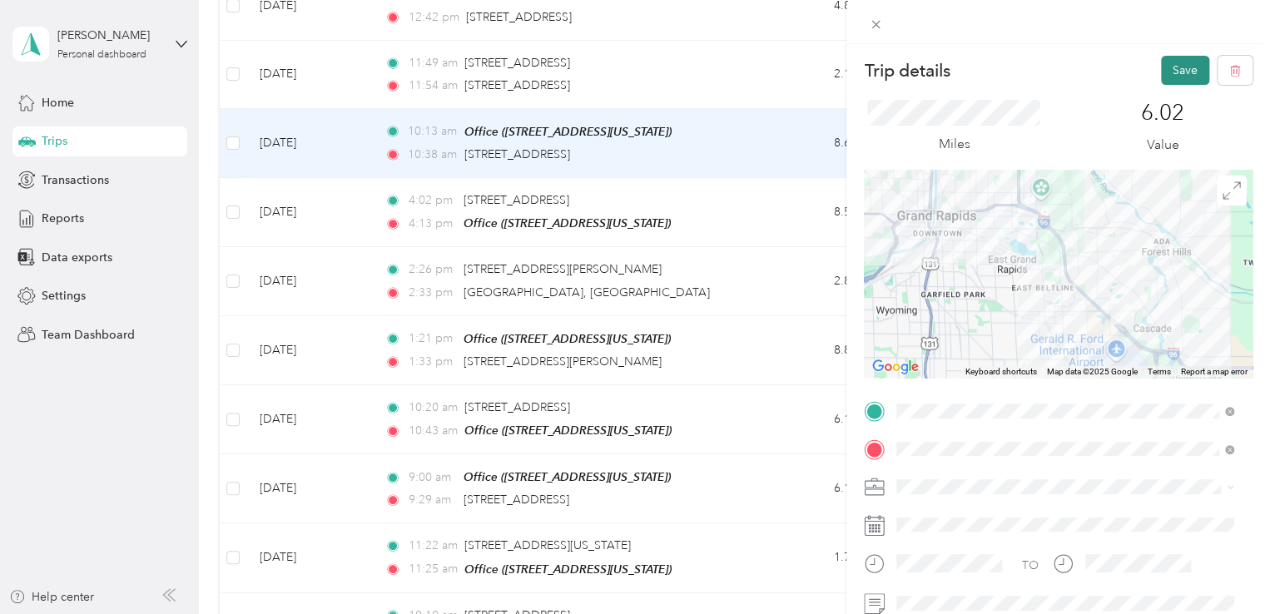
click at [1171, 76] on button "Save" at bounding box center [1185, 70] width 48 height 29
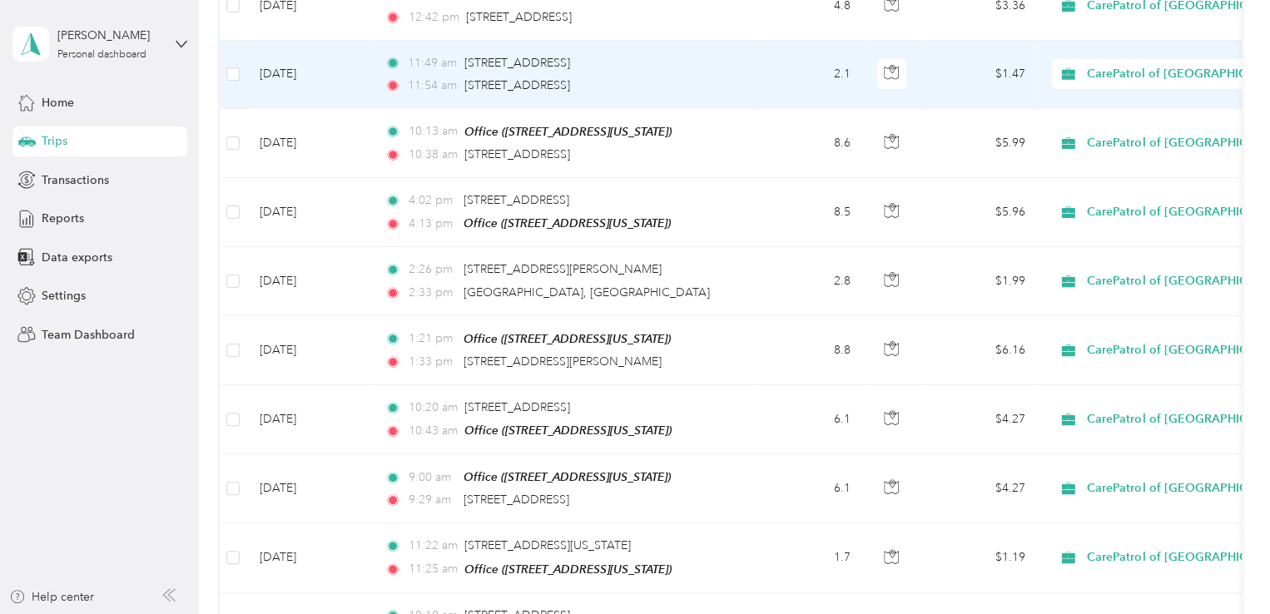
click at [764, 74] on td "2.1" at bounding box center [809, 75] width 110 height 68
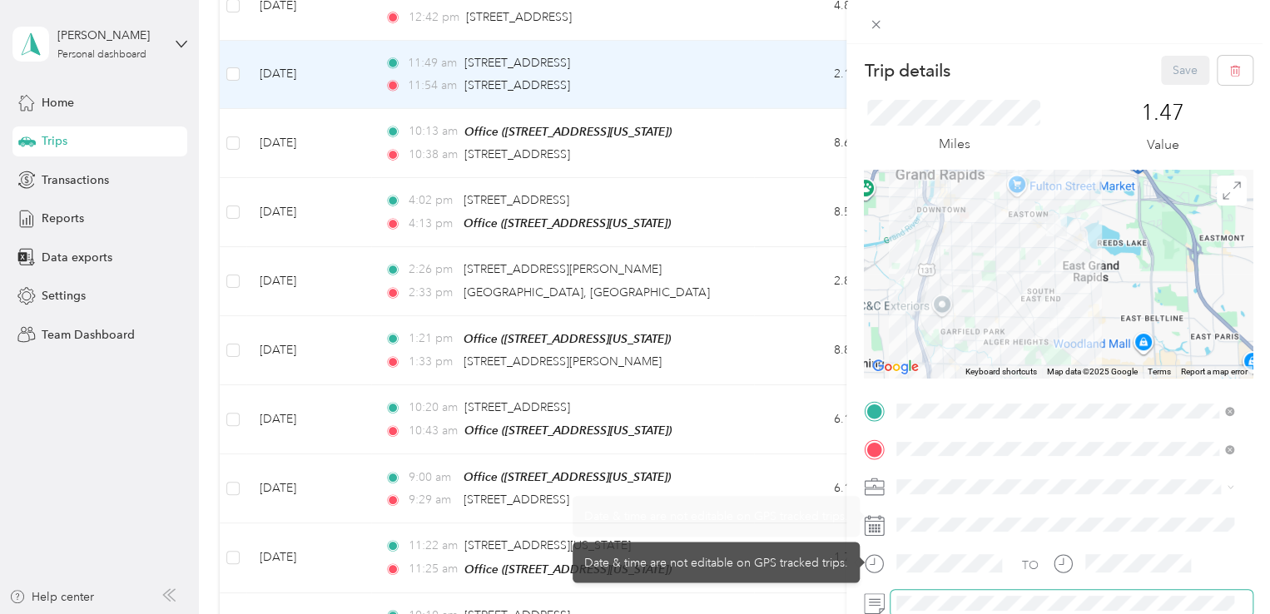
click at [933, 593] on span at bounding box center [1071, 603] width 362 height 27
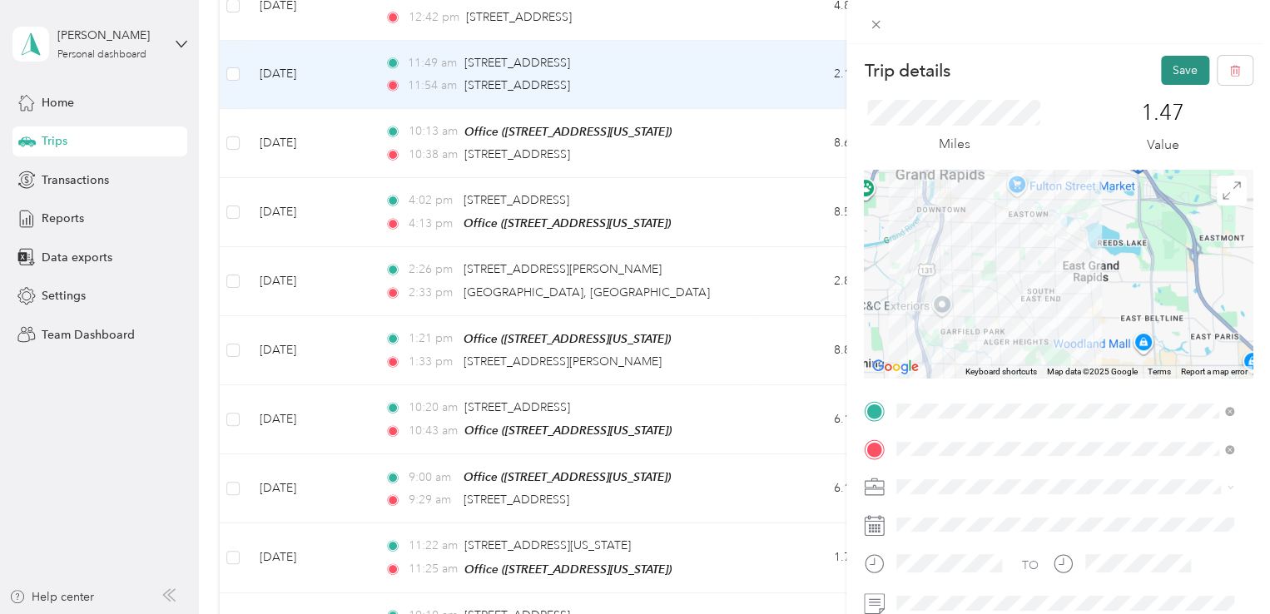
click at [1172, 62] on button "Save" at bounding box center [1185, 70] width 48 height 29
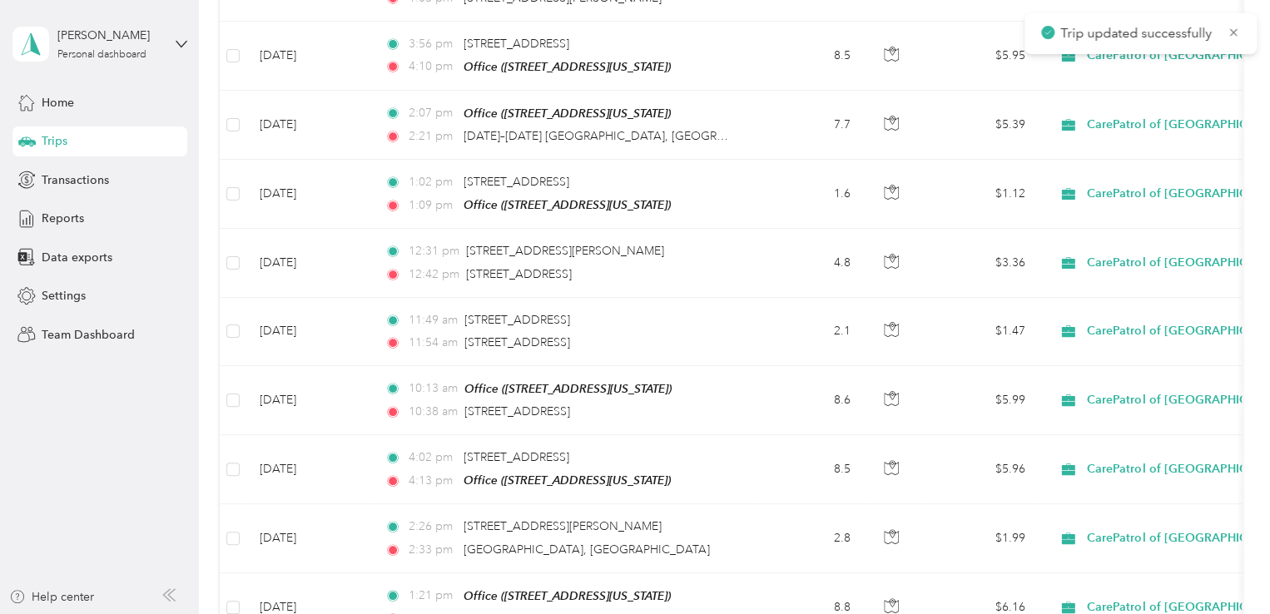
scroll to position [2313, 0]
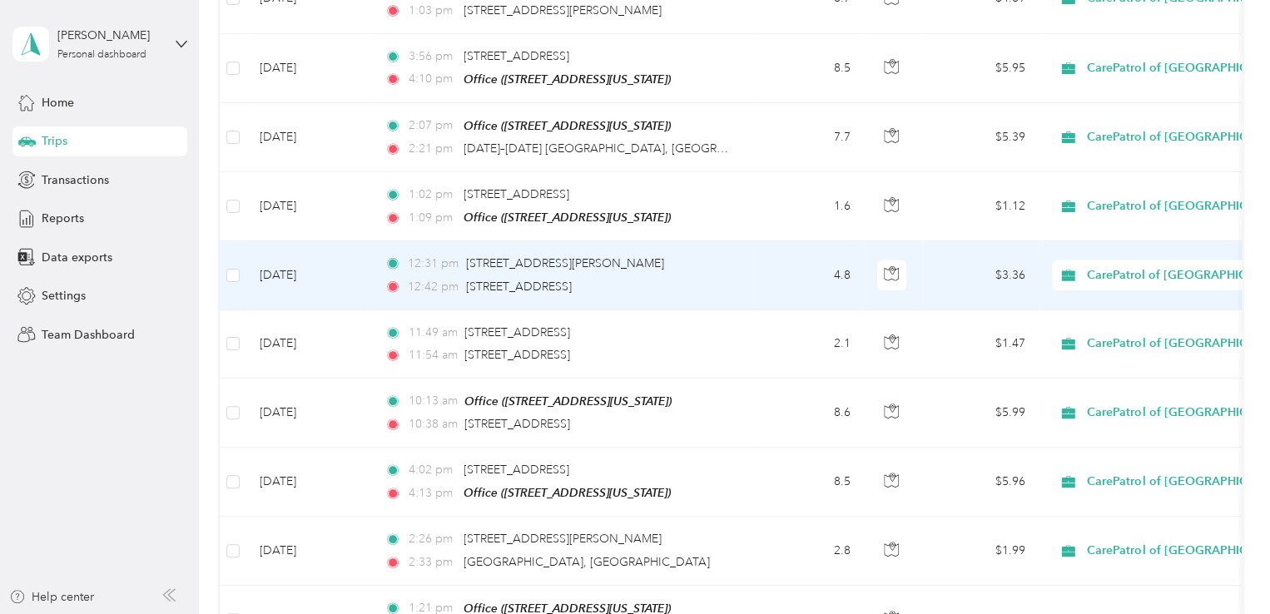
click at [742, 264] on td "12:31 pm [STREET_ADDRESS][PERSON_NAME] 12:42 pm [STREET_ADDRESS]" at bounding box center [562, 275] width 383 height 68
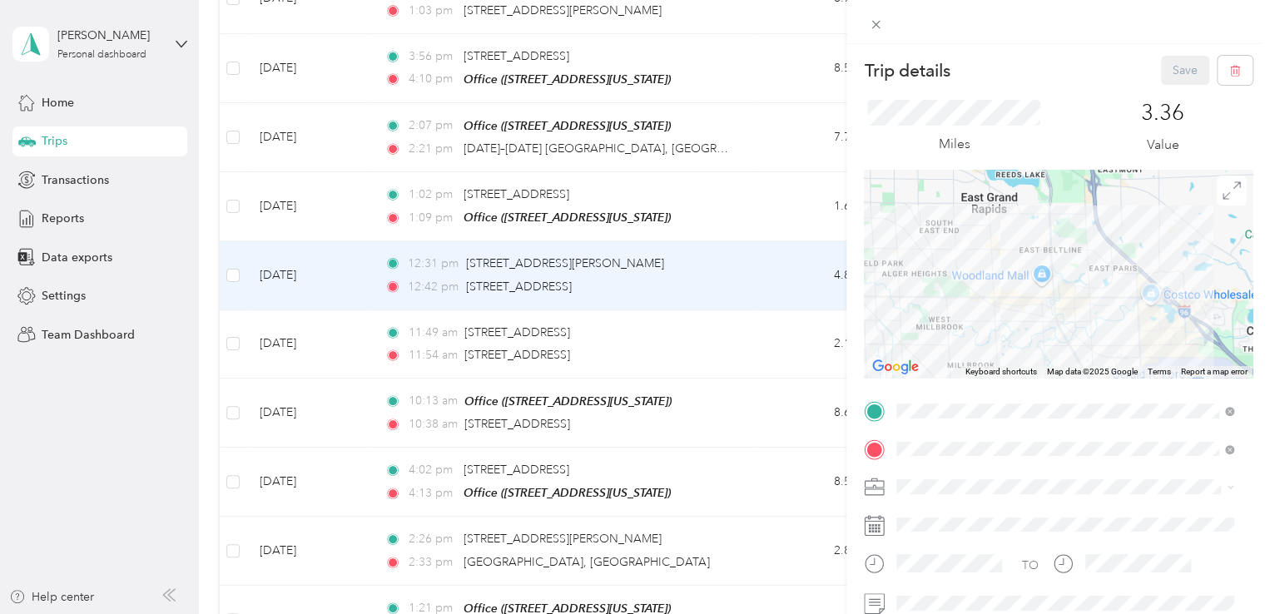
click at [742, 264] on div "Trip details Save This trip cannot be edited because it is either under review,…" at bounding box center [635, 307] width 1270 height 614
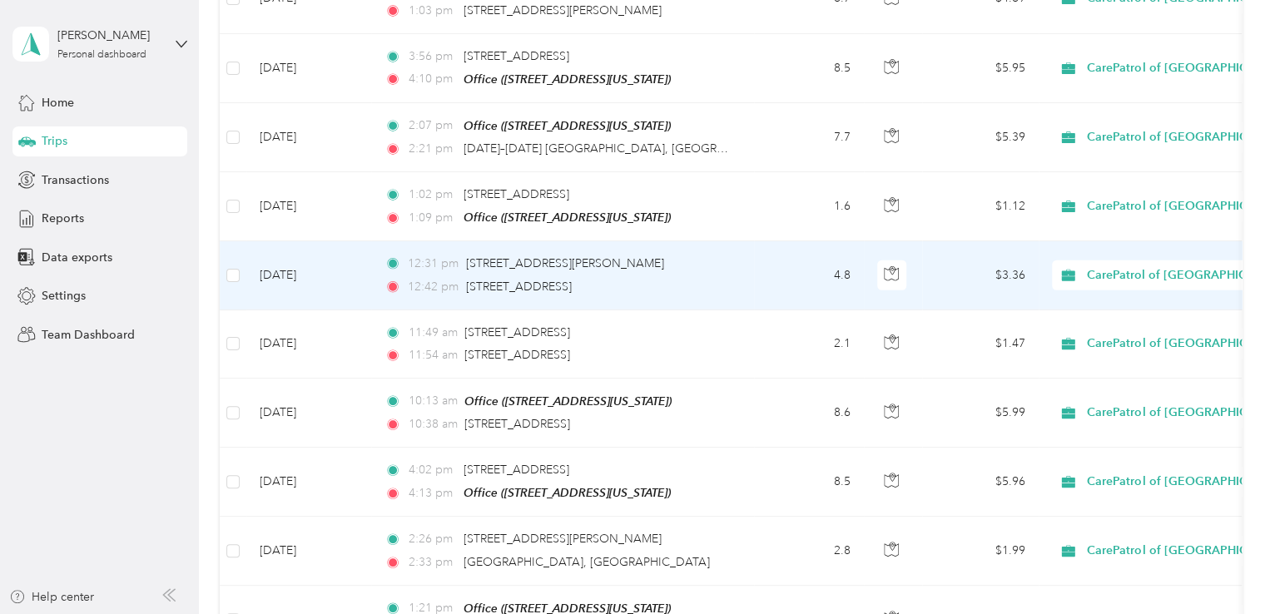
click at [742, 264] on td "12:31 pm [STREET_ADDRESS][PERSON_NAME] 12:42 pm [STREET_ADDRESS]" at bounding box center [562, 275] width 383 height 68
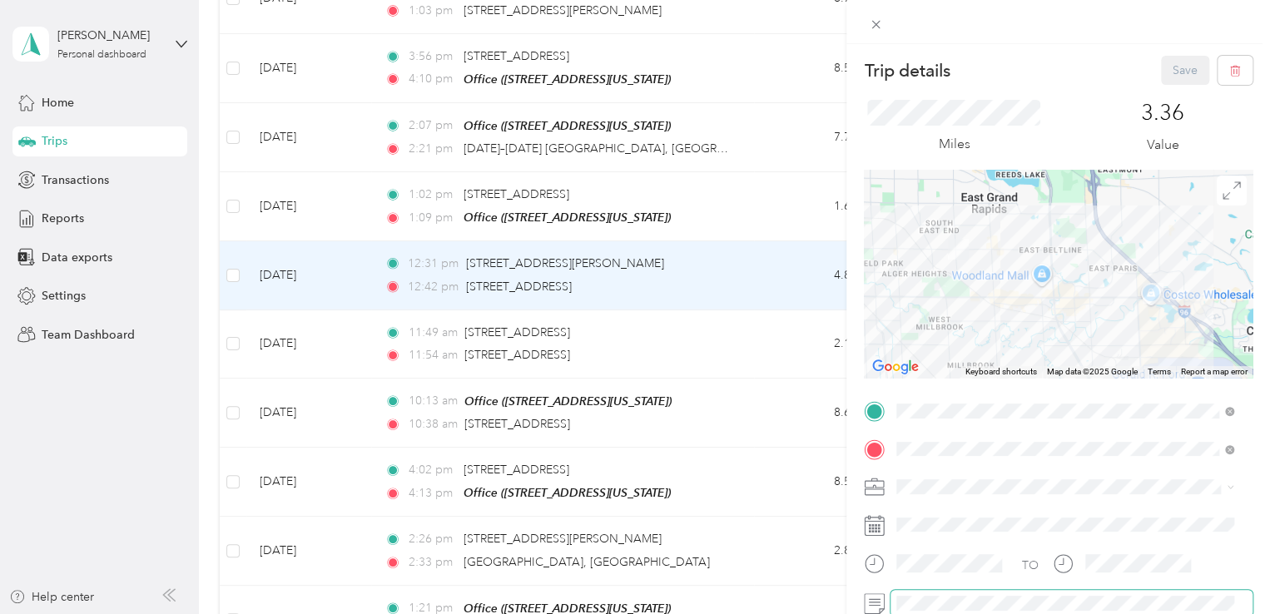
click at [928, 594] on span at bounding box center [1071, 603] width 362 height 27
click at [1161, 67] on button "Save" at bounding box center [1185, 70] width 48 height 29
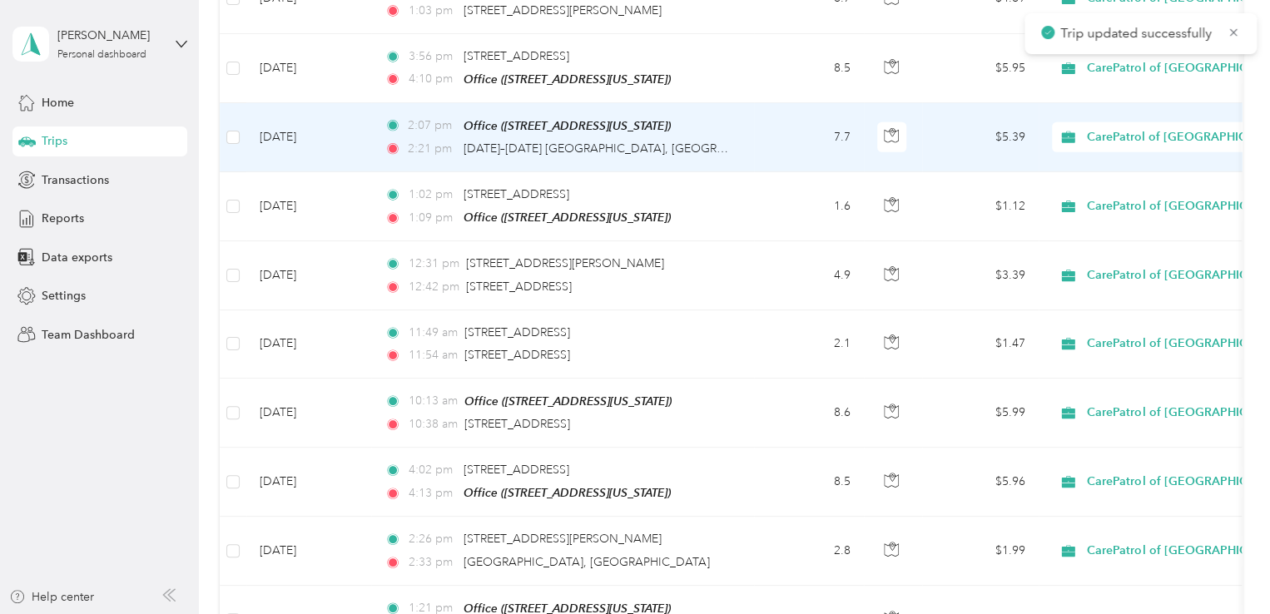
click at [790, 114] on td "7.7" at bounding box center [809, 137] width 110 height 69
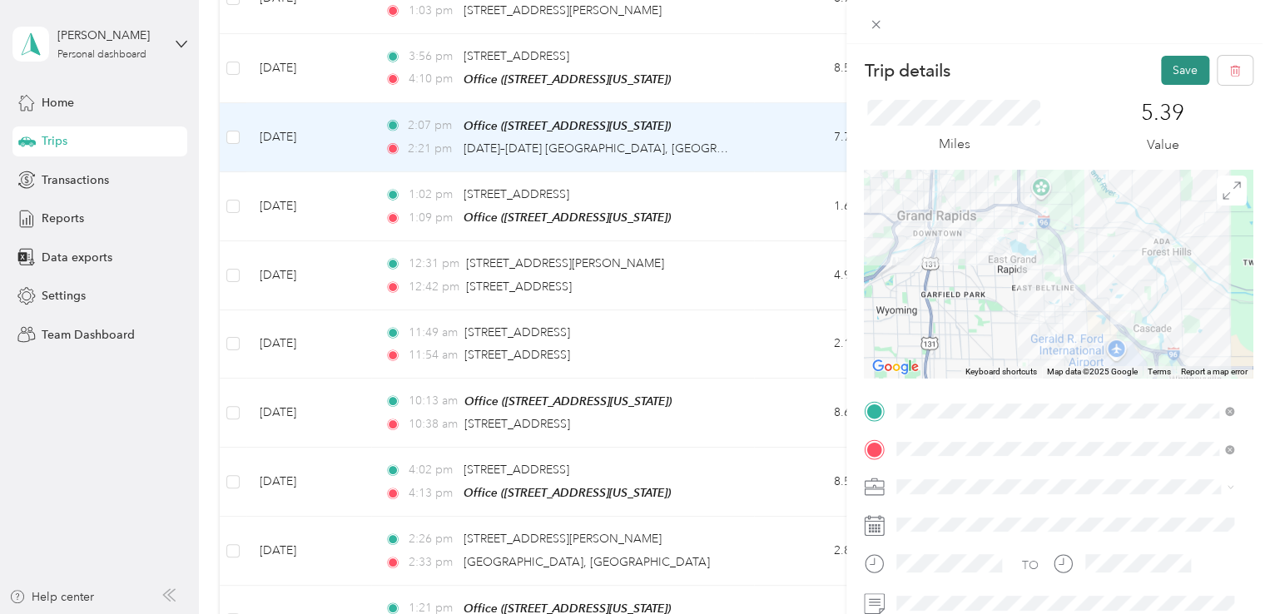
click at [1165, 70] on button "Save" at bounding box center [1185, 70] width 48 height 29
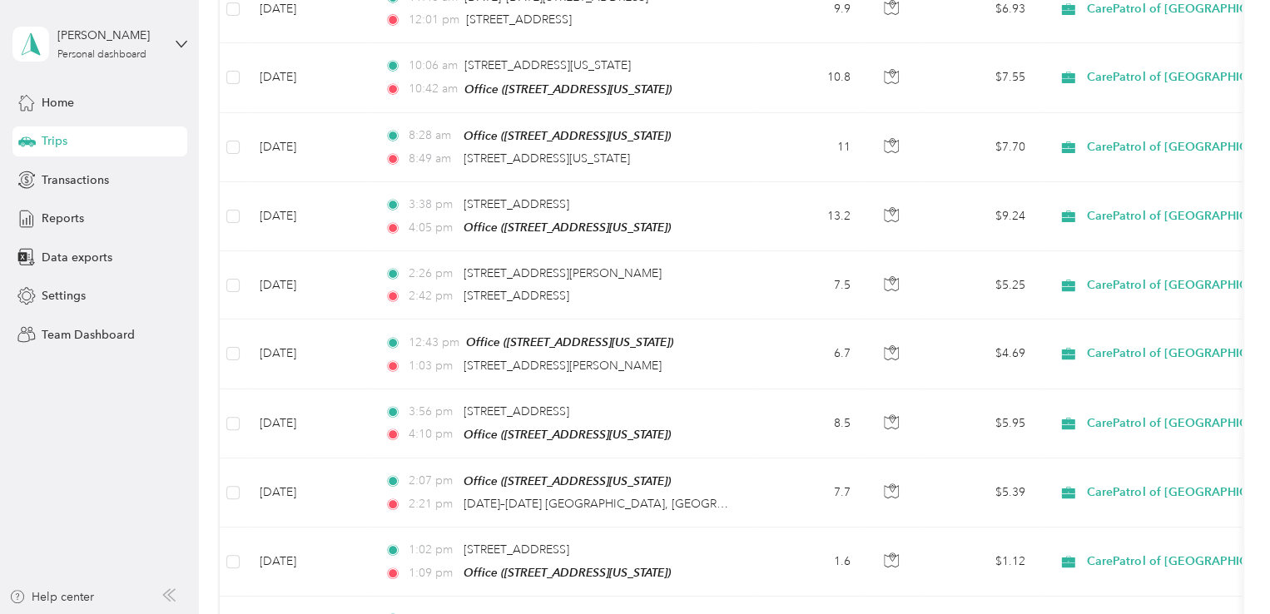
scroll to position [1952, 0]
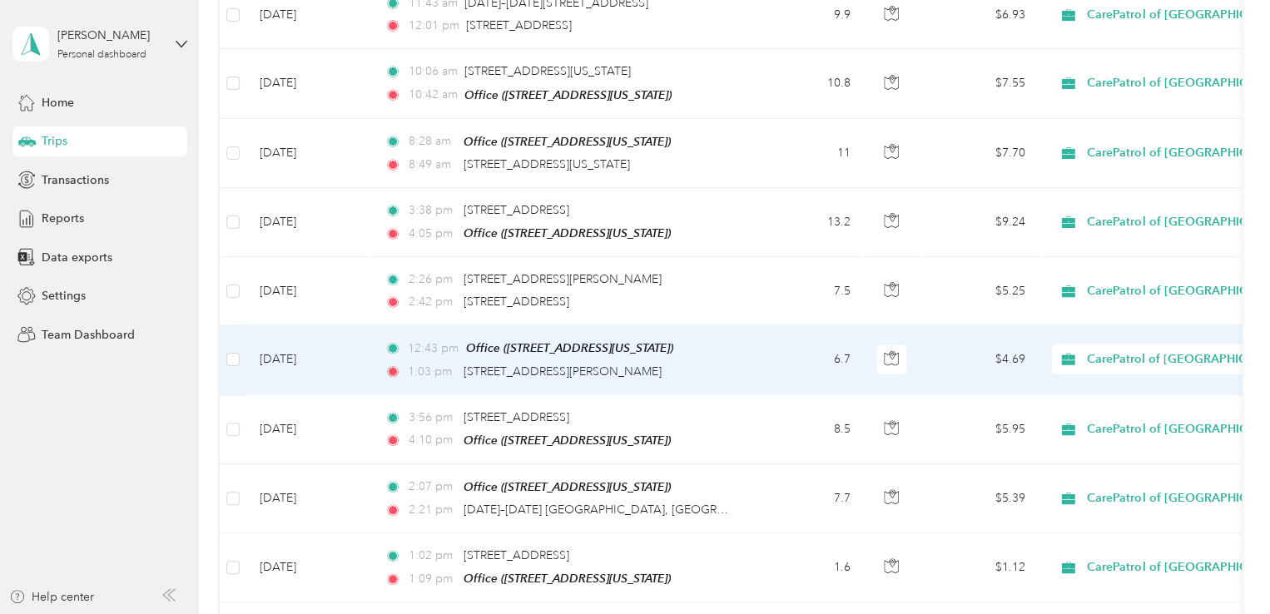
click at [740, 332] on td "12:43 pm Office ([STREET_ADDRESS][US_STATE]) 1:03 pm 3525–[STREET_ADDRESS][PERS…" at bounding box center [562, 359] width 383 height 69
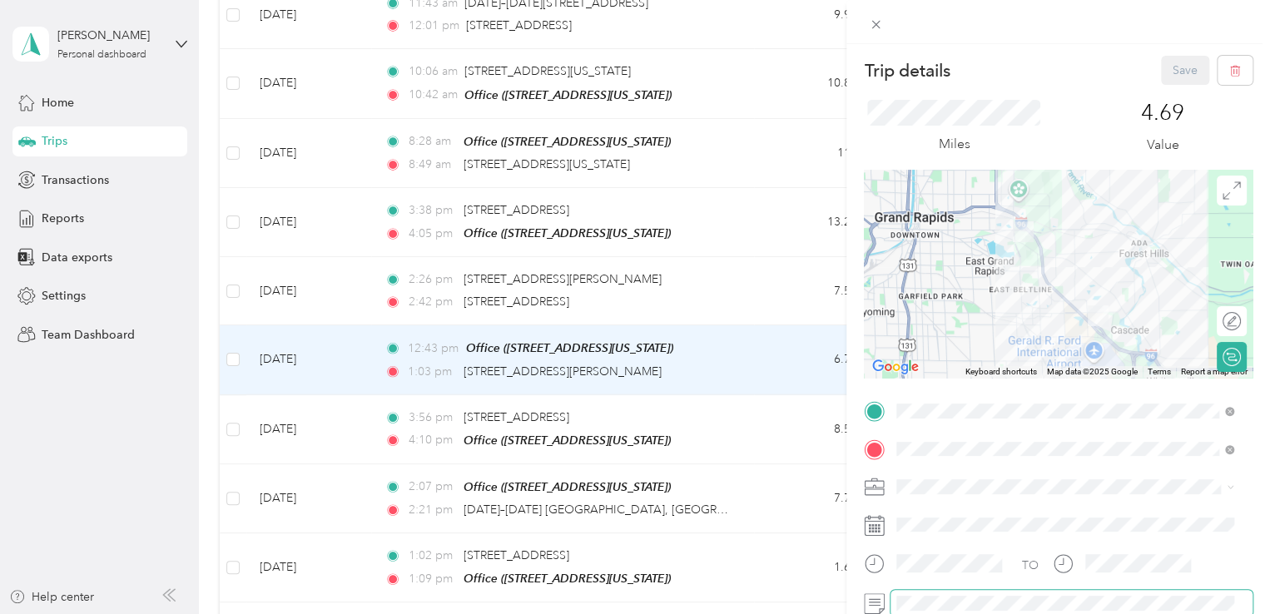
click at [895, 599] on span at bounding box center [1071, 603] width 362 height 27
click at [1162, 74] on button "Save" at bounding box center [1185, 70] width 48 height 29
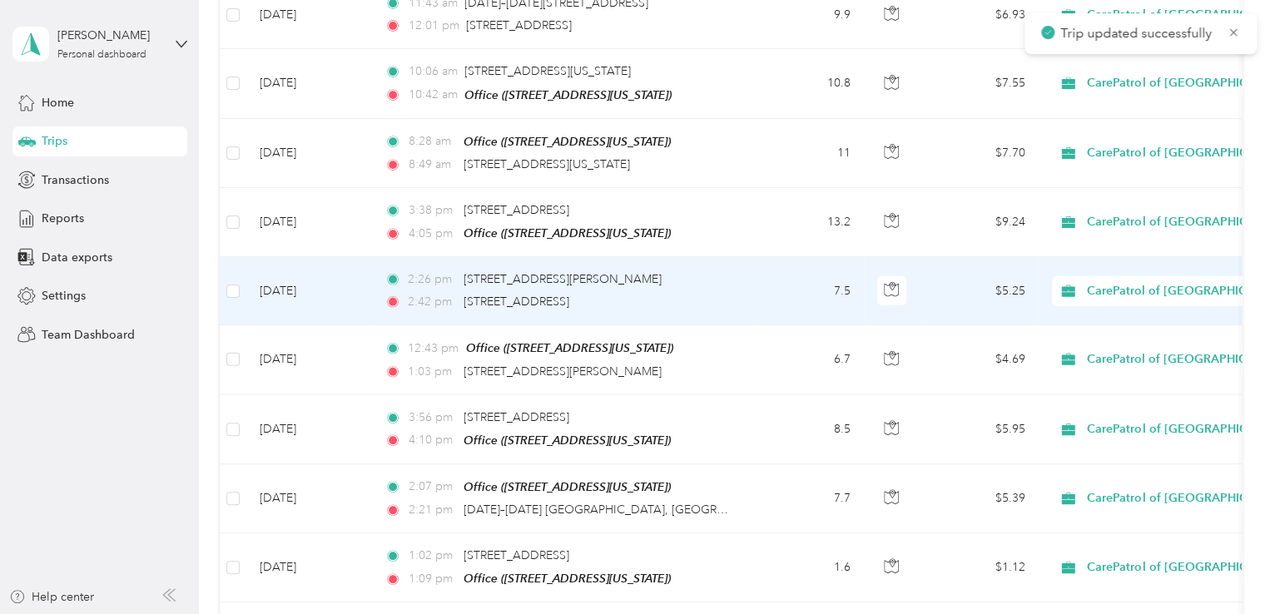
click at [751, 276] on td "2:26 pm [STREET_ADDRESS][PERSON_NAME] 2:42 pm [STREET_ADDRESS]" at bounding box center [562, 291] width 383 height 68
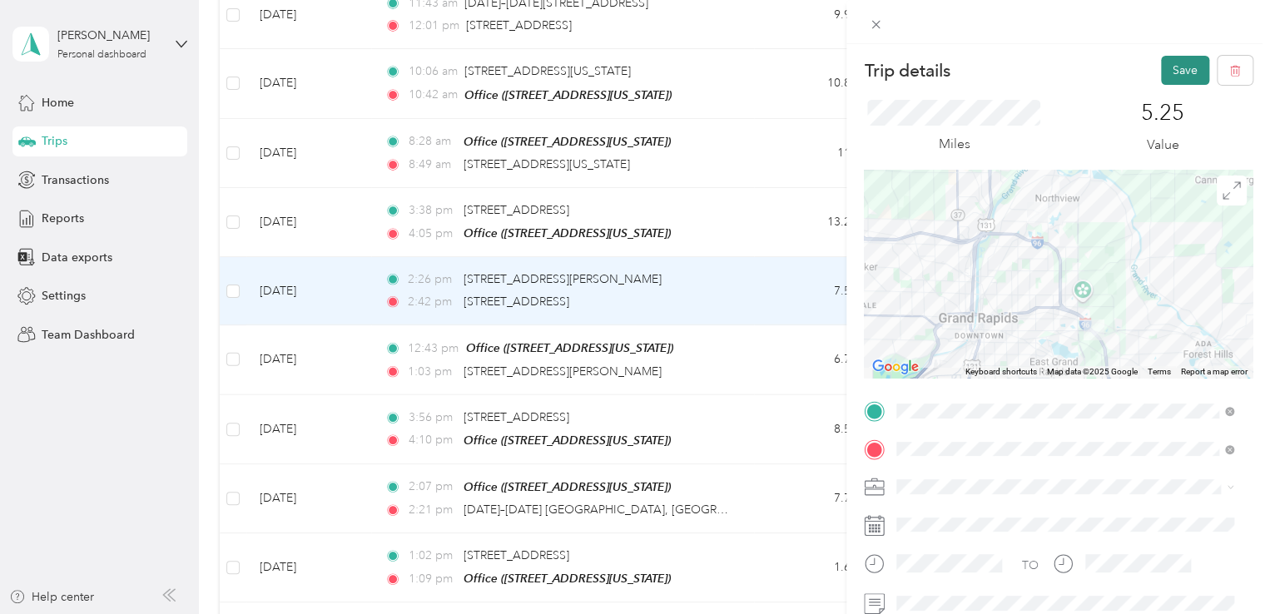
click at [1164, 71] on button "Save" at bounding box center [1185, 70] width 48 height 29
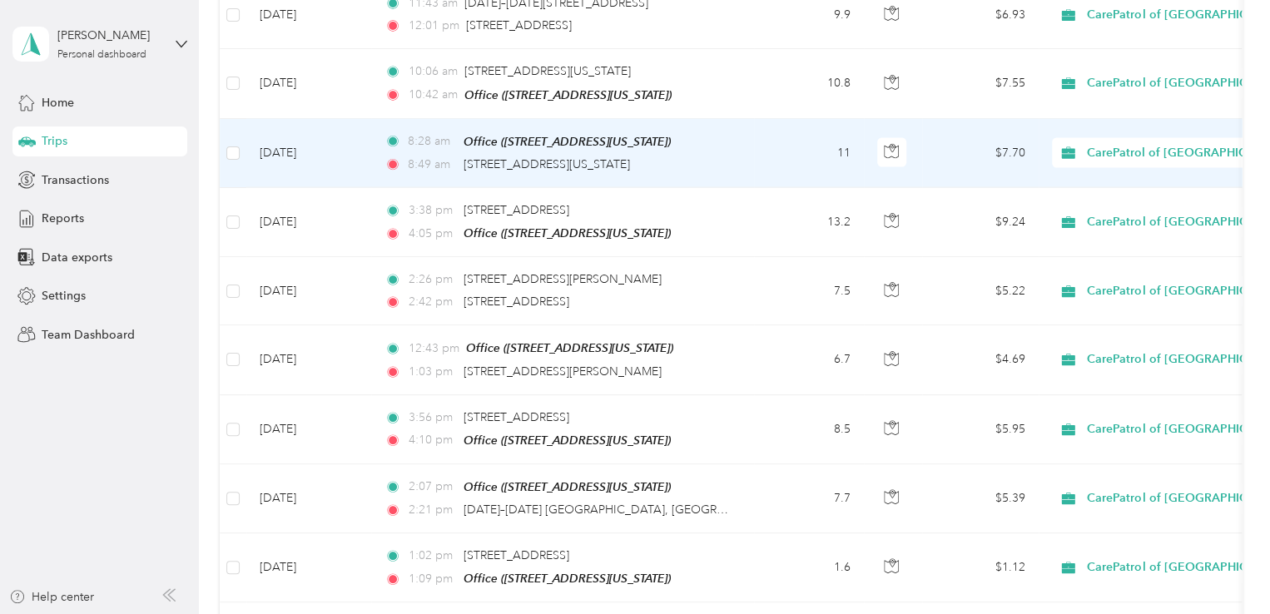
click at [774, 146] on td "11" at bounding box center [809, 153] width 110 height 69
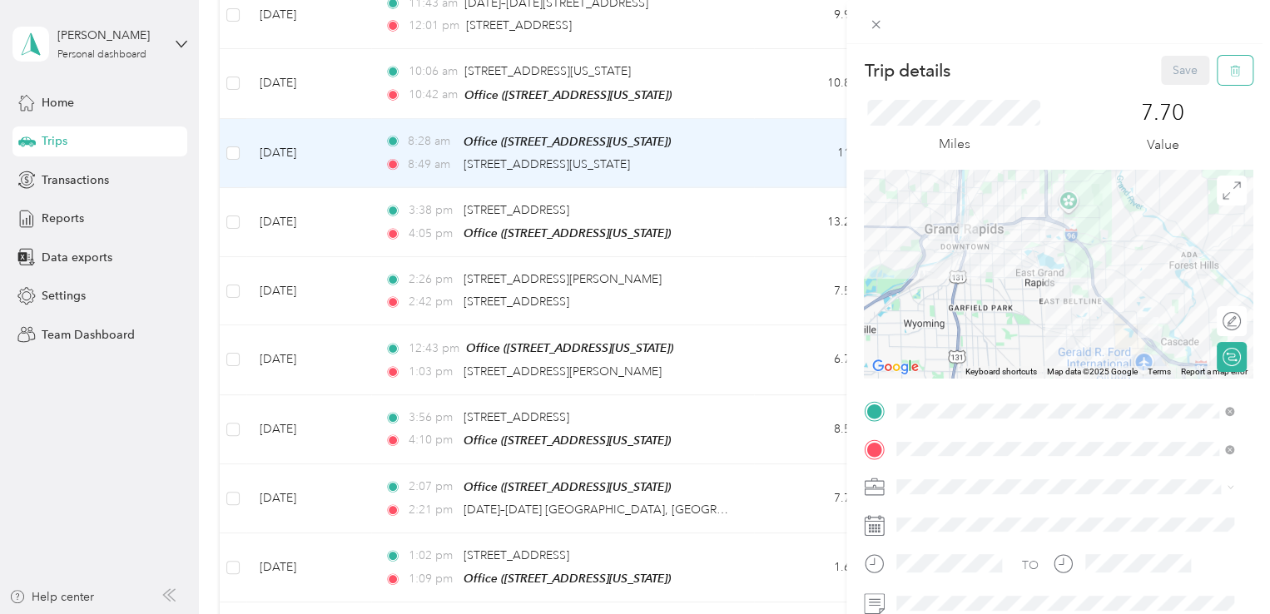
drag, startPoint x: 1201, startPoint y: 61, endPoint x: 1210, endPoint y: 64, distance: 9.7
click at [1204, 62] on div "Save" at bounding box center [1207, 70] width 92 height 29
click at [1217, 67] on button "button" at bounding box center [1234, 70] width 35 height 29
click at [1165, 92] on button "Yes" at bounding box center [1173, 90] width 32 height 27
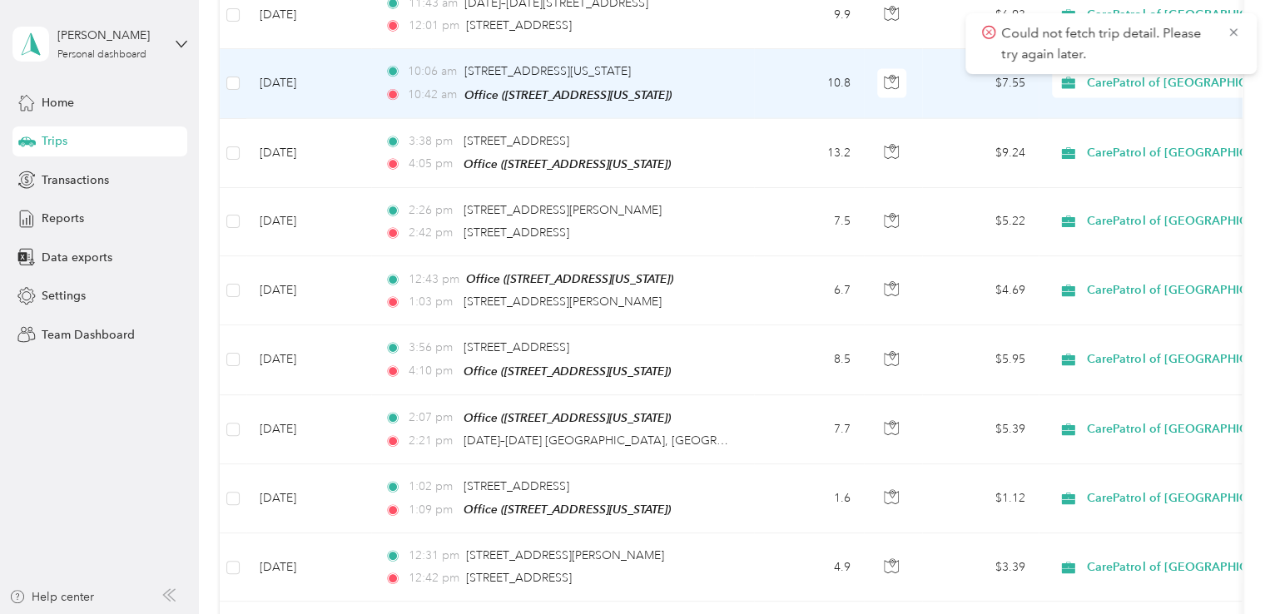
click at [773, 82] on td "10.8" at bounding box center [809, 83] width 110 height 69
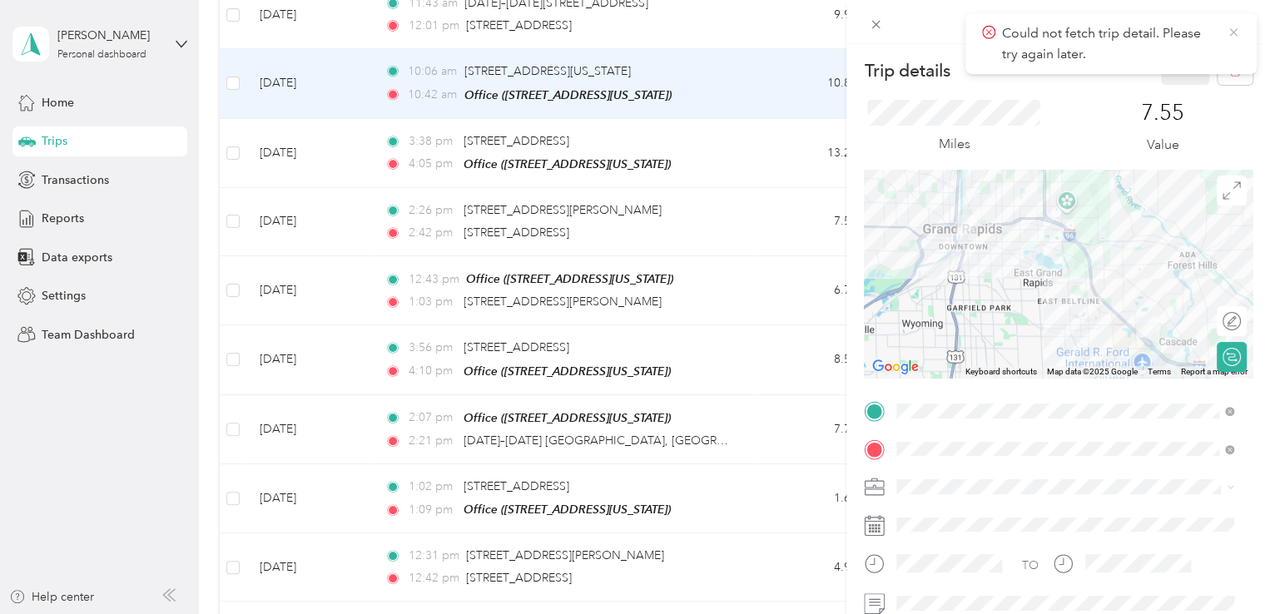
click at [1231, 32] on icon at bounding box center [1232, 32] width 13 height 15
click at [1229, 65] on icon "button" at bounding box center [1235, 71] width 12 height 12
click at [1165, 93] on button "Yes" at bounding box center [1173, 90] width 32 height 27
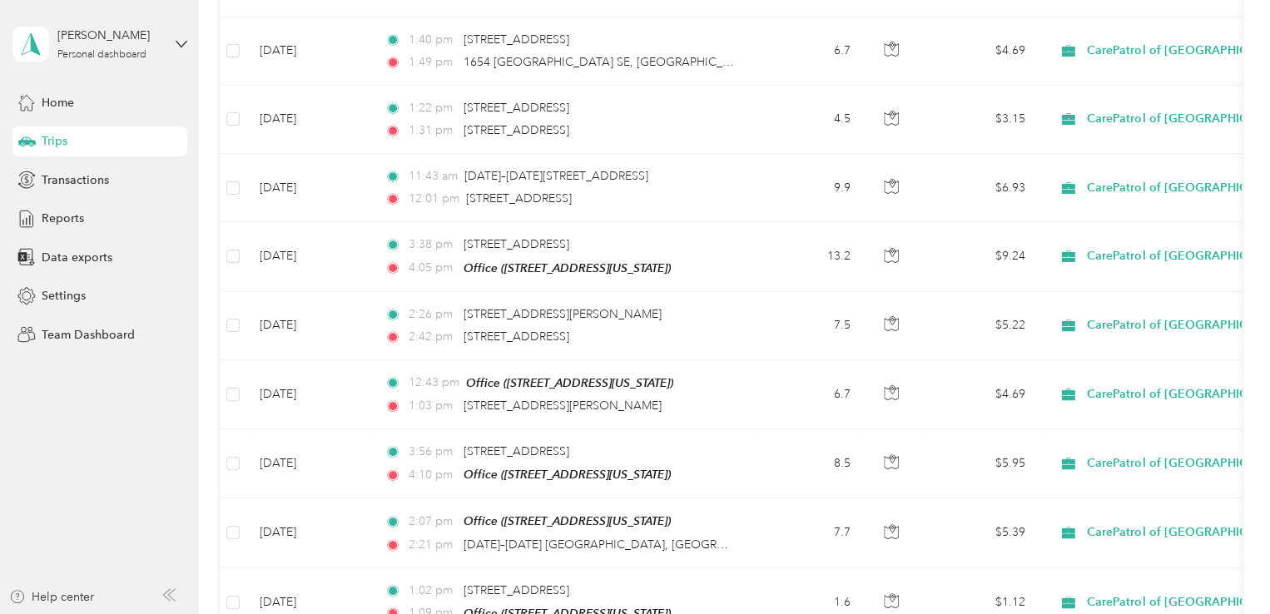
scroll to position [1757, 0]
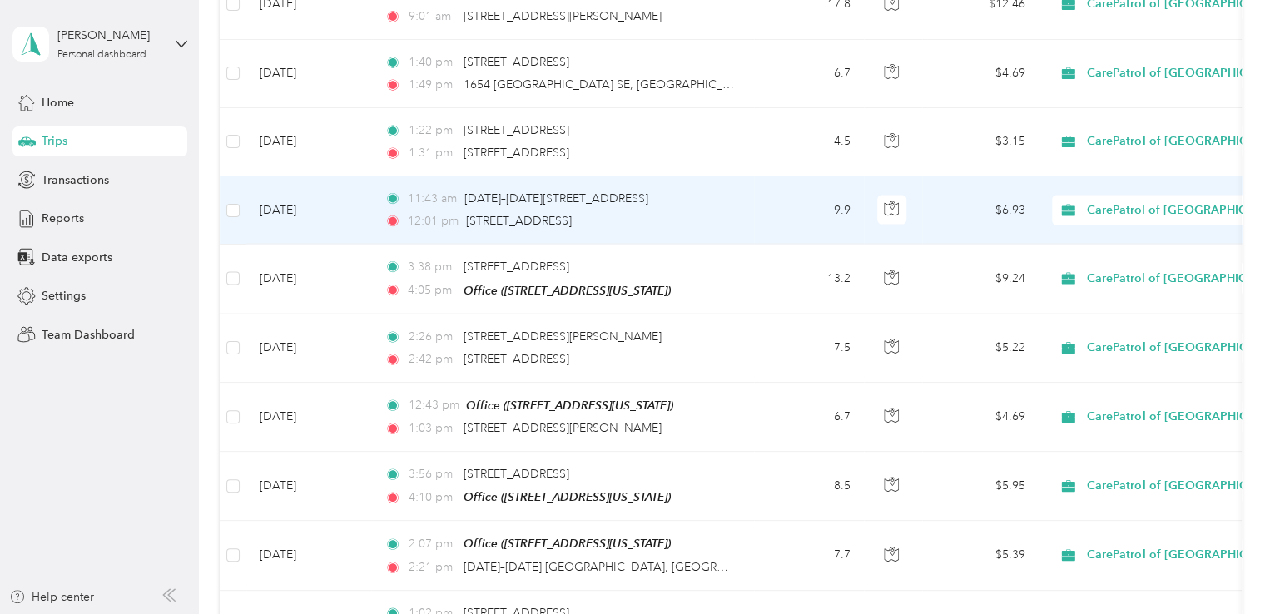
click at [752, 191] on td "11:43 am [DATE]–[DATE][STREET_ADDRESS] 12:01 pm [STREET_ADDRESS]" at bounding box center [562, 210] width 383 height 68
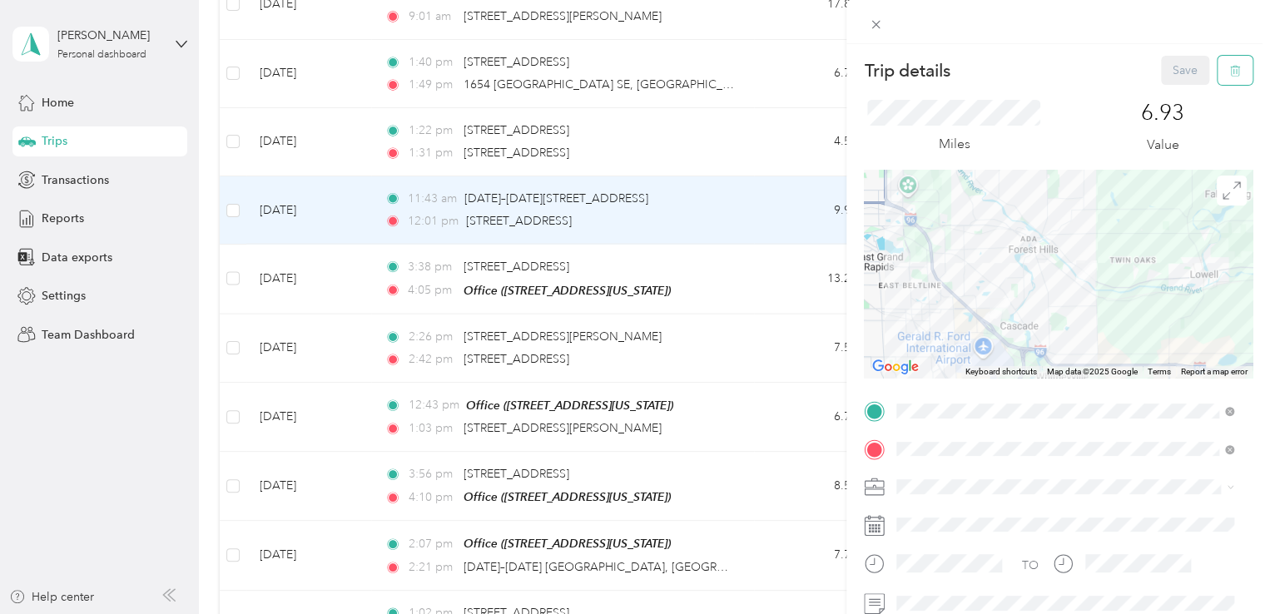
click at [1229, 71] on icon "button" at bounding box center [1235, 71] width 12 height 12
click at [1166, 99] on button "Yes" at bounding box center [1173, 90] width 32 height 27
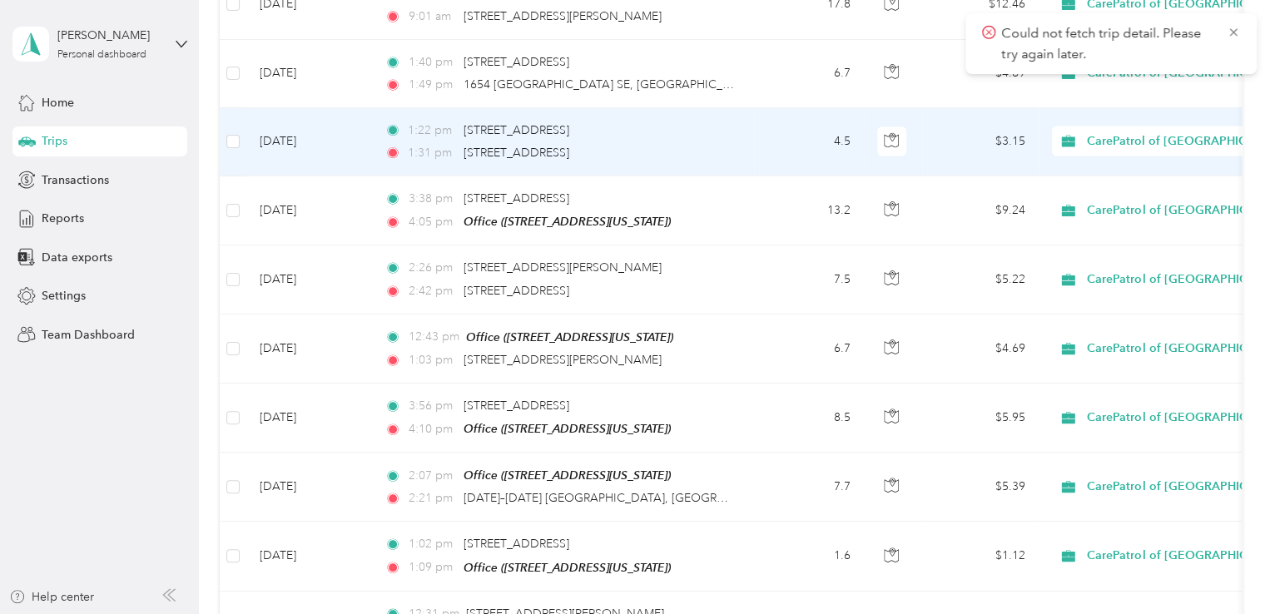
click at [713, 144] on div "1:31 pm [STREET_ADDRESS][PERSON_NAME]" at bounding box center [558, 153] width 349 height 18
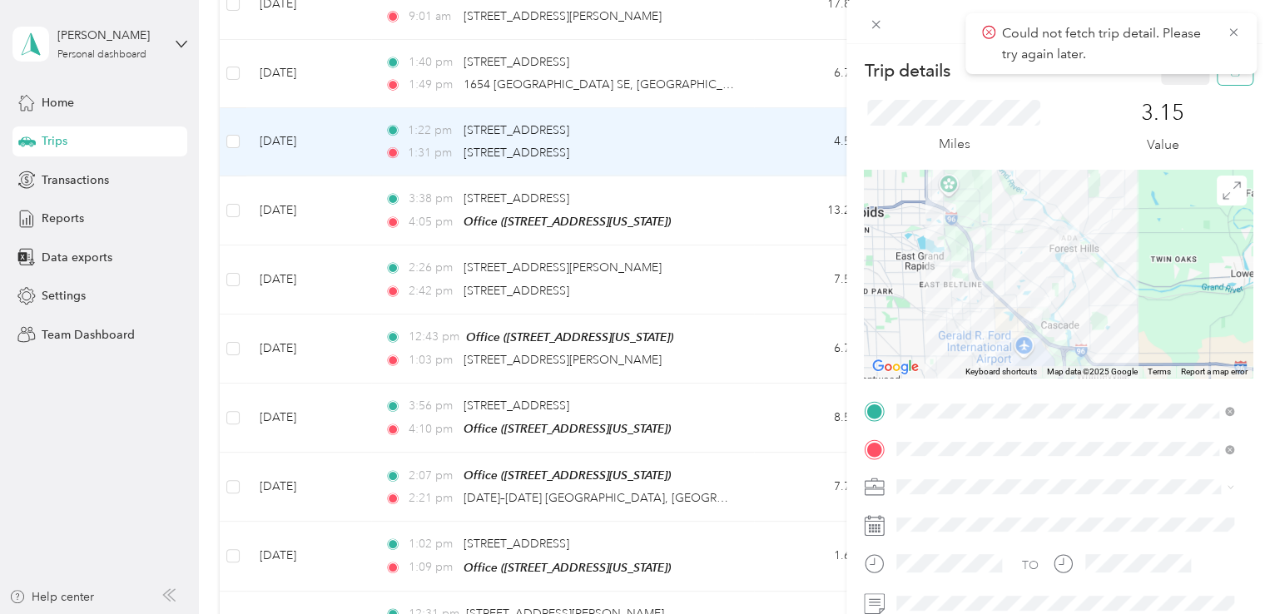
click at [1217, 83] on button "button" at bounding box center [1234, 70] width 35 height 29
click at [1168, 94] on button "Yes" at bounding box center [1173, 90] width 32 height 27
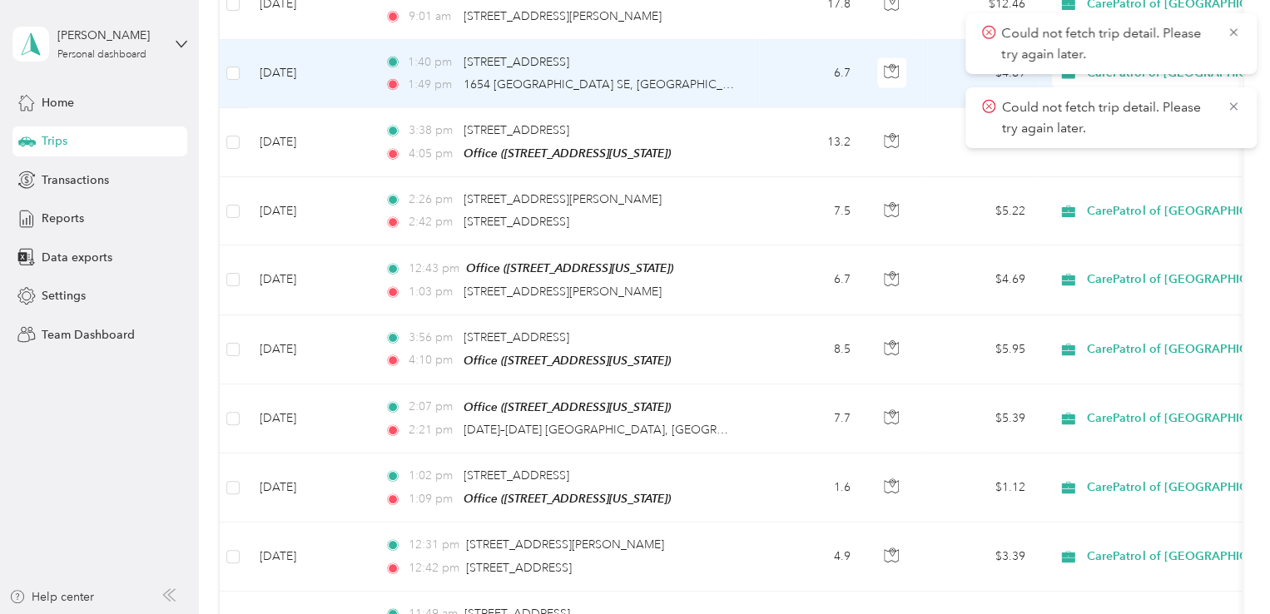
click at [686, 81] on td "1:40 pm [STREET_ADDRESS][PERSON_NAME][PERSON_NAME] 1:49 pm [STREET_ADDRESS][PER…" at bounding box center [562, 74] width 383 height 68
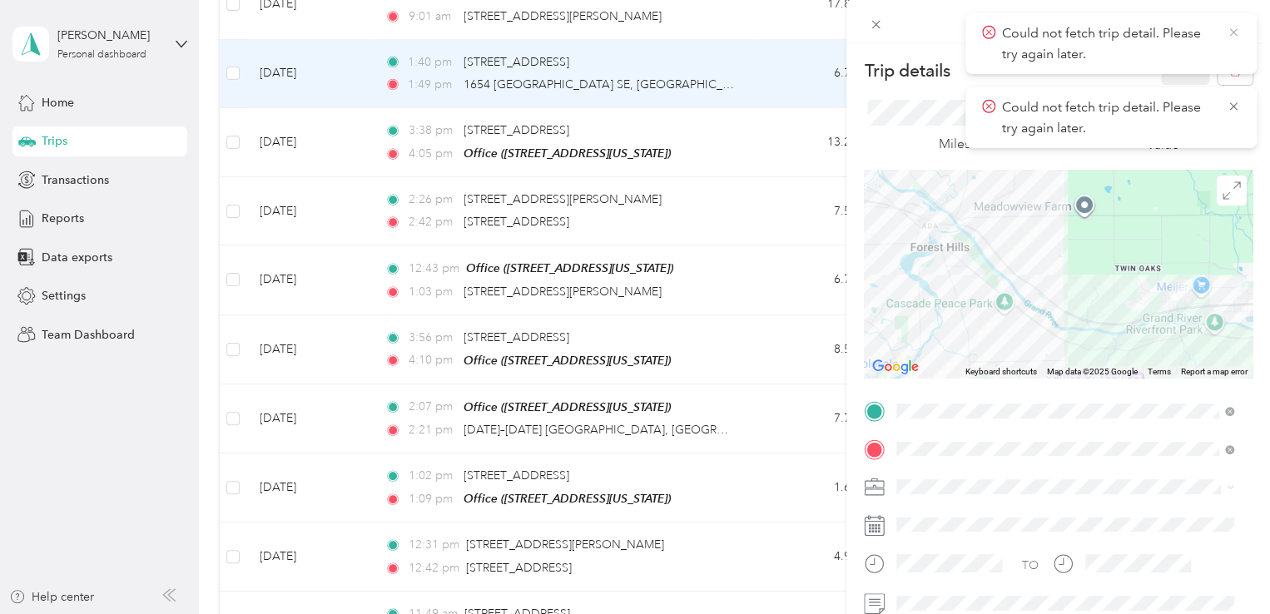
click at [1232, 34] on icon at bounding box center [1232, 32] width 13 height 15
click at [1228, 33] on icon at bounding box center [1232, 32] width 13 height 15
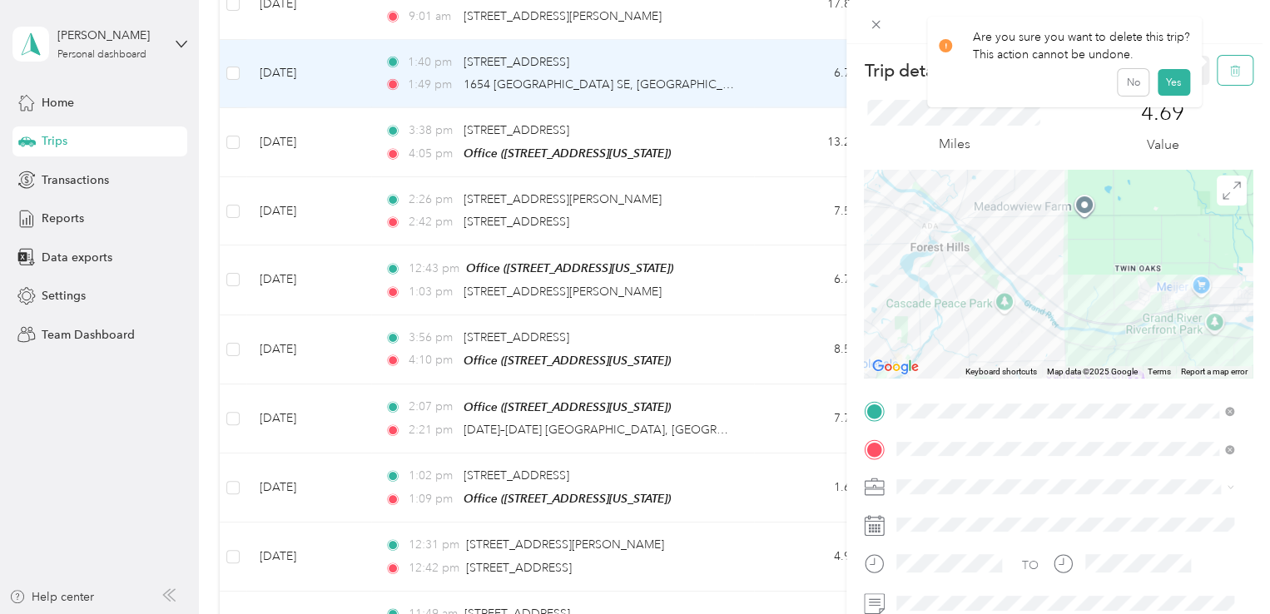
click at [1229, 68] on icon "button" at bounding box center [1235, 71] width 12 height 12
click at [1163, 87] on button "Yes" at bounding box center [1173, 90] width 32 height 27
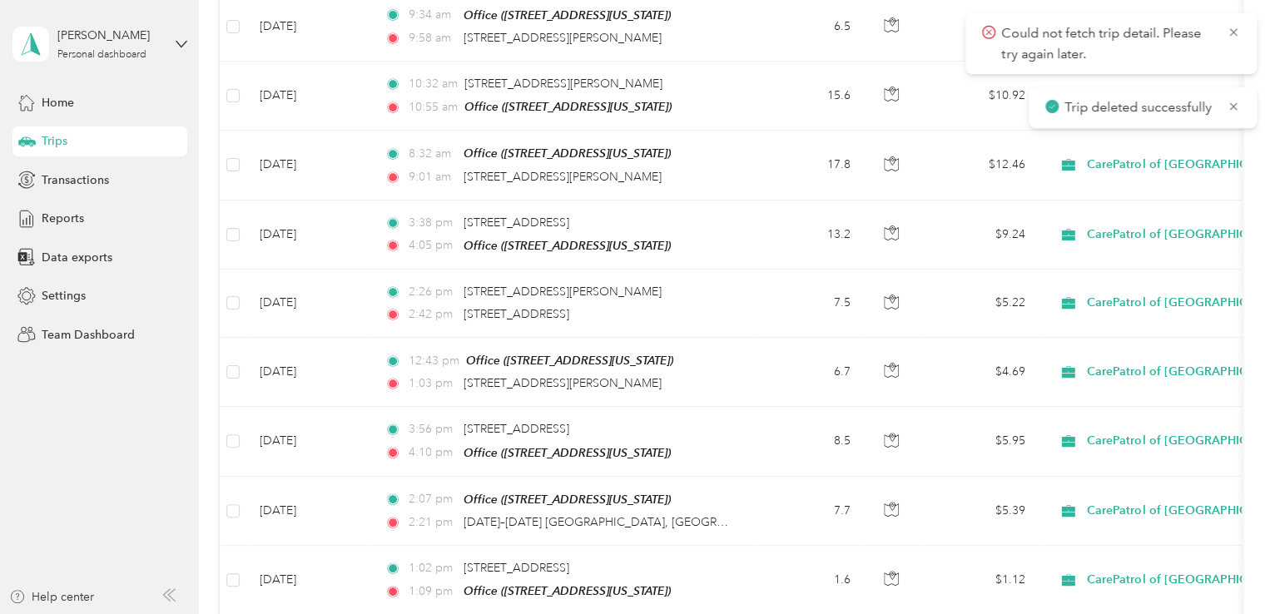
scroll to position [1579, 0]
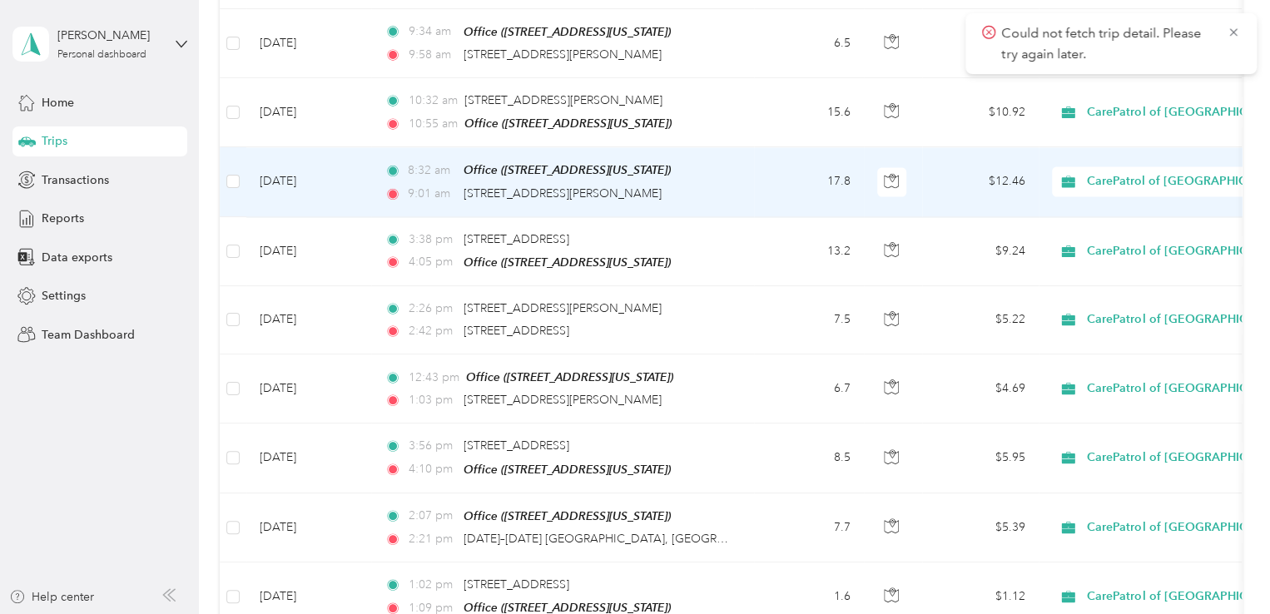
click at [747, 185] on td "8:32 am Office ([STREET_ADDRESS][US_STATE]) 9:01 am [STREET_ADDRESS]" at bounding box center [562, 181] width 383 height 69
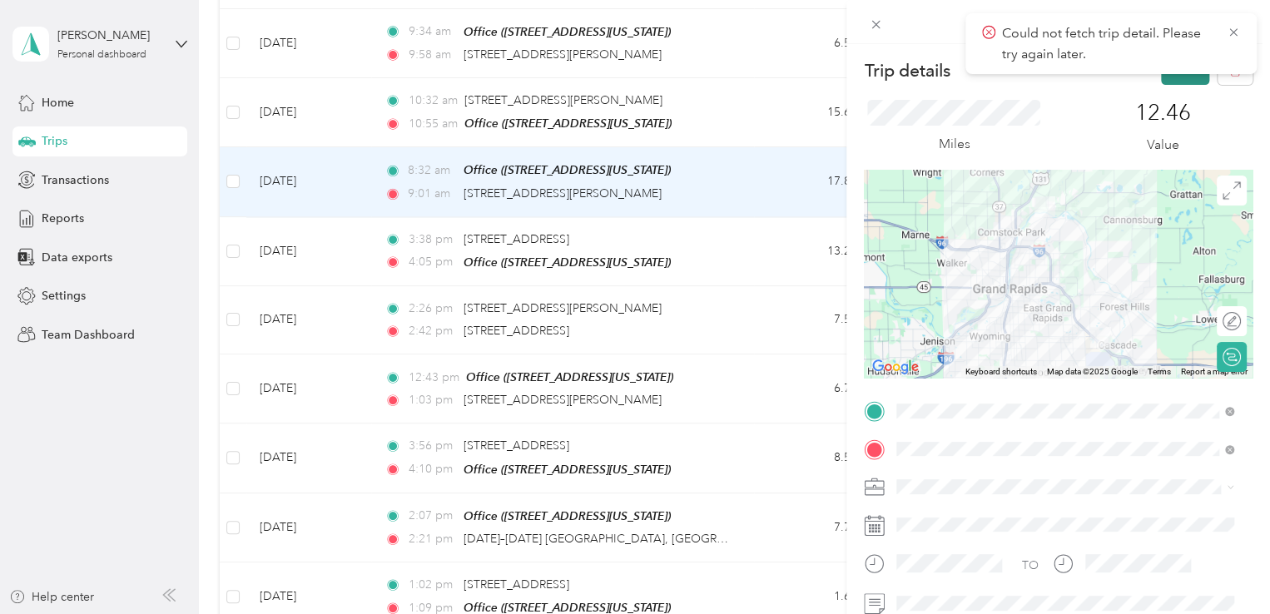
click at [1173, 82] on button "Save" at bounding box center [1185, 70] width 48 height 29
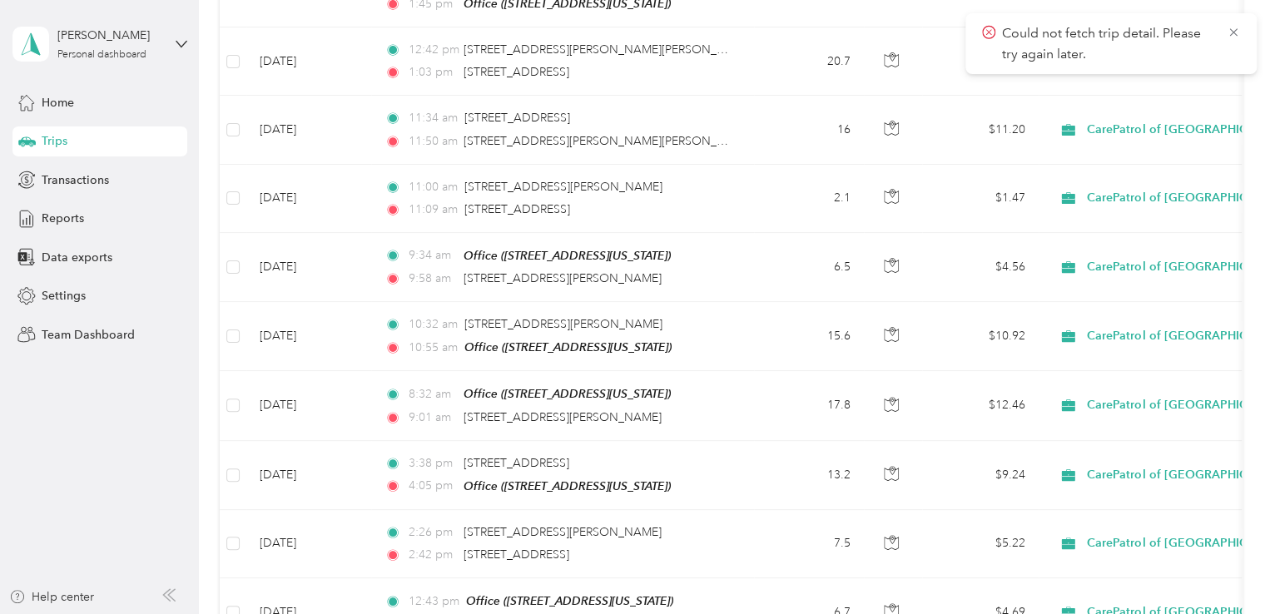
scroll to position [1329, 0]
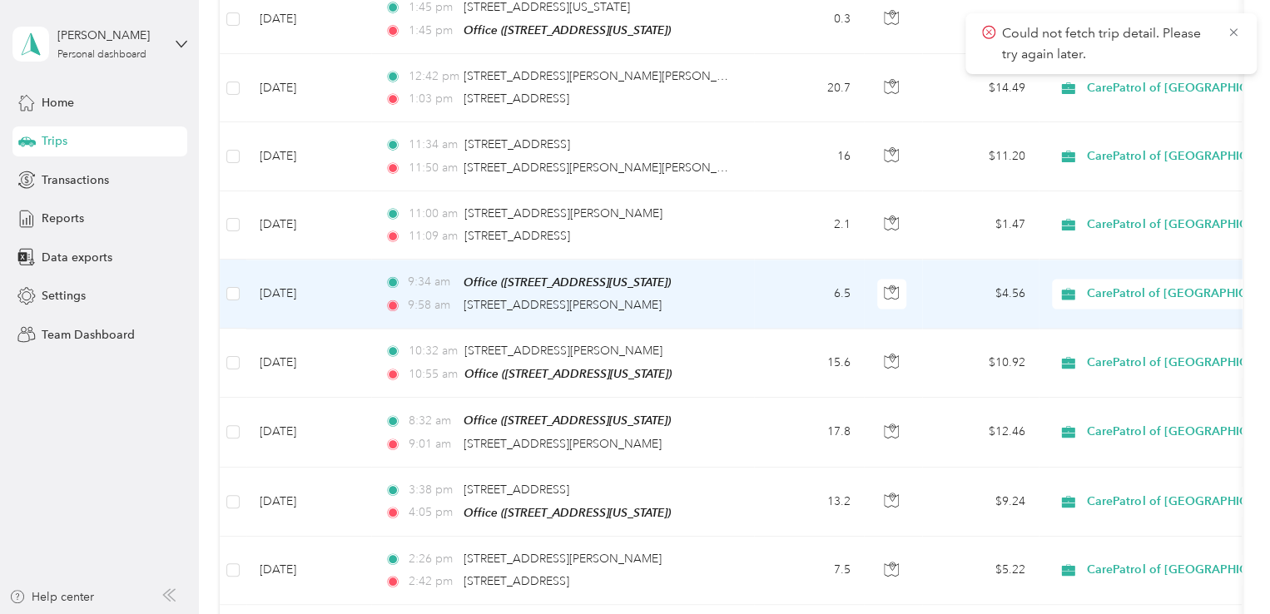
click at [719, 303] on td "9:34 am Office ([STREET_ADDRESS][US_STATE]) 9:58 am [STREET_ADDRESS][PERSON_NAM…" at bounding box center [562, 294] width 383 height 69
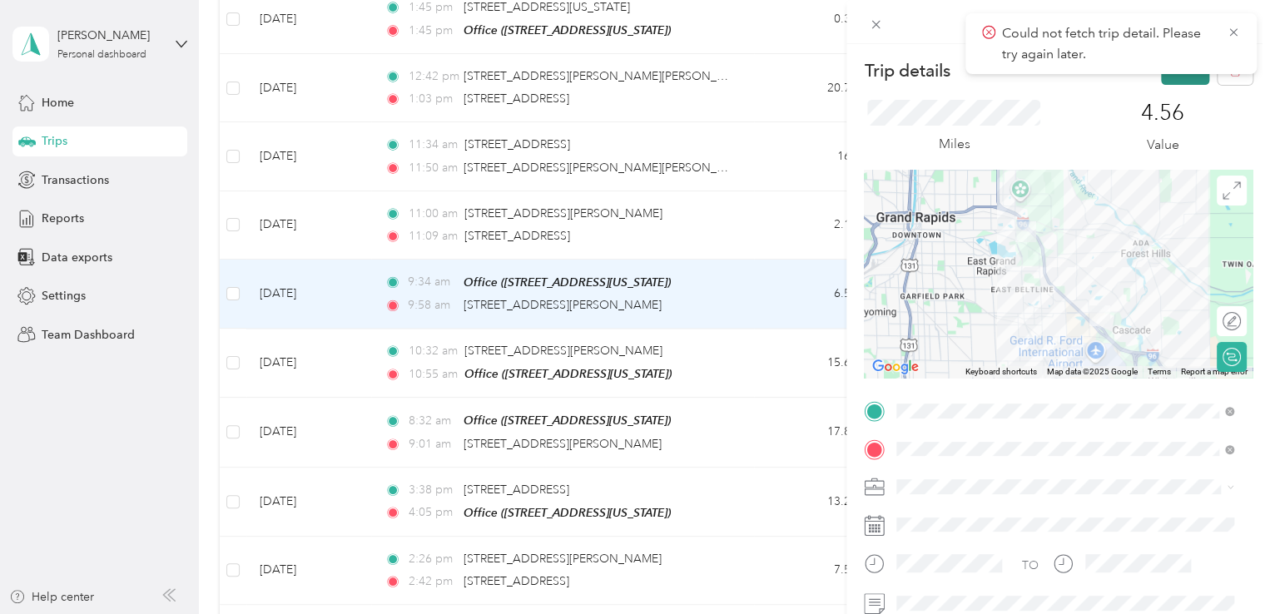
click at [1161, 82] on button "Save" at bounding box center [1185, 70] width 48 height 29
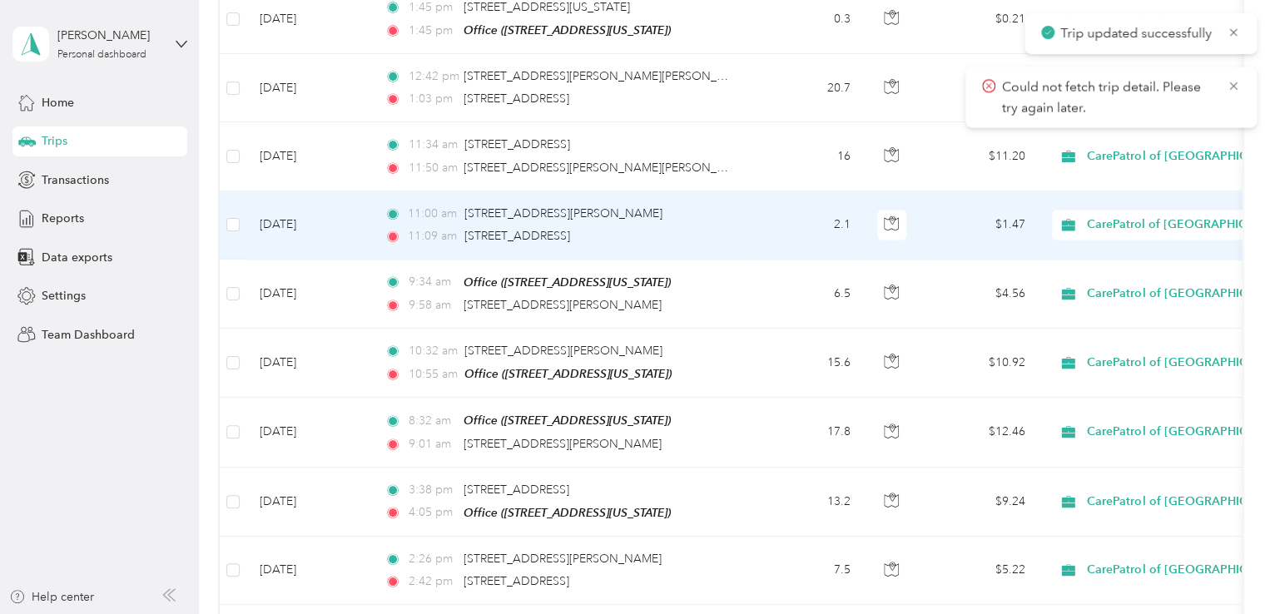
click at [717, 227] on div "11:09 am [STREET_ADDRESS]" at bounding box center [558, 236] width 349 height 18
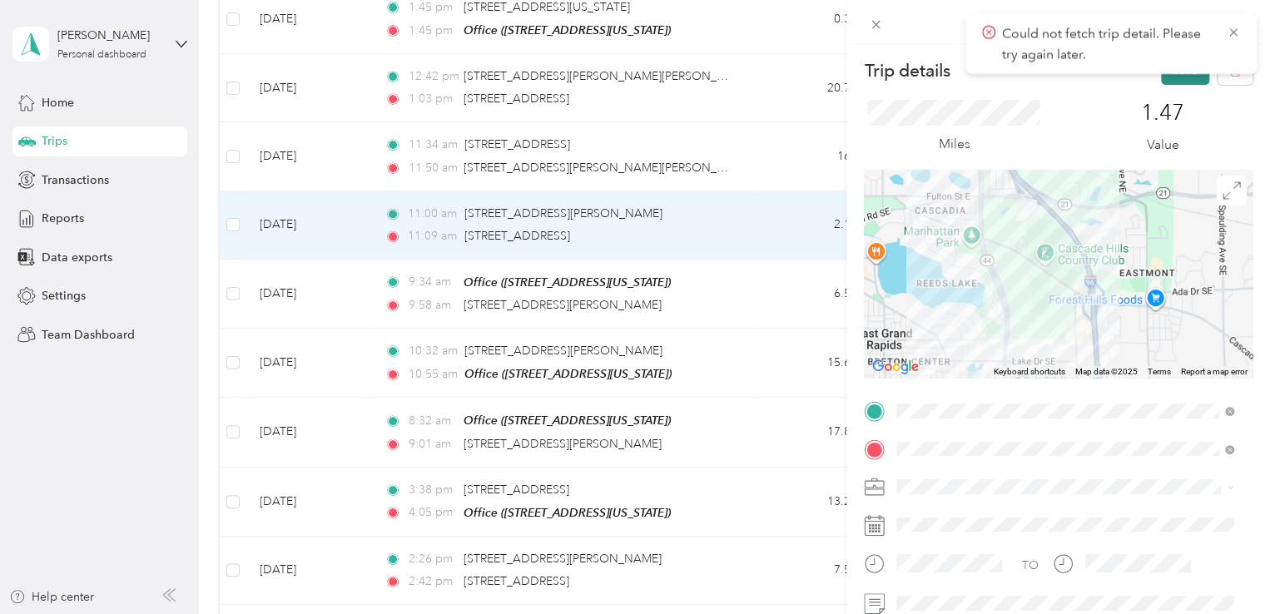
click at [1161, 81] on button "Save" at bounding box center [1185, 70] width 48 height 29
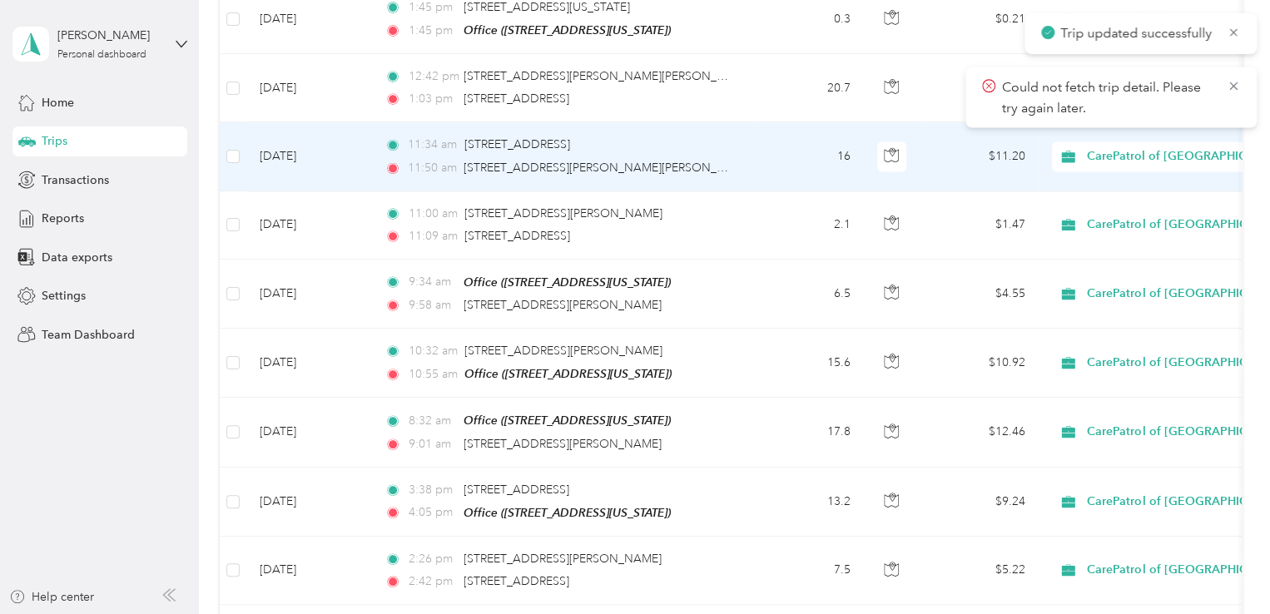
click at [754, 152] on td "16" at bounding box center [809, 156] width 110 height 68
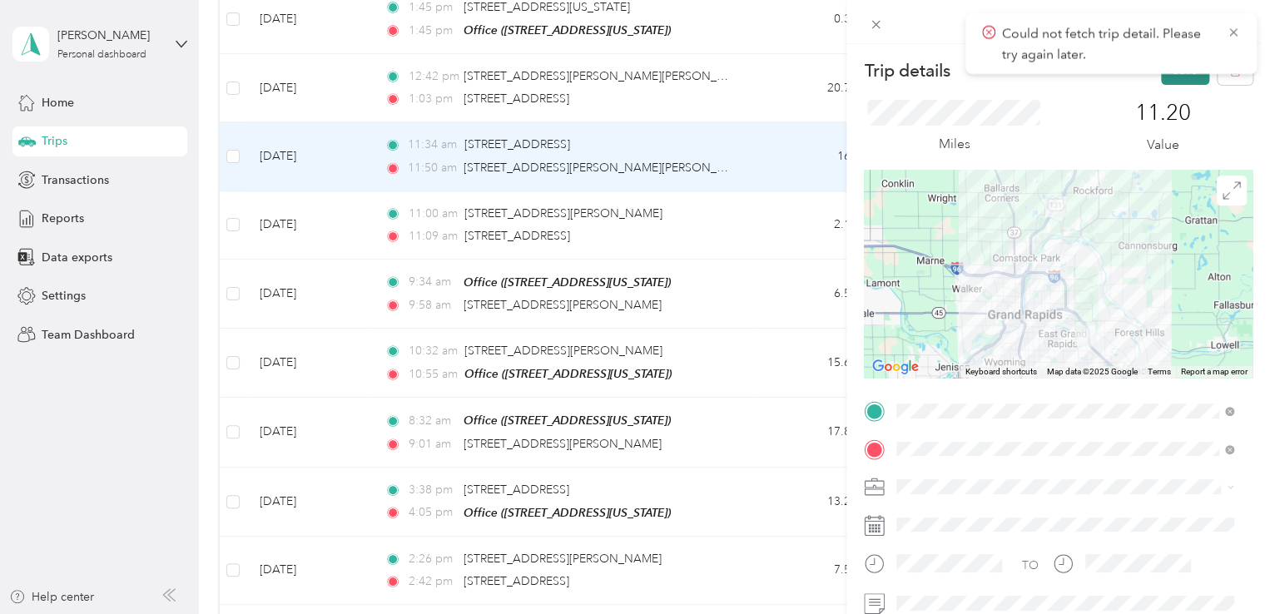
click at [1161, 81] on button "Save" at bounding box center [1185, 70] width 48 height 29
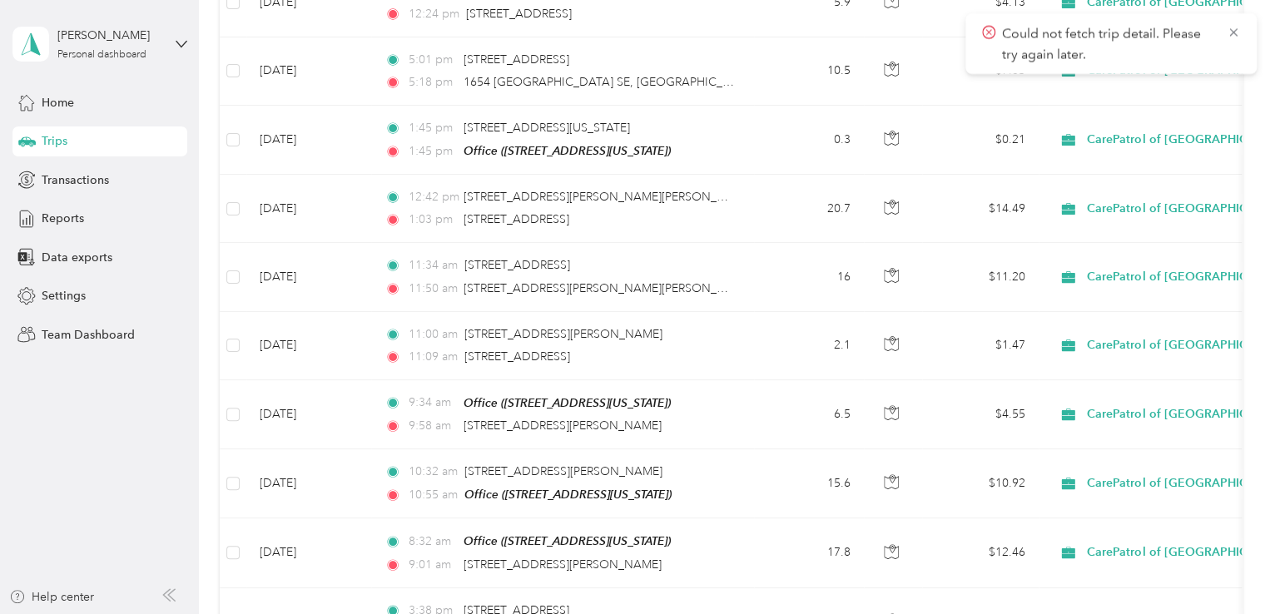
scroll to position [1171, 0]
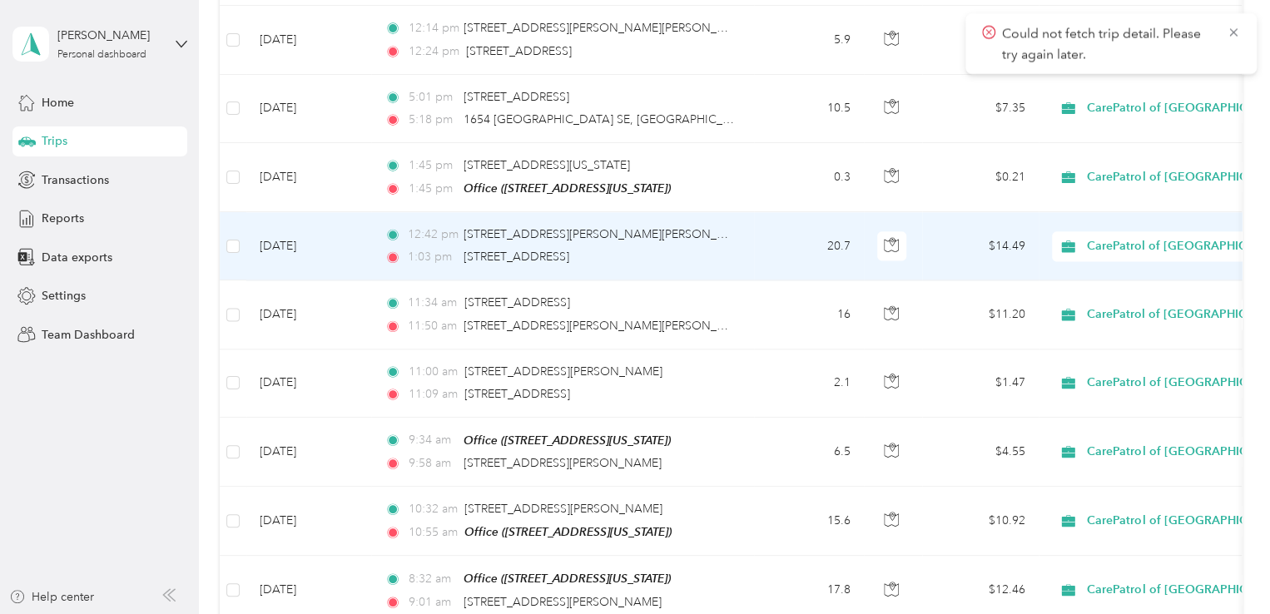
click at [750, 222] on td "12:42 pm [STREET_ADDRESS][PERSON_NAME][PERSON_NAME][PERSON_NAME] 1:03 pm [STREE…" at bounding box center [562, 246] width 383 height 68
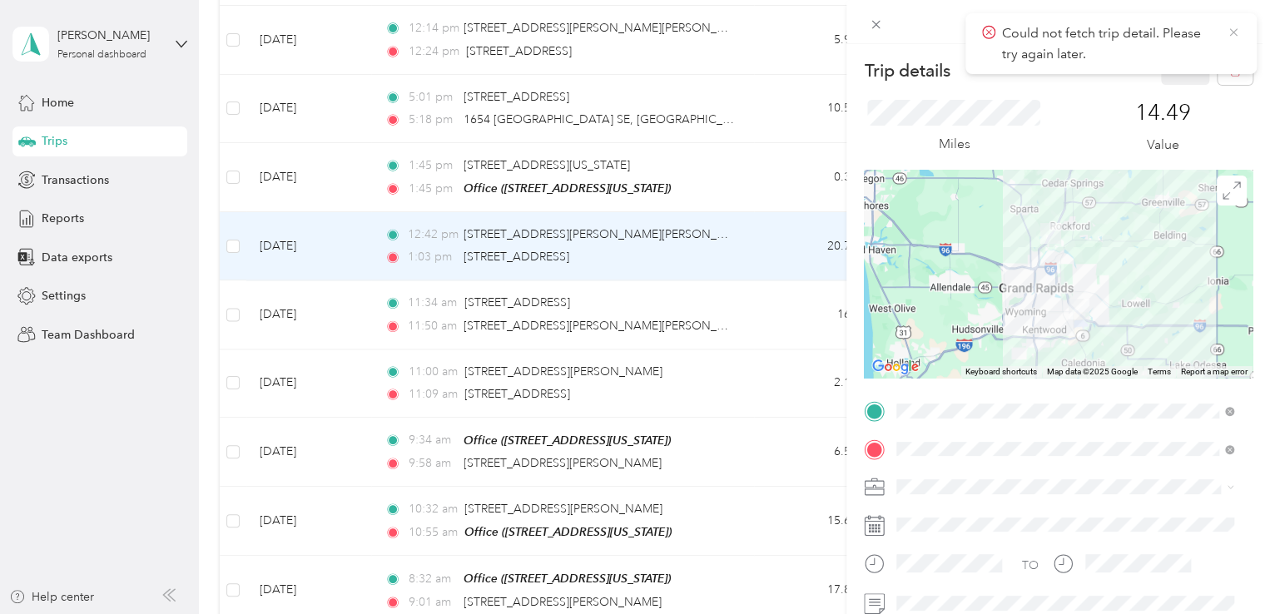
click at [1235, 28] on icon at bounding box center [1232, 32] width 13 height 15
click at [884, 23] on span at bounding box center [875, 23] width 23 height 23
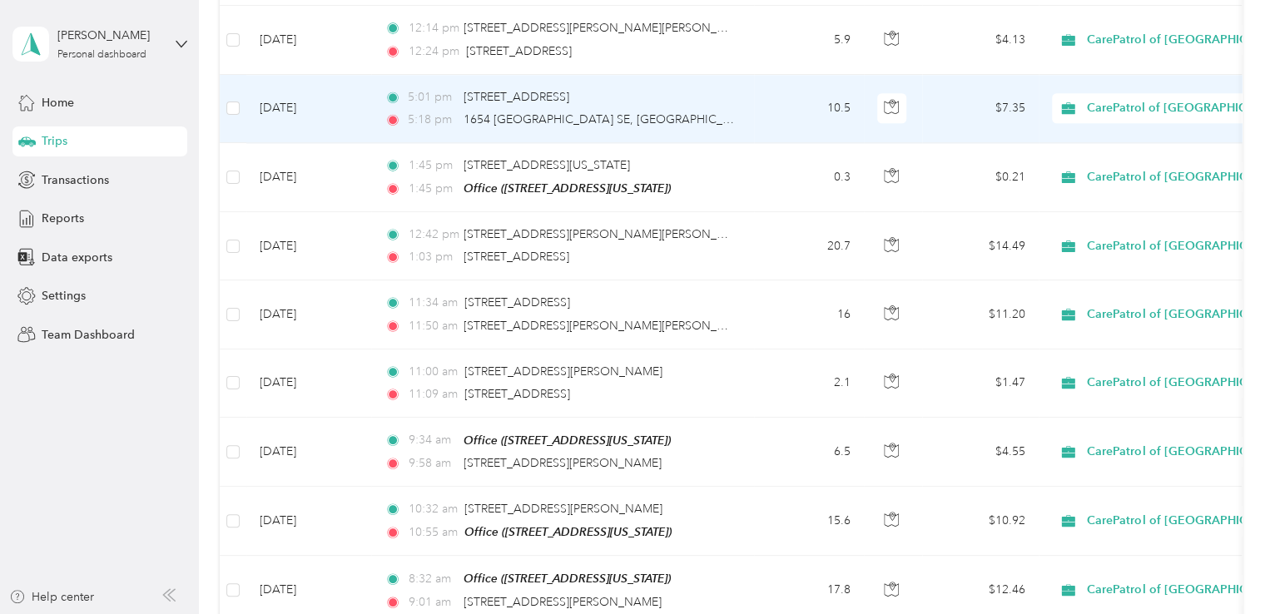
click at [715, 111] on div "5:18 pm 1654 [PERSON_NAME] SE, [GEOGRAPHIC_DATA], [GEOGRAPHIC_DATA]" at bounding box center [558, 120] width 349 height 18
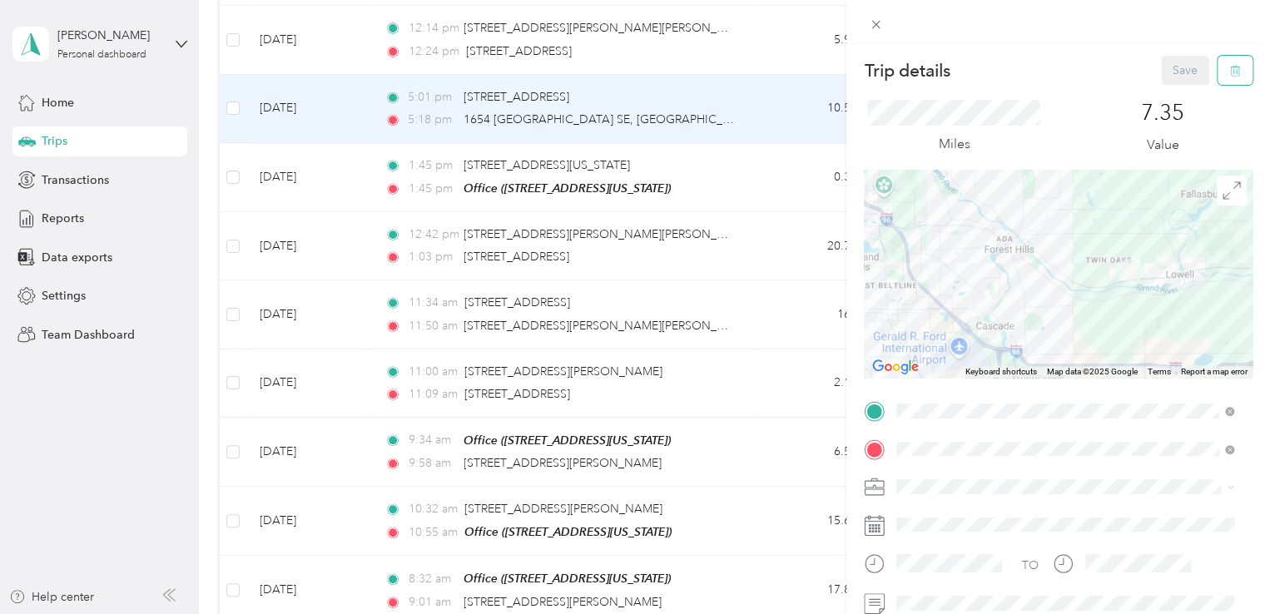
click at [1231, 68] on button "button" at bounding box center [1234, 70] width 35 height 29
click at [1170, 95] on button "Yes" at bounding box center [1173, 90] width 32 height 27
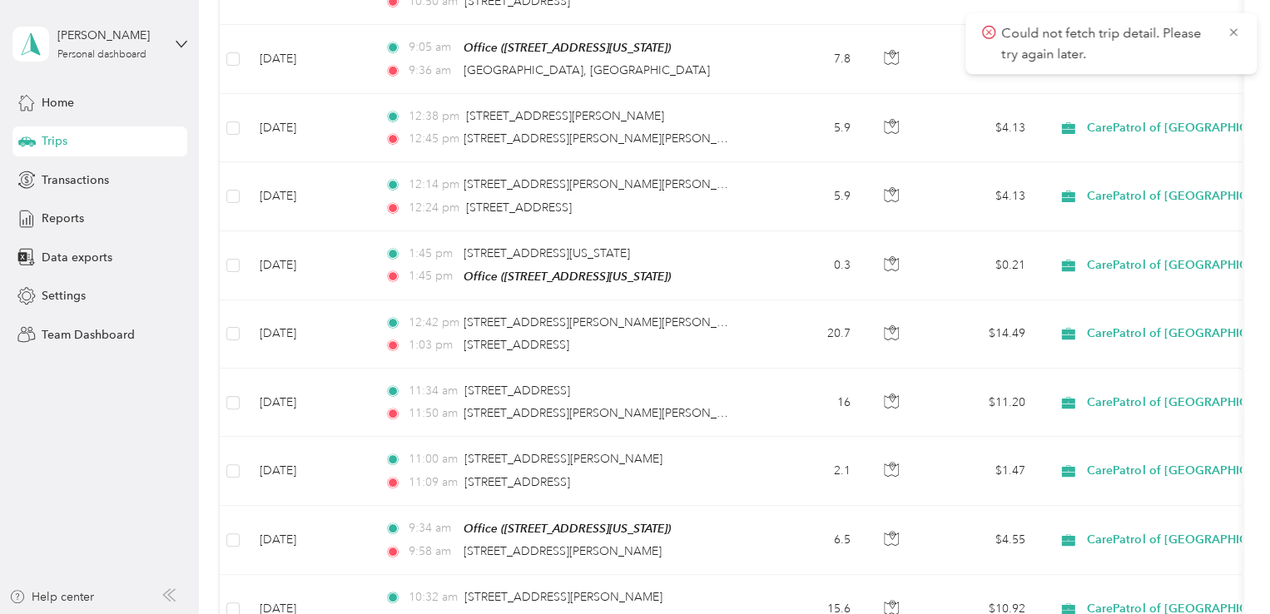
scroll to position [1008, 0]
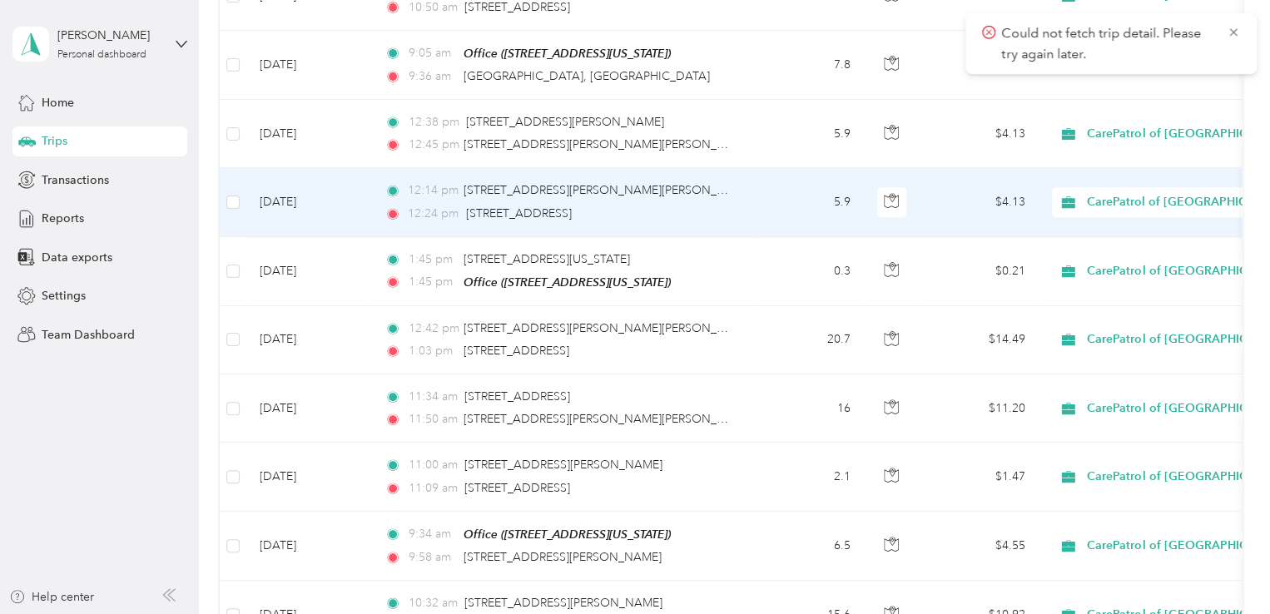
click at [716, 207] on div "12:24 pm [STREET_ADDRESS]" at bounding box center [558, 214] width 349 height 18
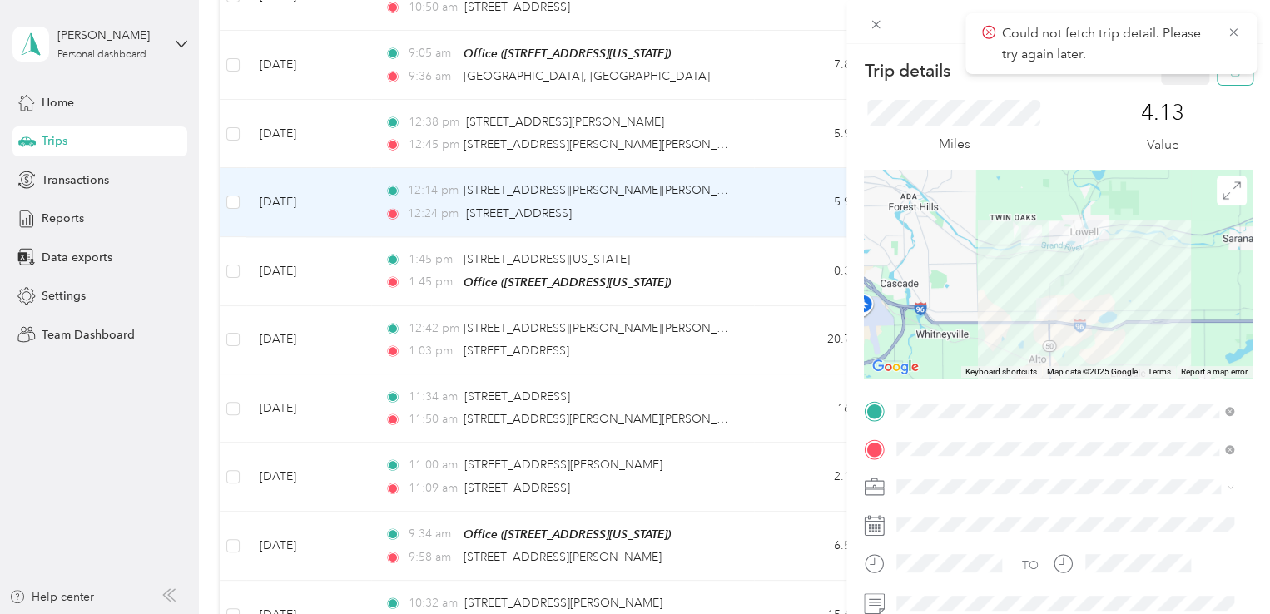
click at [1217, 82] on button "button" at bounding box center [1234, 70] width 35 height 29
click at [1182, 98] on button "Yes" at bounding box center [1173, 90] width 32 height 27
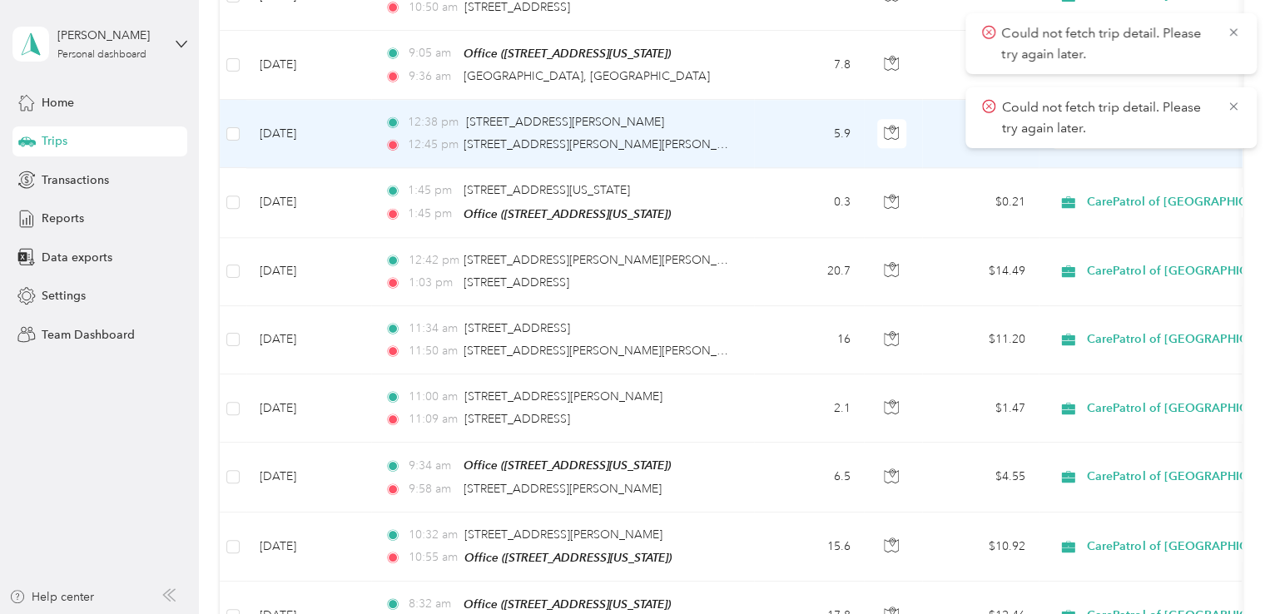
click at [780, 127] on td "5.9" at bounding box center [809, 134] width 110 height 68
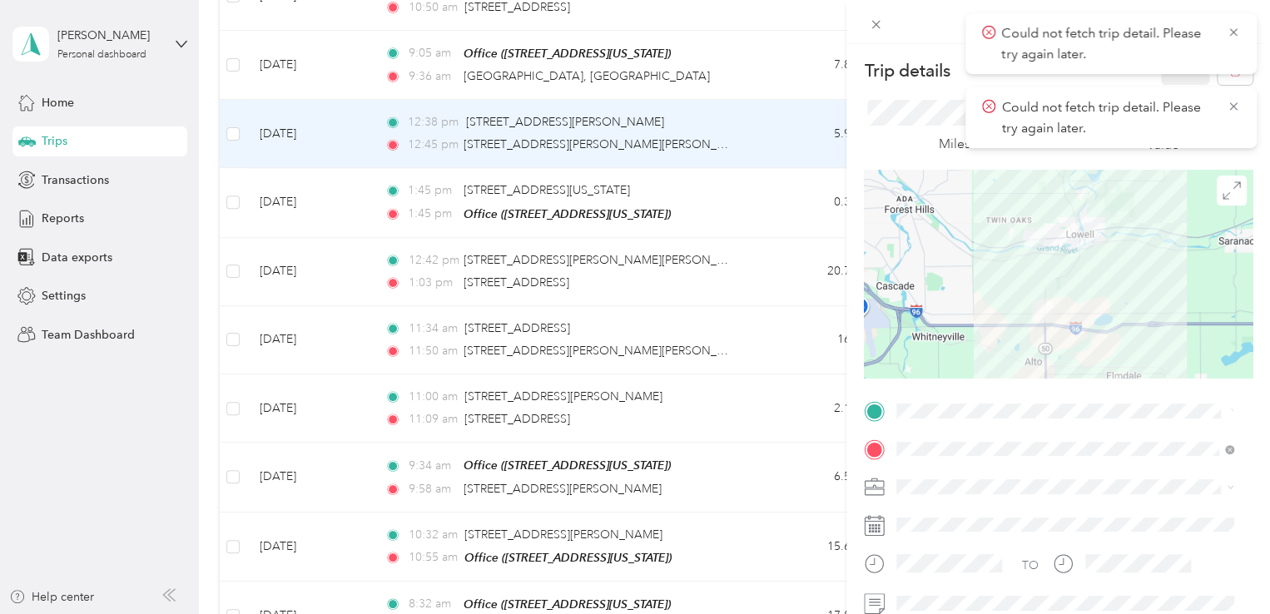
click at [1231, 114] on span "Could not fetch trip detail. Please try again later." at bounding box center [1111, 117] width 258 height 41
click at [1229, 107] on icon at bounding box center [1232, 106] width 13 height 15
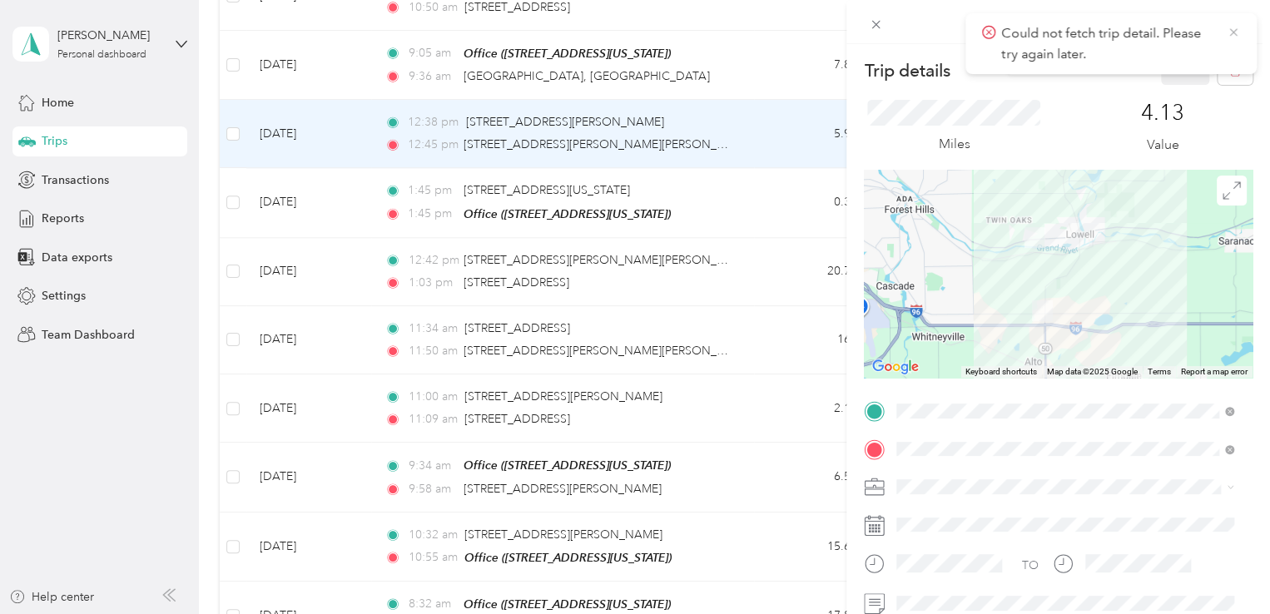
click at [1226, 29] on icon at bounding box center [1232, 32] width 13 height 15
click at [1229, 68] on icon "button" at bounding box center [1235, 71] width 12 height 12
click at [1178, 85] on button "Yes" at bounding box center [1173, 90] width 32 height 27
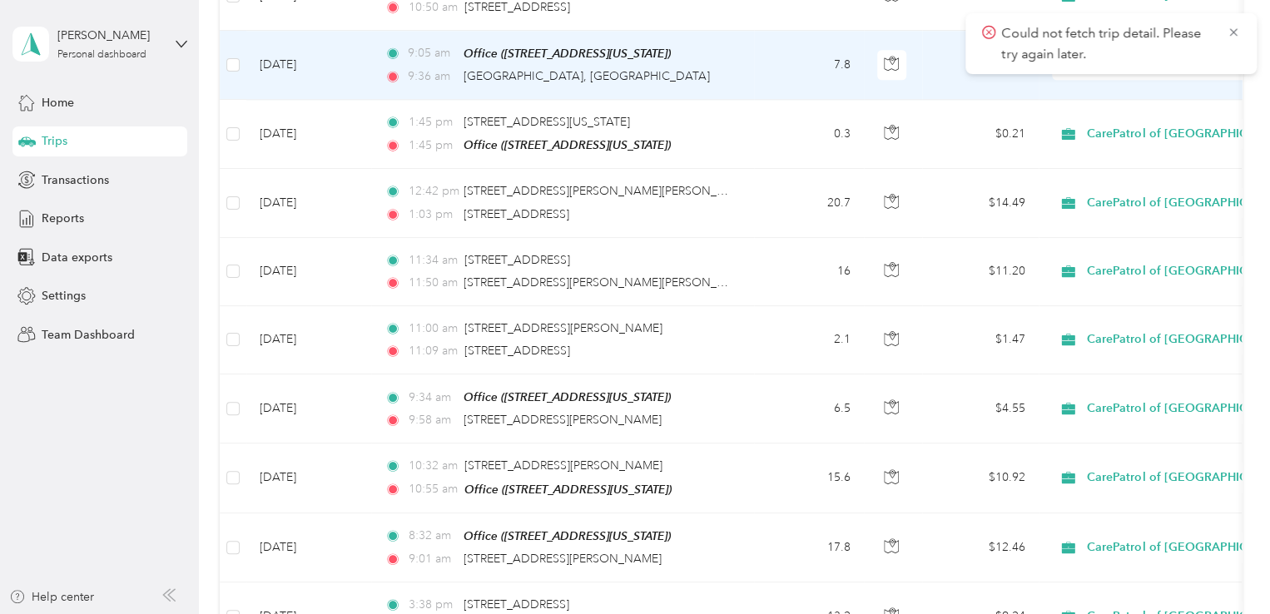
click at [721, 67] on div "9:36 am [GEOGRAPHIC_DATA], [GEOGRAPHIC_DATA]" at bounding box center [558, 76] width 349 height 18
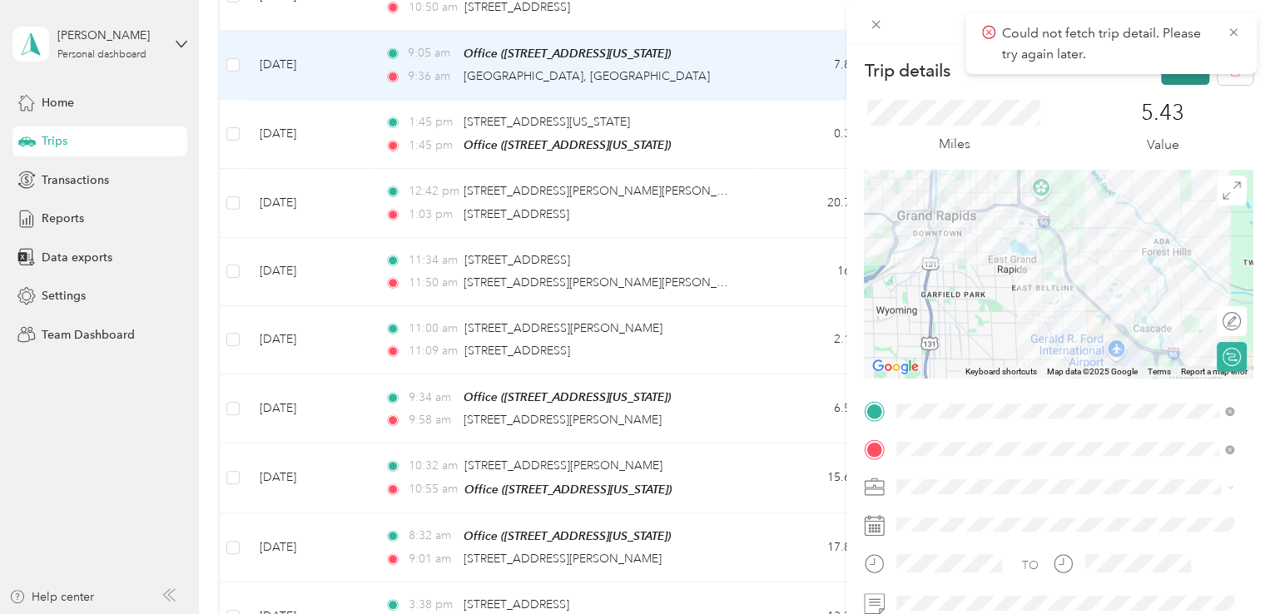
click at [1168, 83] on button "Save" at bounding box center [1185, 70] width 48 height 29
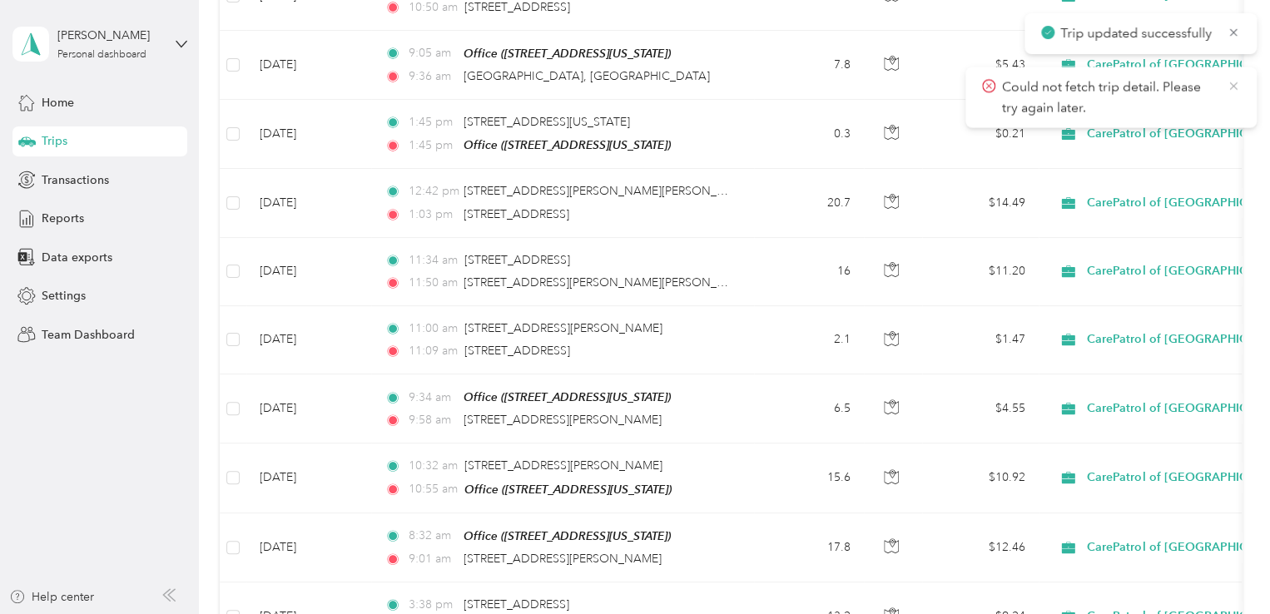
click at [1231, 82] on icon at bounding box center [1232, 85] width 13 height 15
click at [1234, 27] on icon at bounding box center [1232, 32] width 13 height 15
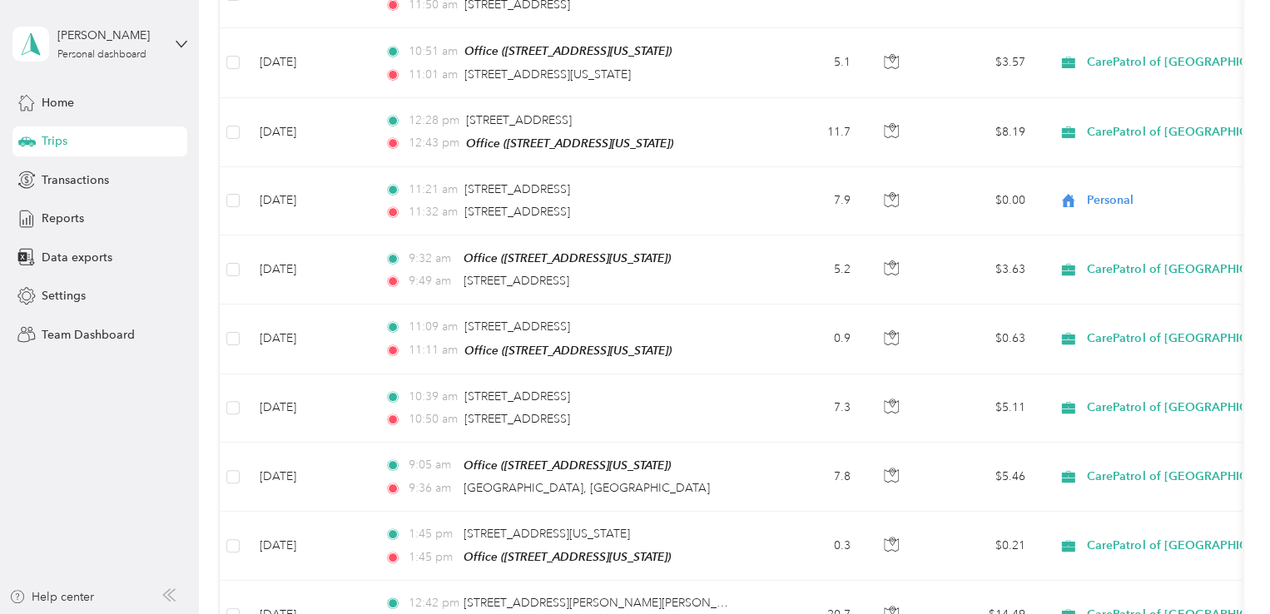
scroll to position [592, 0]
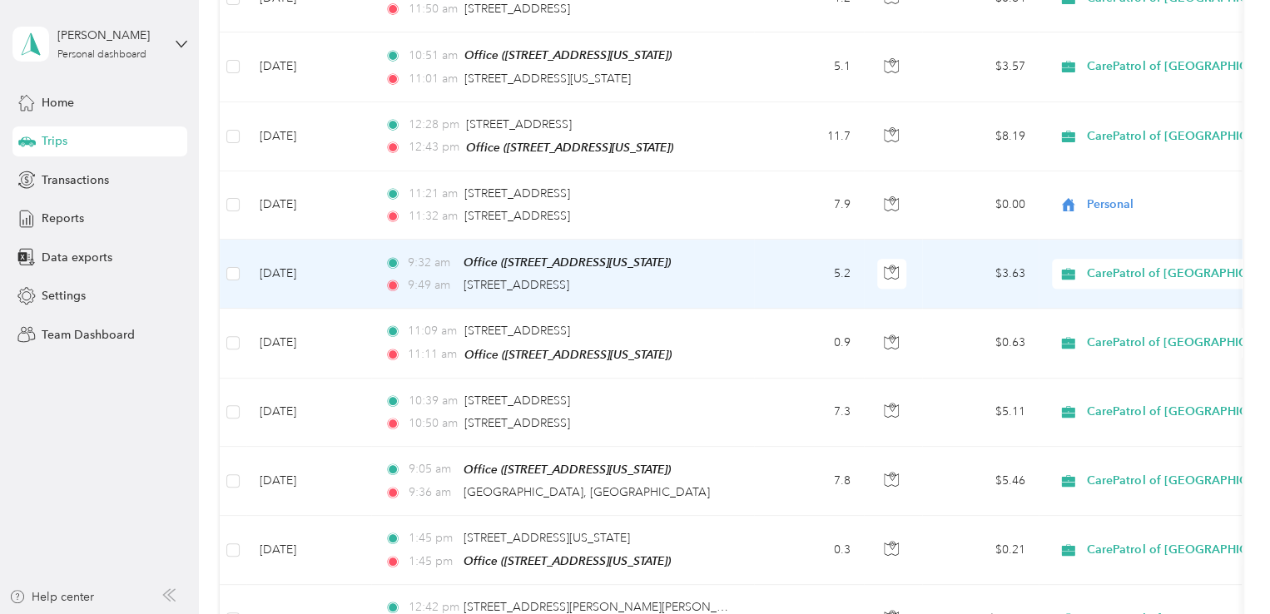
click at [767, 281] on td "5.2" at bounding box center [809, 274] width 110 height 69
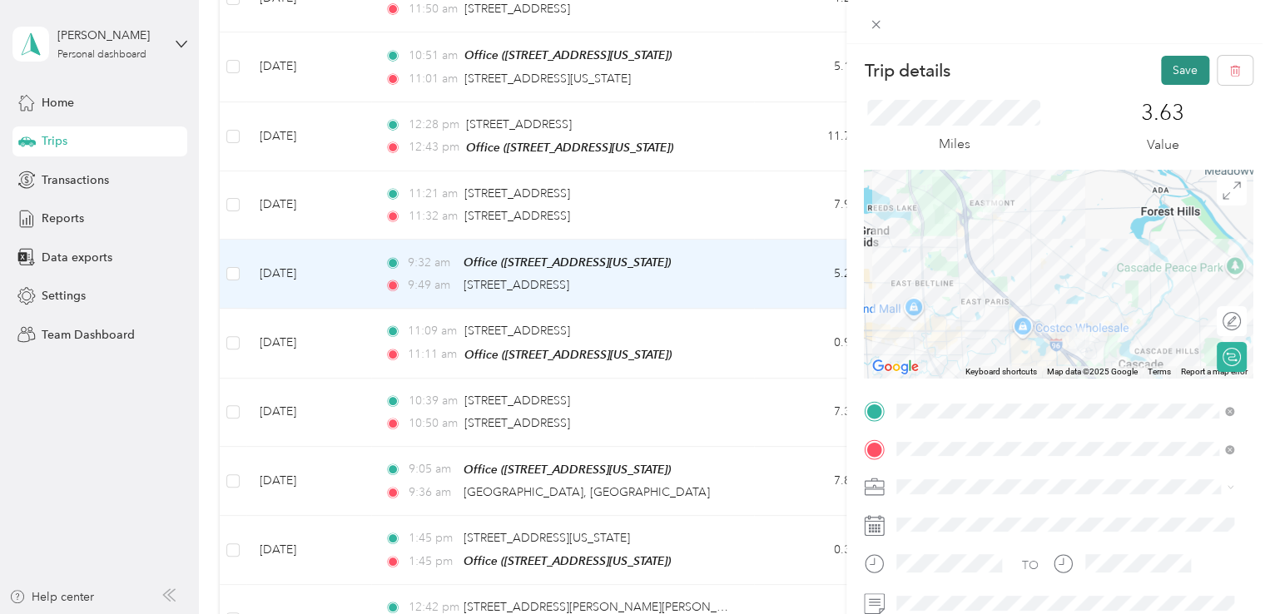
click at [1179, 57] on button "Save" at bounding box center [1185, 70] width 48 height 29
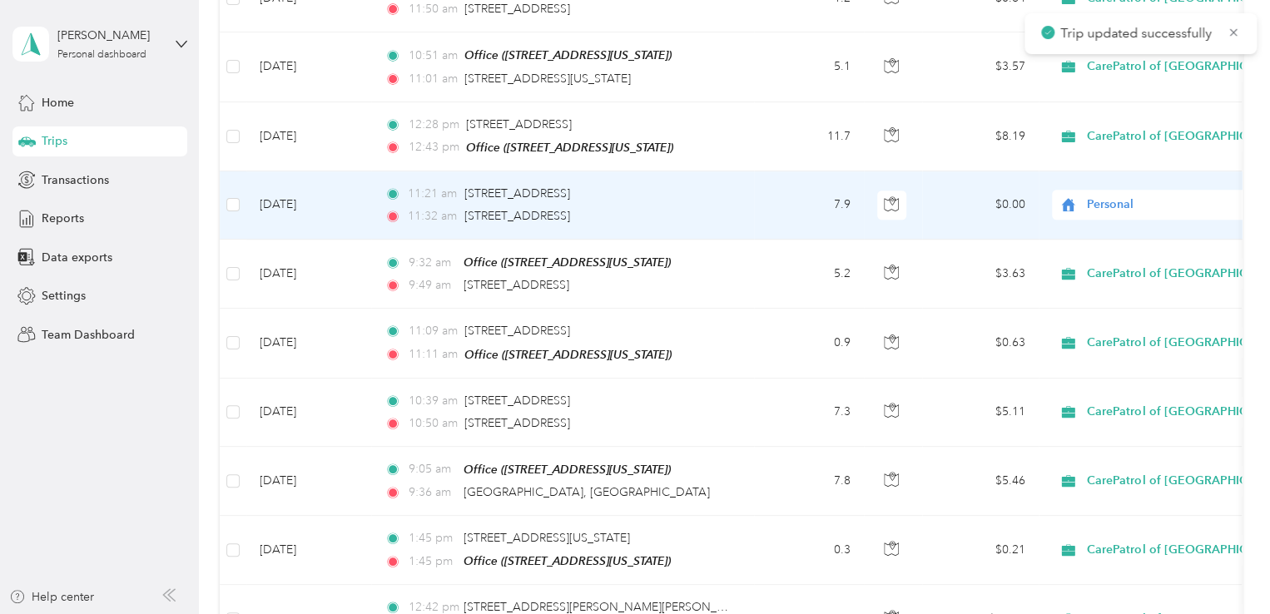
click at [759, 211] on td "7.9" at bounding box center [809, 205] width 110 height 68
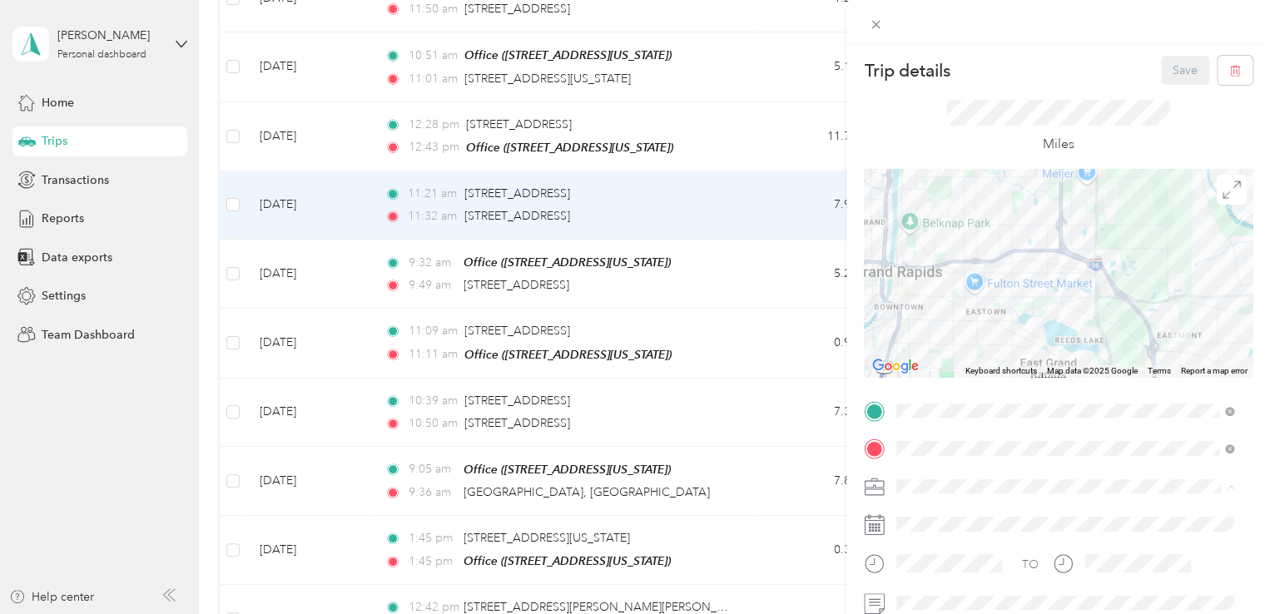
click at [954, 315] on li "CarePatrol of [GEOGRAPHIC_DATA][US_STATE]" at bounding box center [1064, 311] width 349 height 29
click at [1166, 67] on button "Save" at bounding box center [1185, 70] width 48 height 29
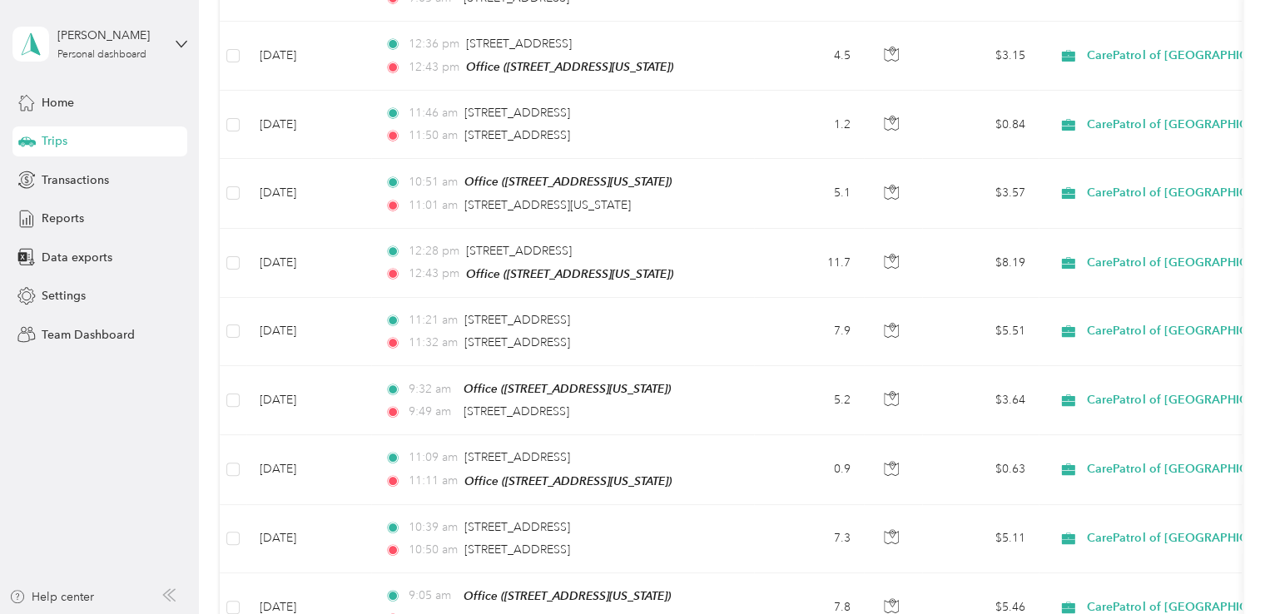
scroll to position [450, 0]
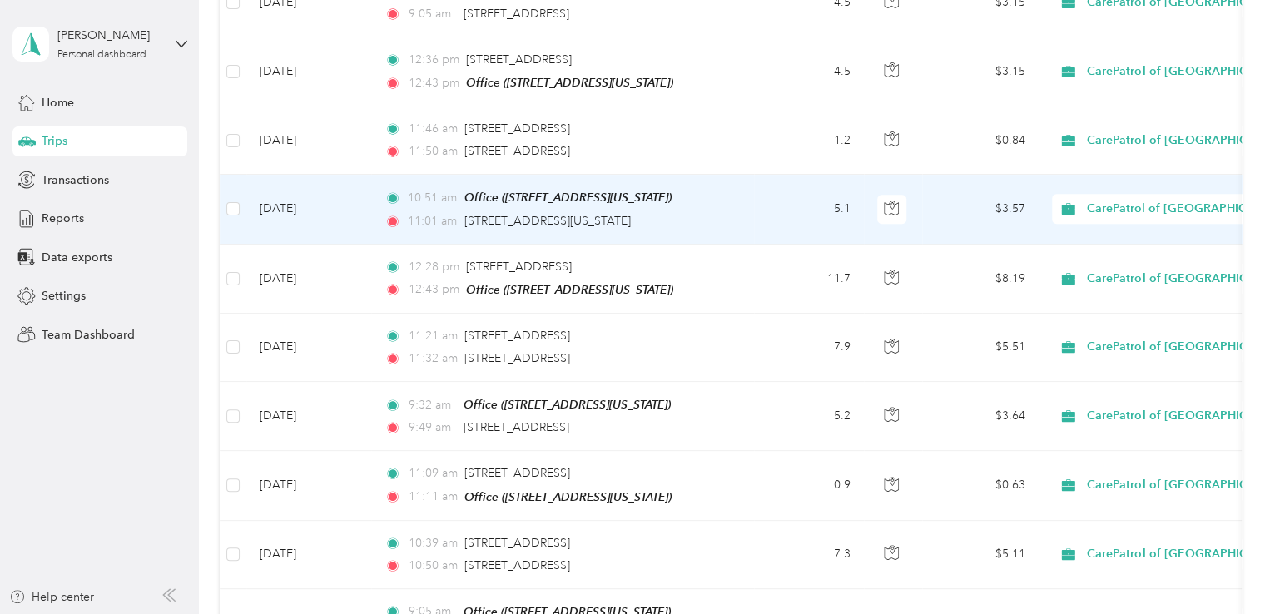
click at [758, 202] on td "5.1" at bounding box center [809, 209] width 110 height 69
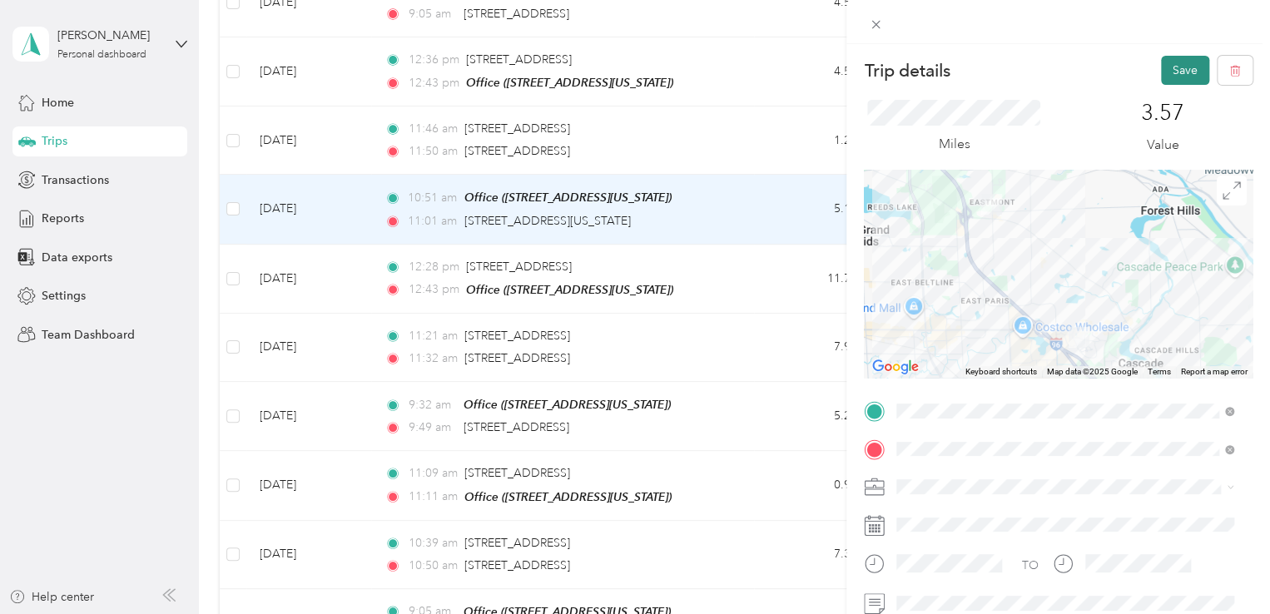
click at [1161, 67] on button "Save" at bounding box center [1185, 70] width 48 height 29
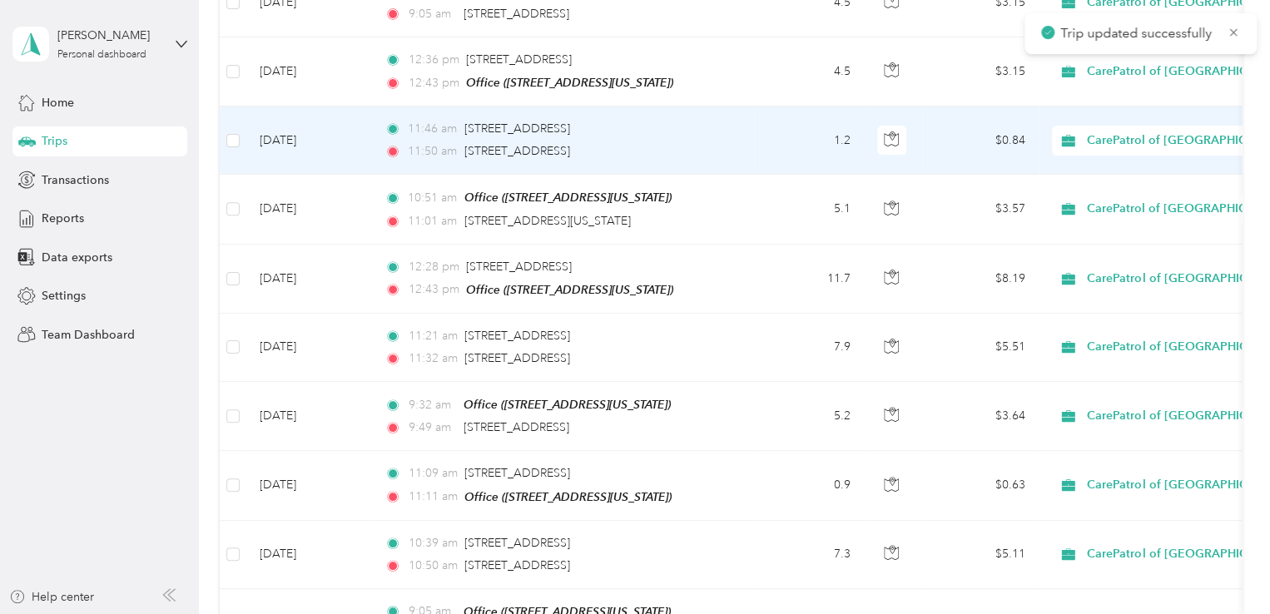
click at [702, 131] on div "11:46 am [STREET_ADDRESS]" at bounding box center [558, 129] width 349 height 18
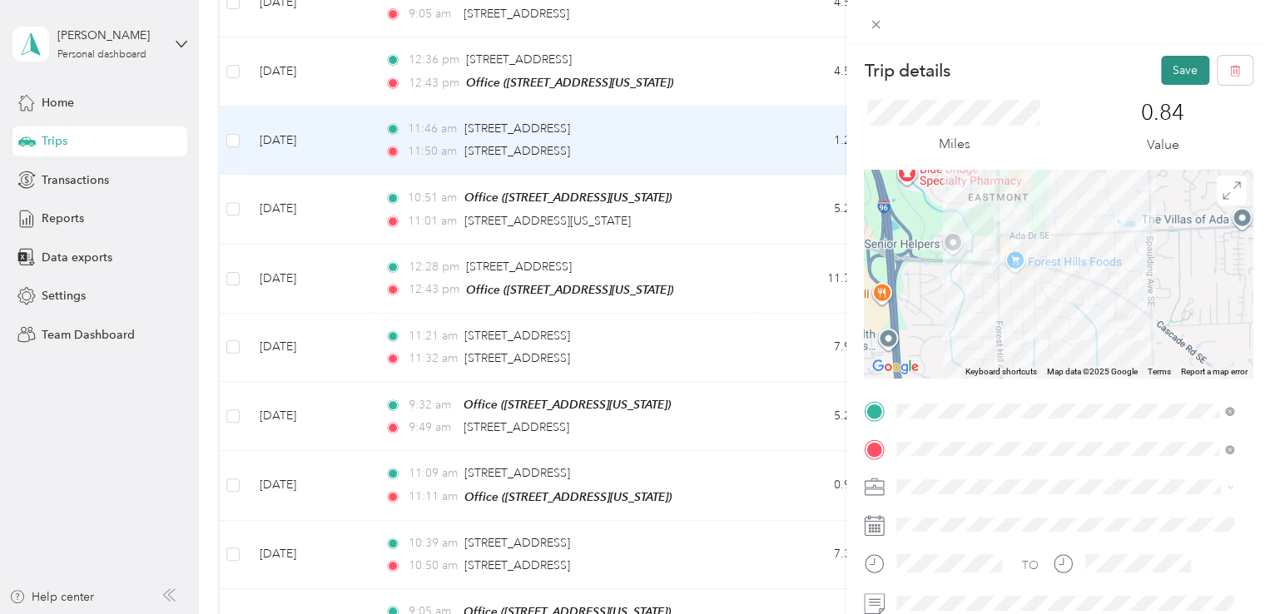
click at [1180, 66] on button "Save" at bounding box center [1185, 70] width 48 height 29
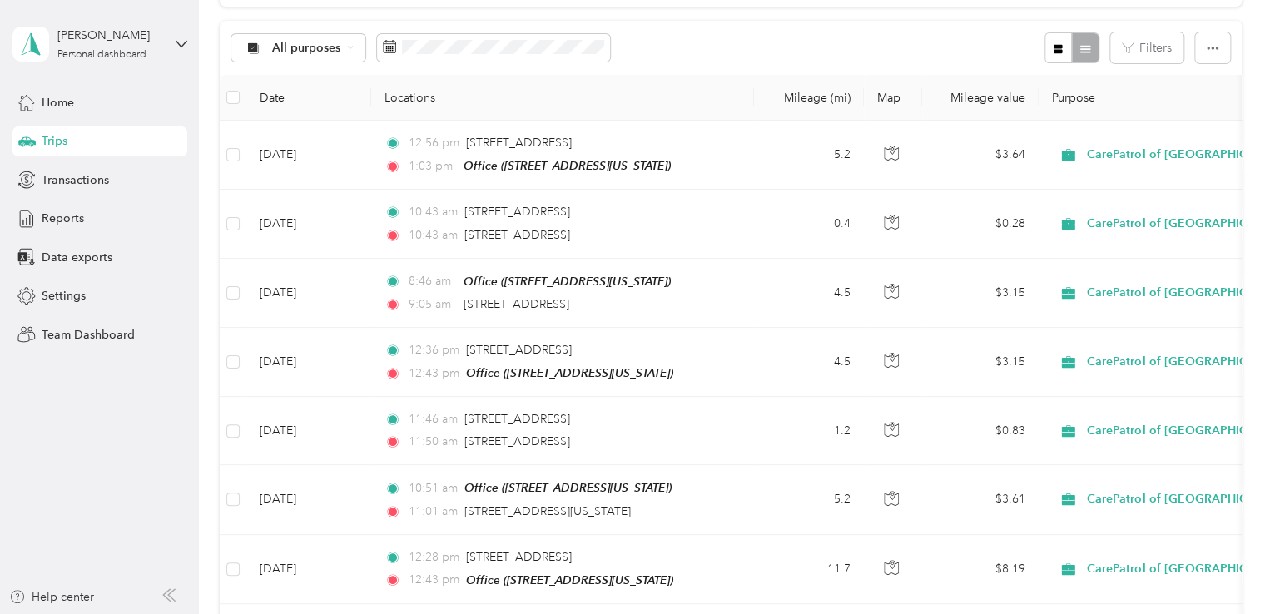
scroll to position [154, 0]
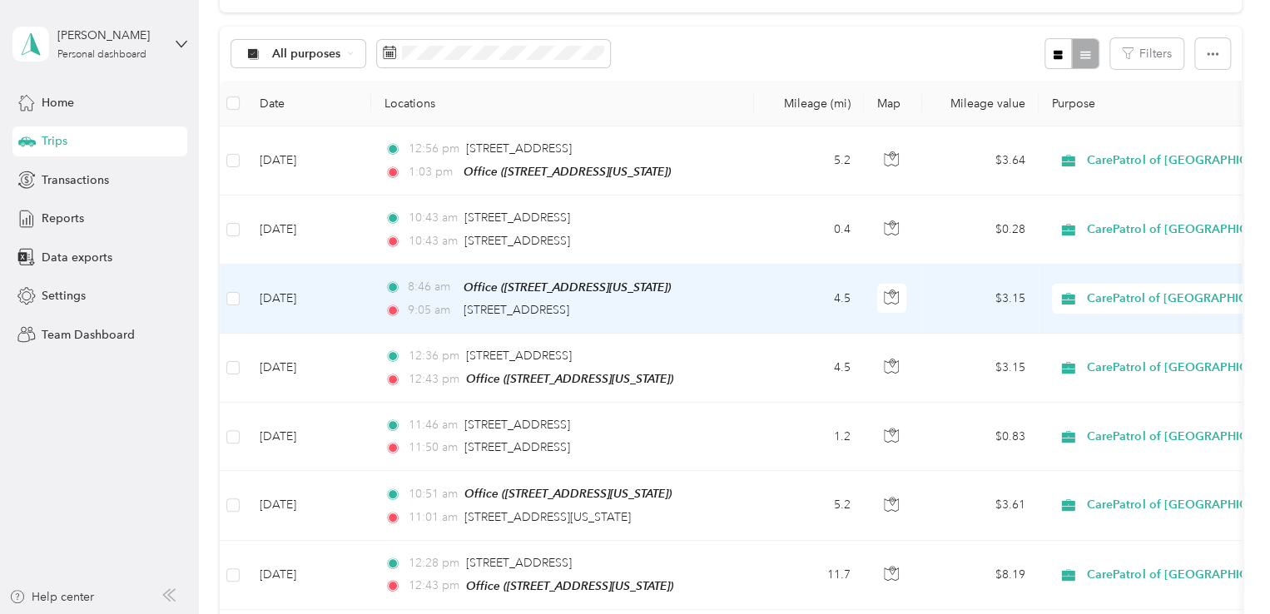
click at [754, 290] on td "4.5" at bounding box center [809, 299] width 110 height 69
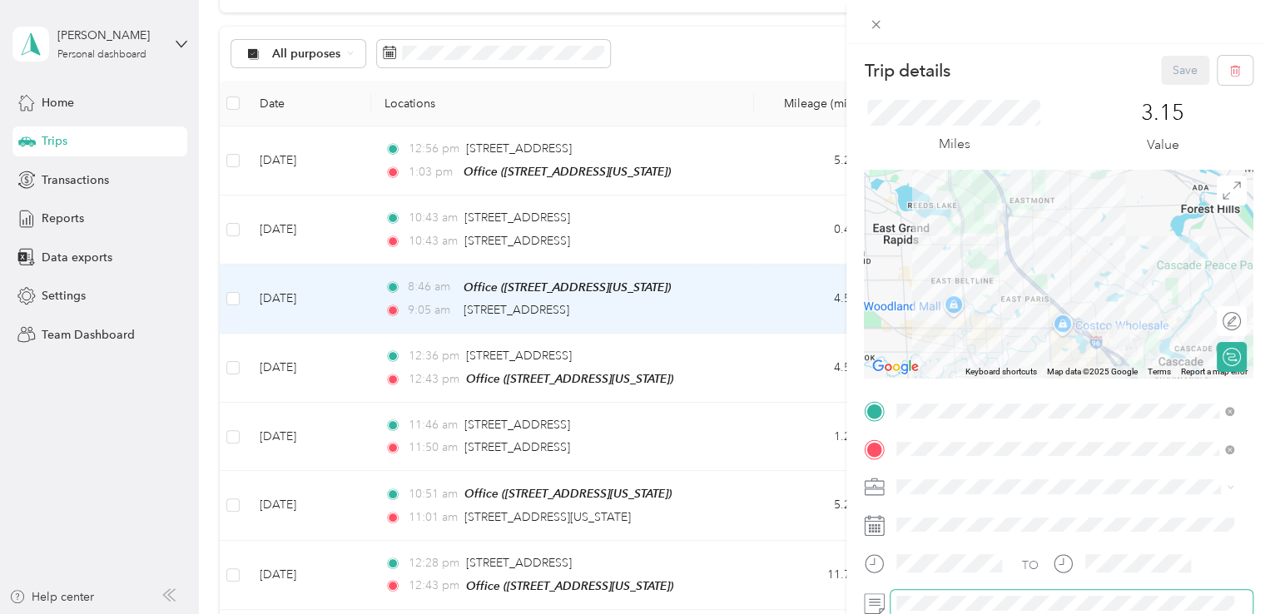
click at [979, 594] on span at bounding box center [1071, 603] width 362 height 27
click at [1182, 82] on button "Save" at bounding box center [1185, 70] width 48 height 29
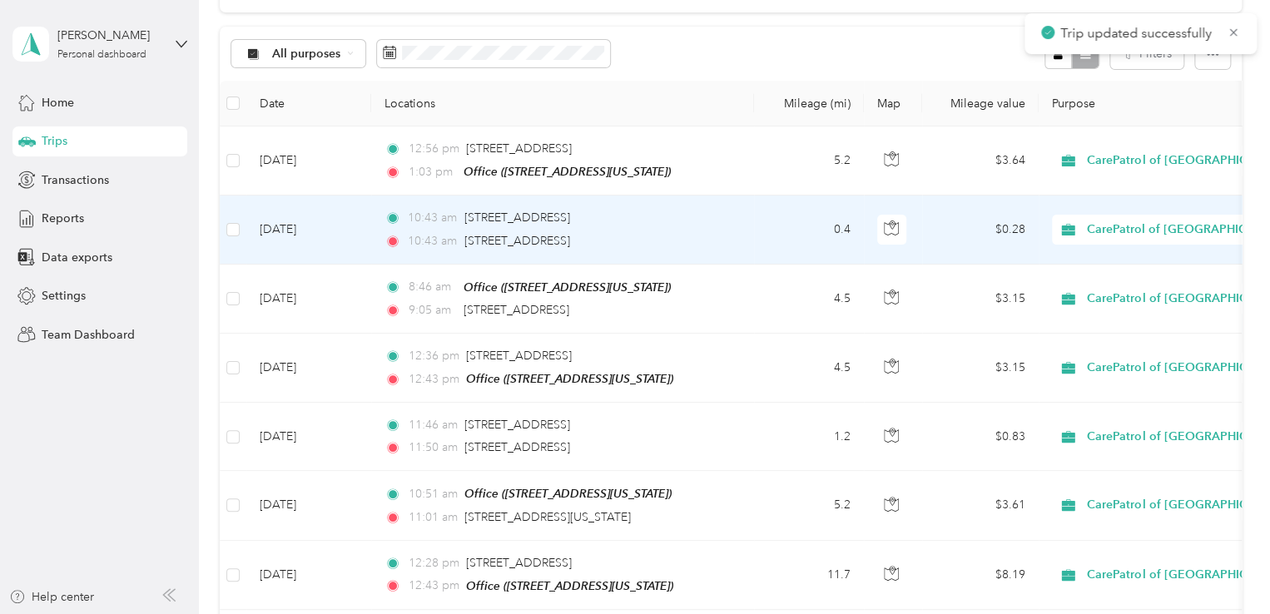
click at [728, 235] on div "10:43 am [STREET_ADDRESS]" at bounding box center [558, 241] width 349 height 18
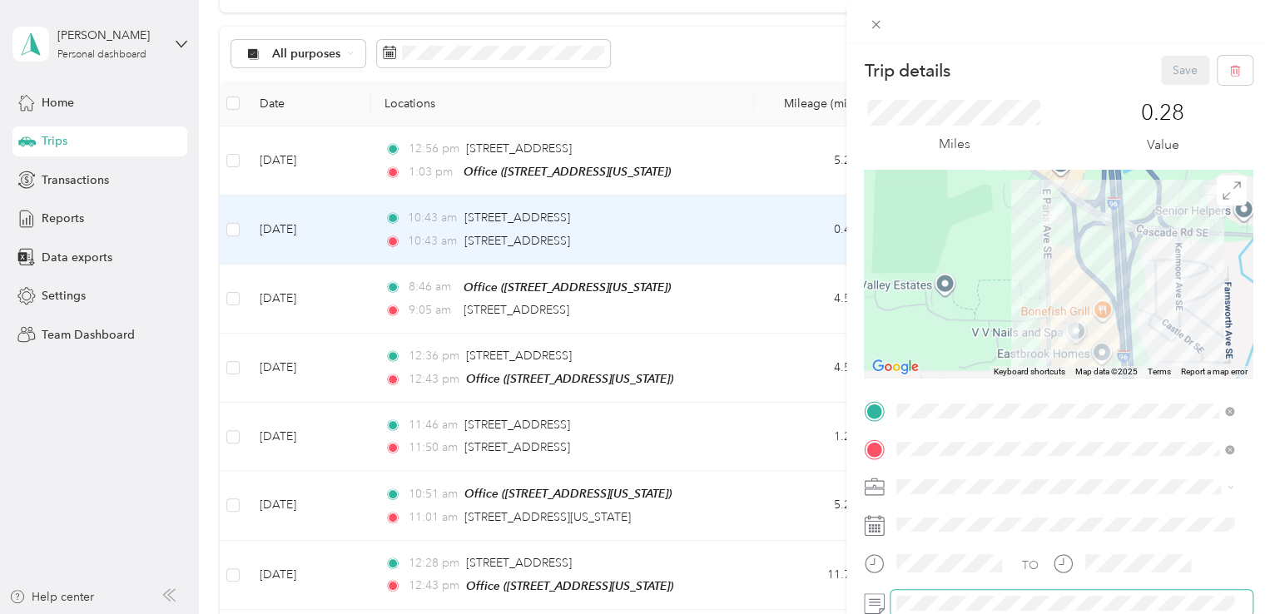
click at [945, 593] on span at bounding box center [1071, 603] width 362 height 27
click at [1175, 64] on button "Save" at bounding box center [1185, 70] width 48 height 29
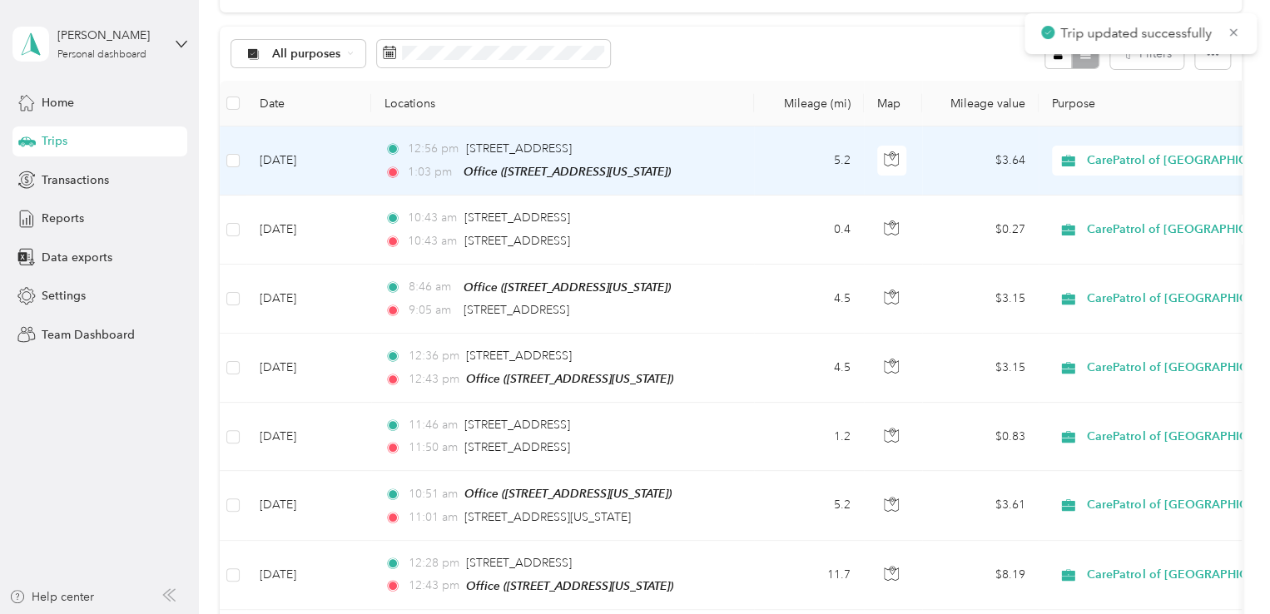
click at [756, 156] on td "5.2" at bounding box center [809, 160] width 110 height 69
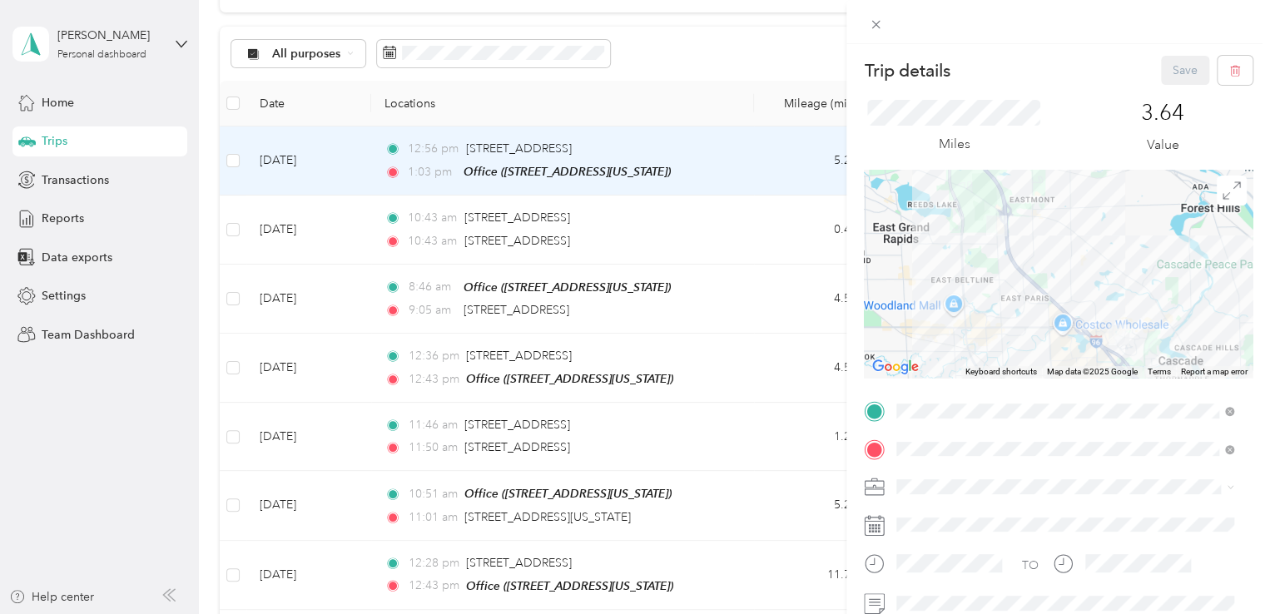
click at [889, 23] on div at bounding box center [1058, 22] width 424 height 44
click at [879, 27] on icon at bounding box center [876, 24] width 14 height 14
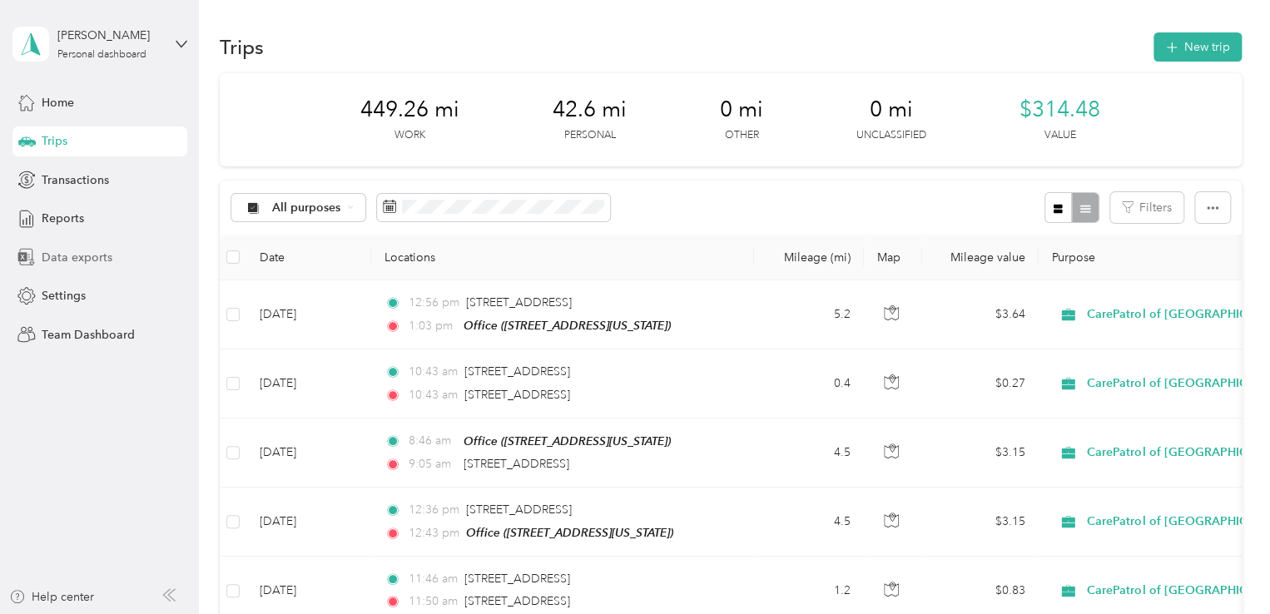
click at [70, 255] on span "Data exports" at bounding box center [77, 257] width 71 height 17
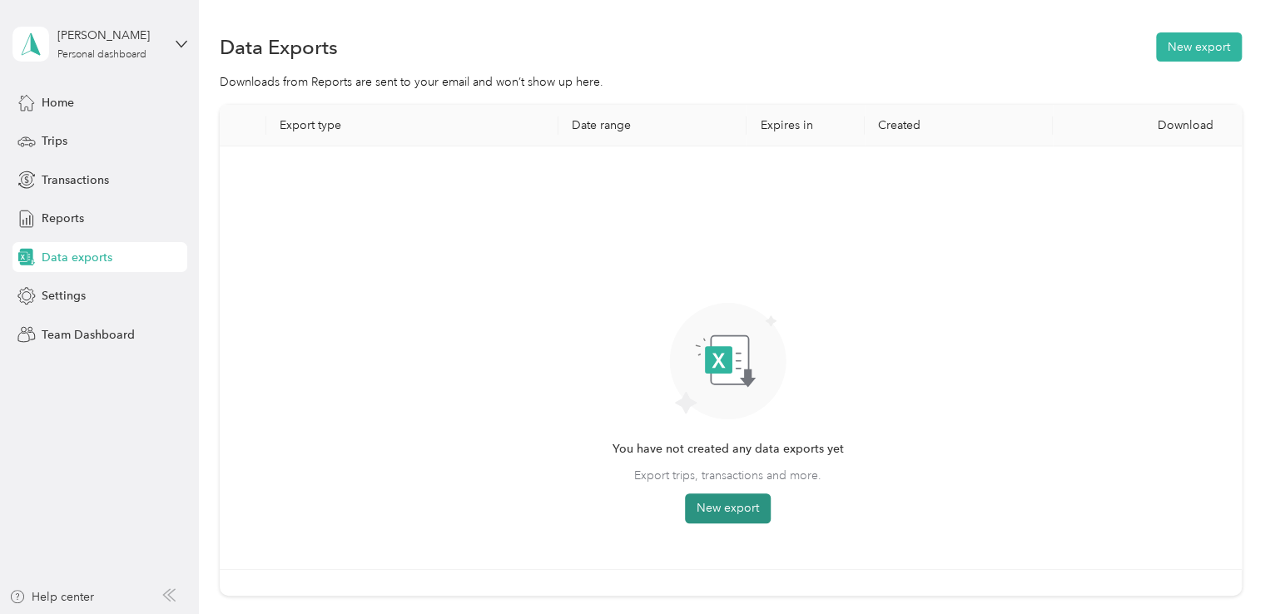
click at [744, 513] on button "New export" at bounding box center [728, 508] width 86 height 30
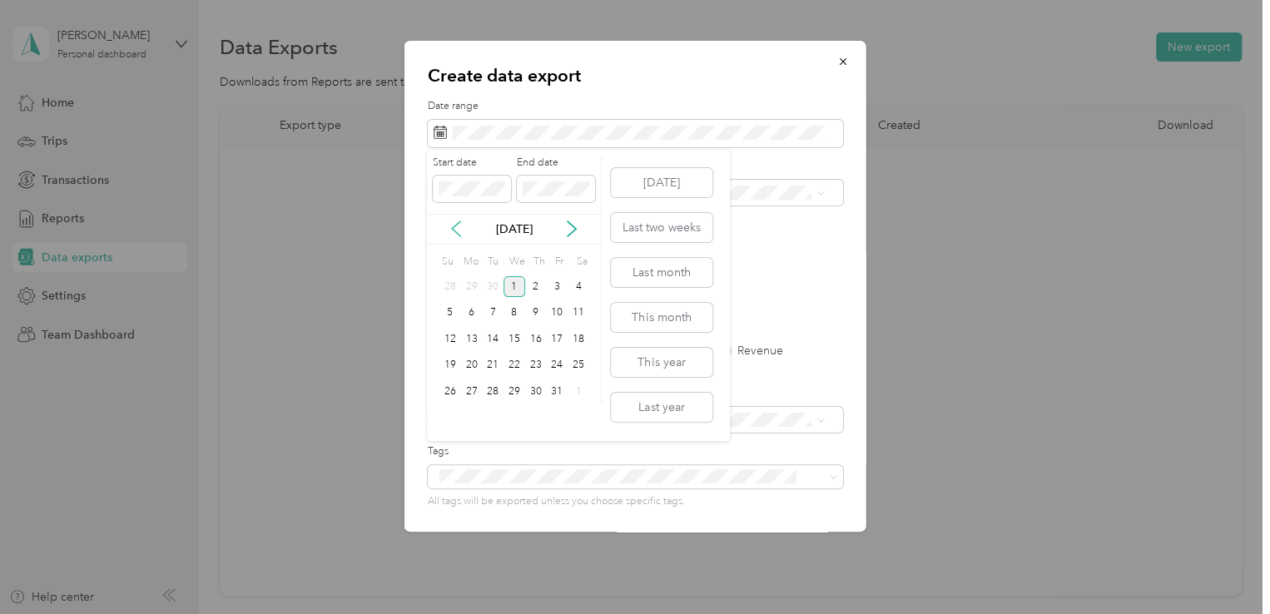
click at [459, 221] on icon at bounding box center [456, 229] width 17 height 17
click at [469, 283] on div "1" at bounding box center [472, 286] width 22 height 21
click at [499, 392] on div "30" at bounding box center [493, 391] width 22 height 21
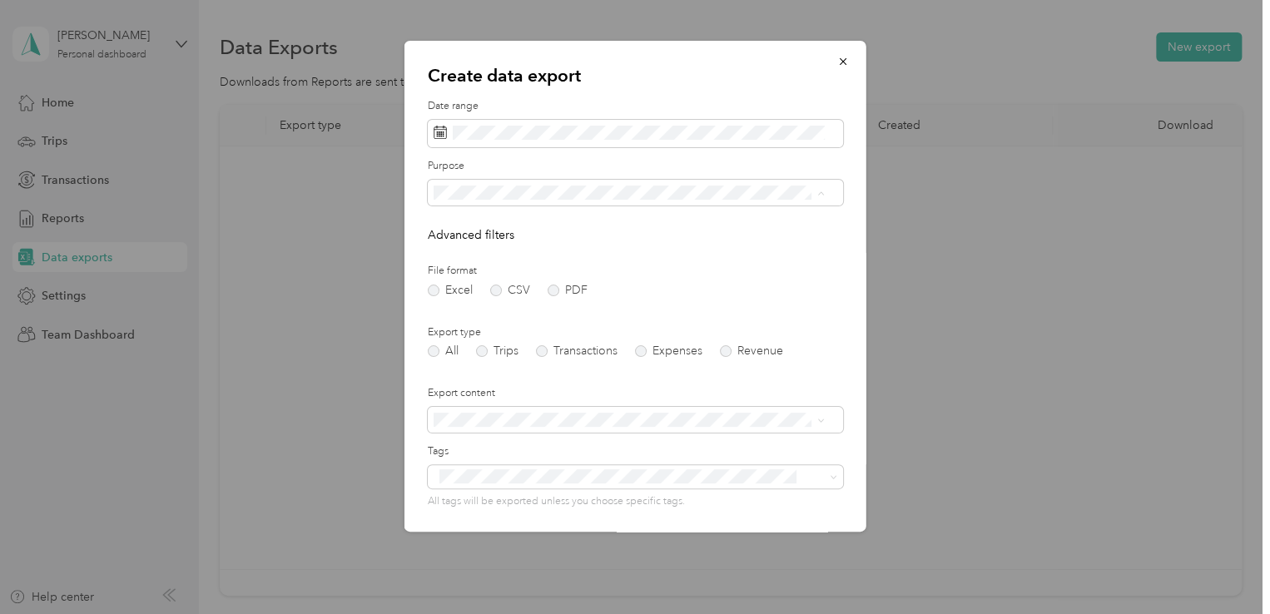
click at [489, 315] on li "CarePatrol of [GEOGRAPHIC_DATA][US_STATE]" at bounding box center [628, 309] width 403 height 29
click at [545, 290] on div "Excel CSV PDF" at bounding box center [635, 291] width 415 height 12
click at [548, 290] on label "PDF" at bounding box center [568, 291] width 40 height 12
click at [486, 351] on label "Trips" at bounding box center [497, 351] width 42 height 12
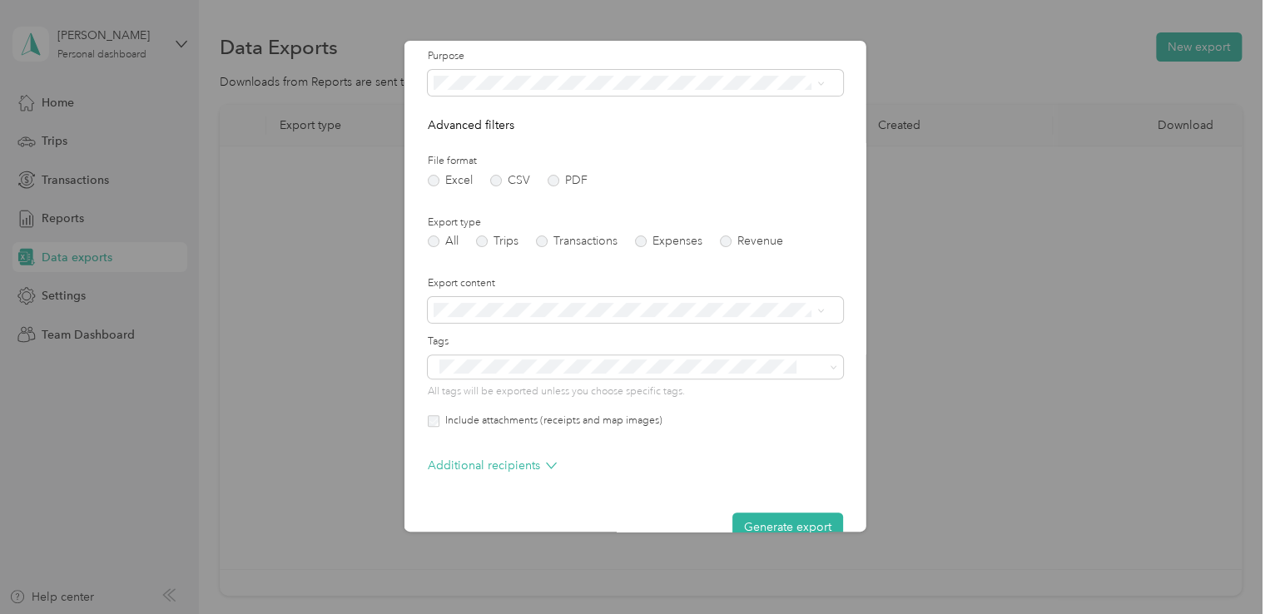
scroll to position [143, 0]
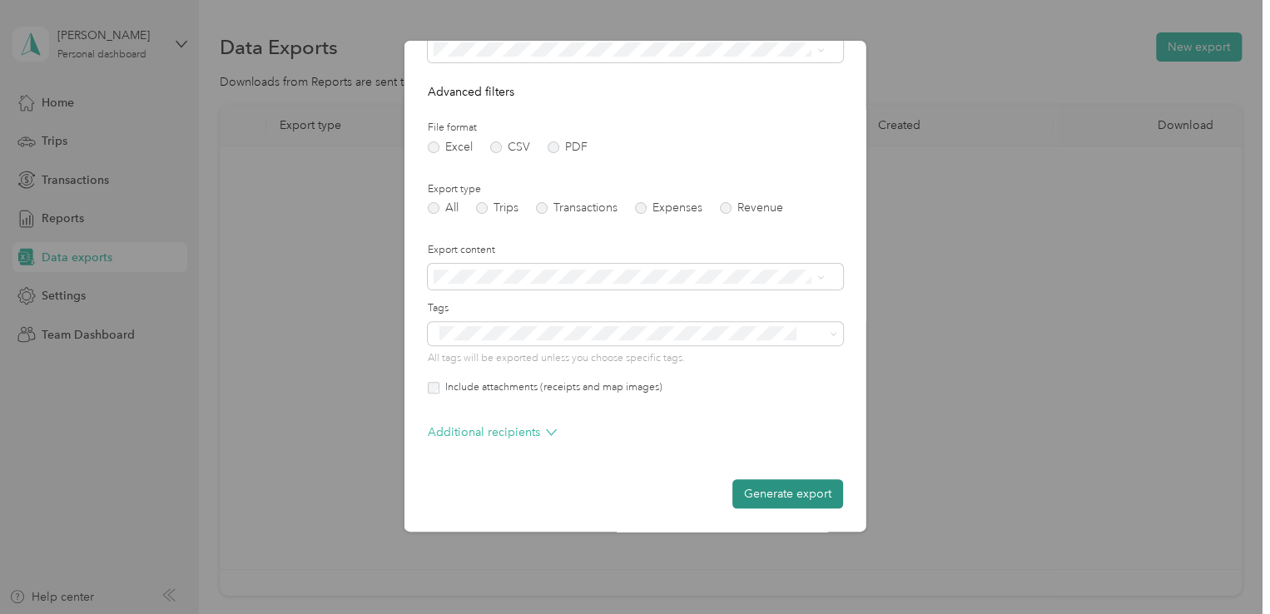
click at [780, 493] on button "Generate export" at bounding box center [787, 493] width 111 height 29
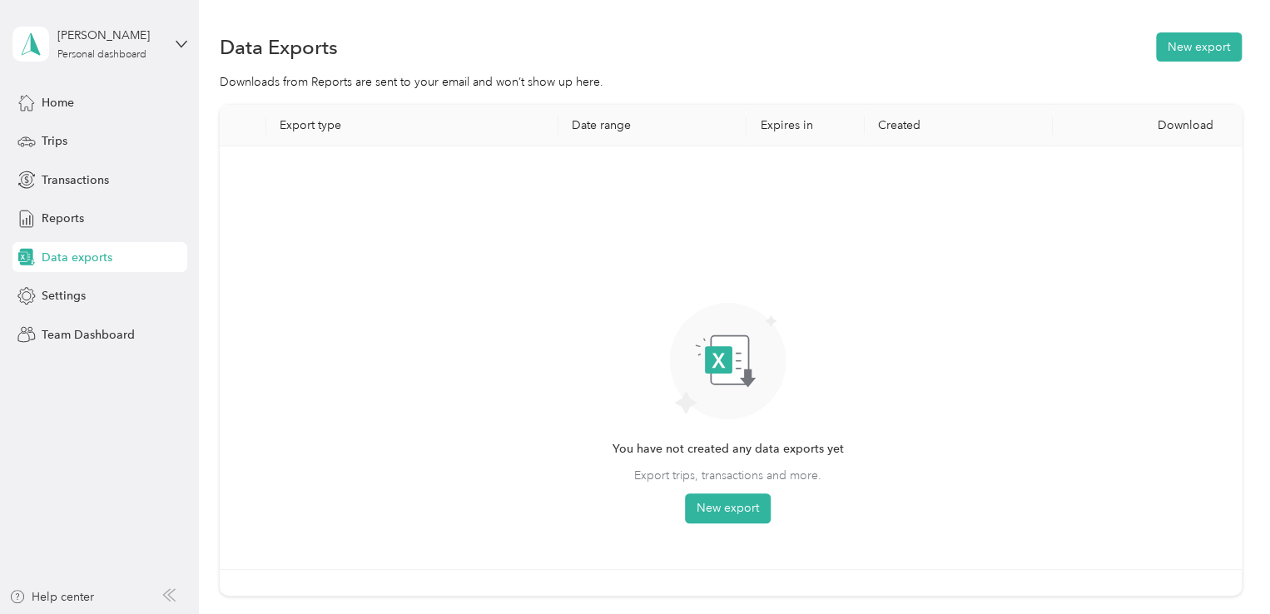
click at [62, 256] on span "Data exports" at bounding box center [77, 257] width 71 height 17
click at [121, 267] on div "Data exports" at bounding box center [99, 257] width 175 height 30
click at [759, 513] on button "New export" at bounding box center [728, 508] width 86 height 30
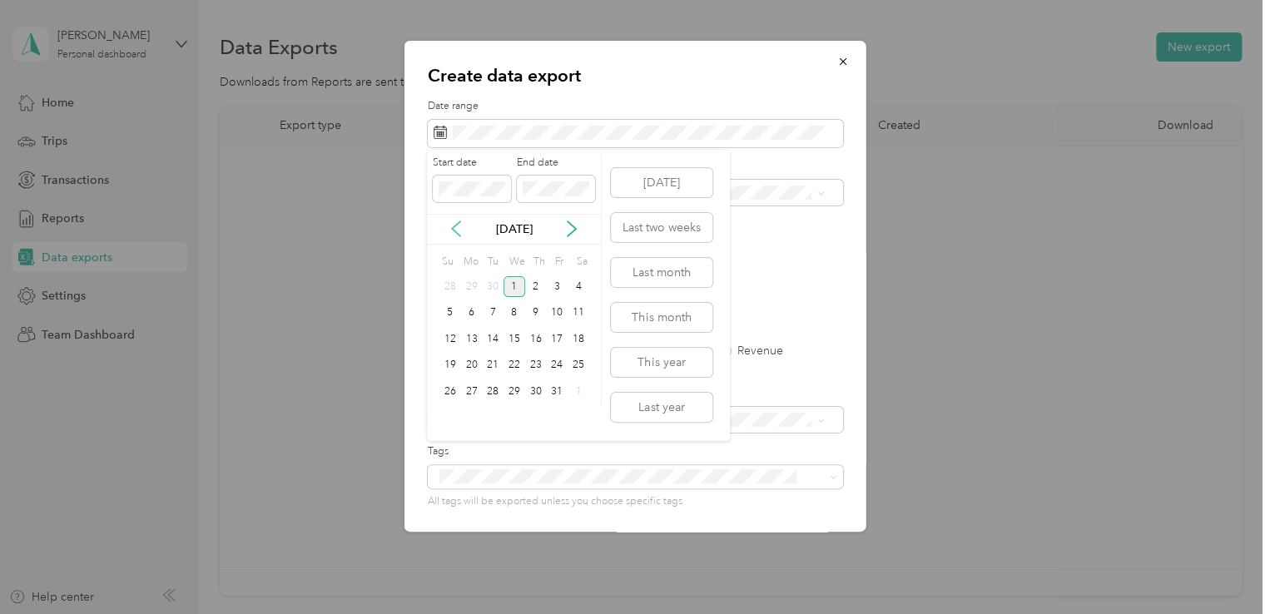
click at [455, 230] on icon at bounding box center [456, 228] width 8 height 15
click at [466, 285] on div "1" at bounding box center [472, 286] width 22 height 21
click at [492, 395] on div "30" at bounding box center [493, 391] width 22 height 21
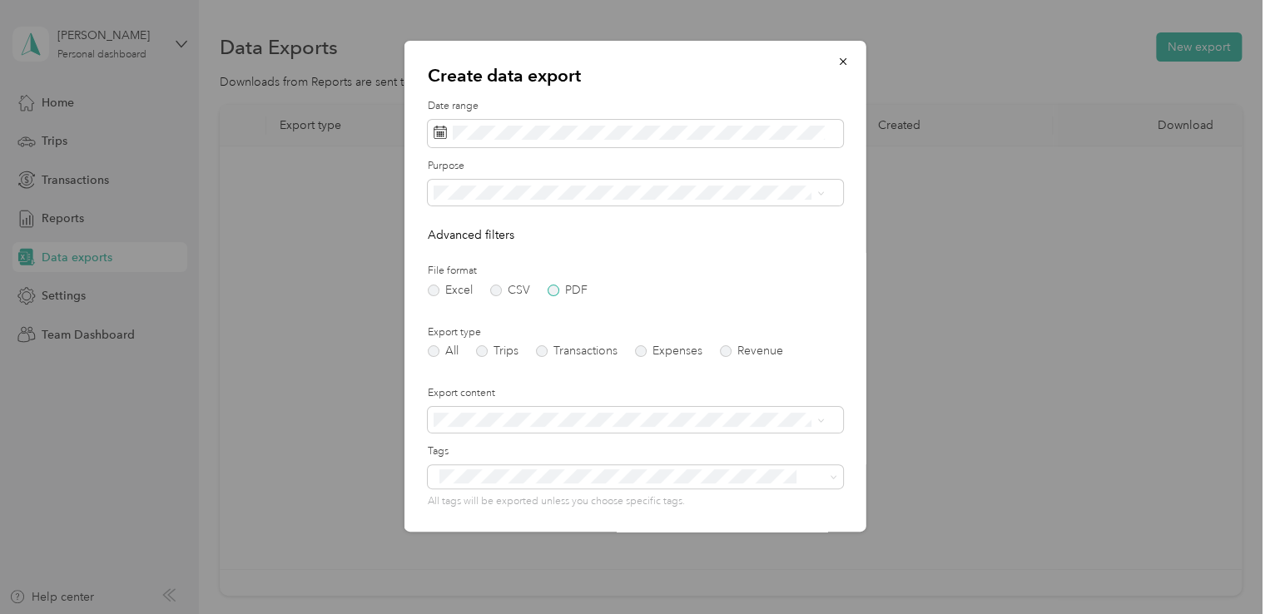
click at [546, 291] on div "Excel CSV PDF" at bounding box center [635, 291] width 415 height 12
click at [553, 295] on label "PDF" at bounding box center [568, 291] width 40 height 12
click at [642, 352] on label "Expenses" at bounding box center [668, 351] width 67 height 12
drag, startPoint x: 865, startPoint y: 398, endPoint x: 865, endPoint y: 420, distance: 22.5
click at [865, 420] on div "Create data export Date range Purpose Advanced filters File format Excel CSV PD…" at bounding box center [866, 289] width 462 height 496
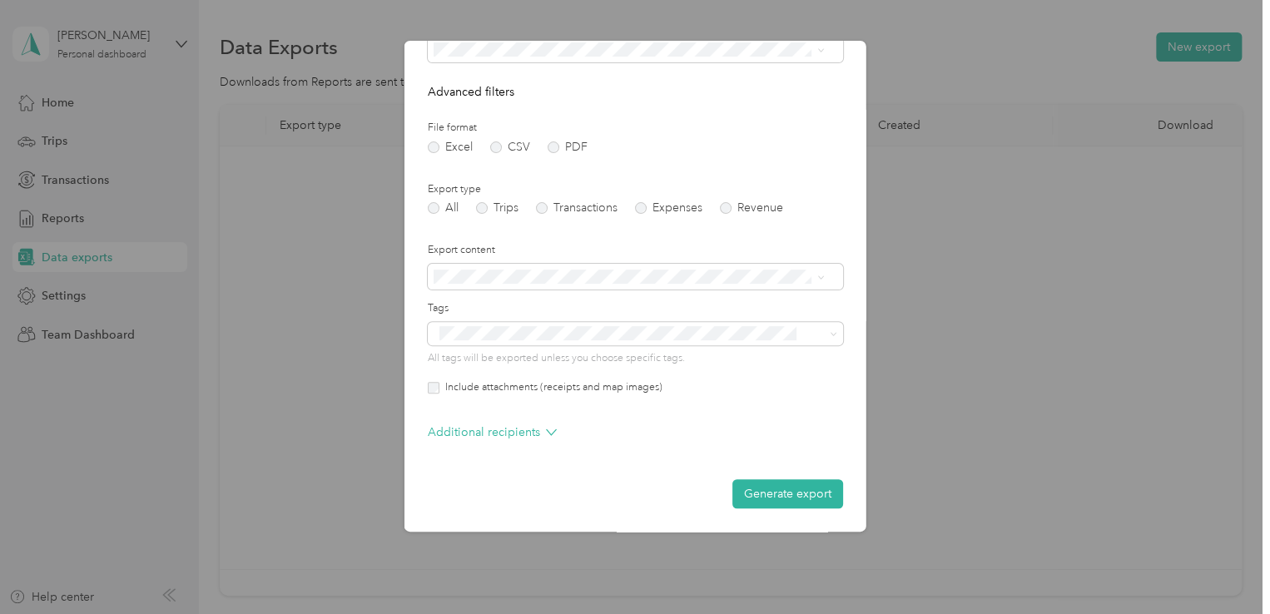
click at [429, 394] on div "Include attachments (receipts and map images)" at bounding box center [635, 387] width 415 height 15
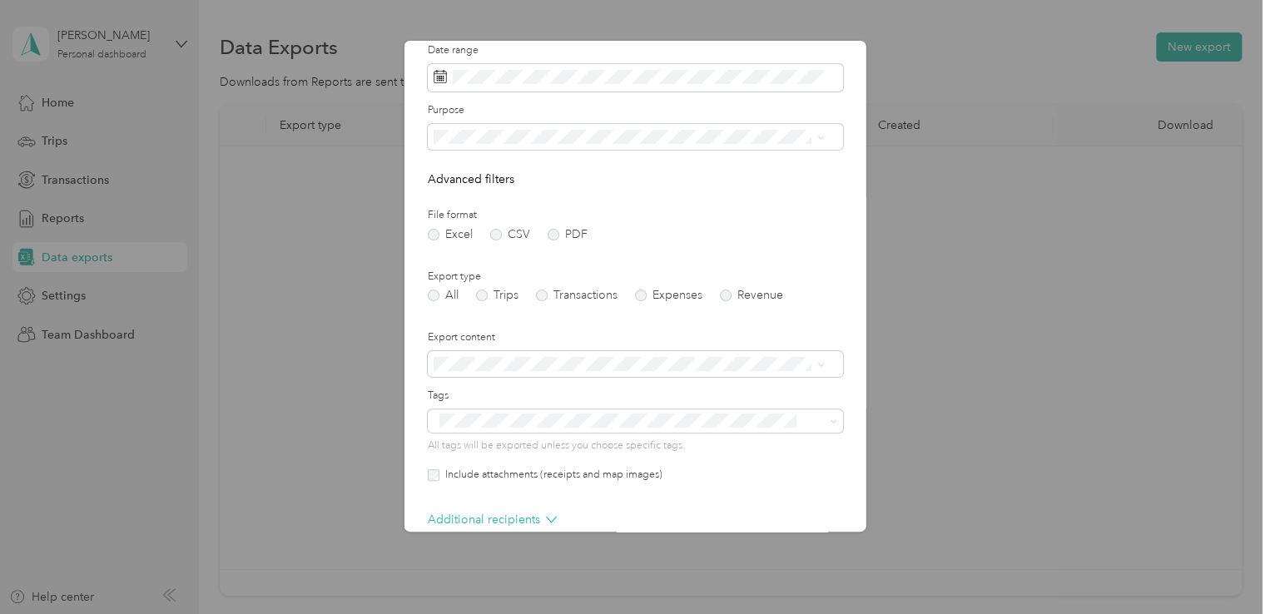
scroll to position [33, 0]
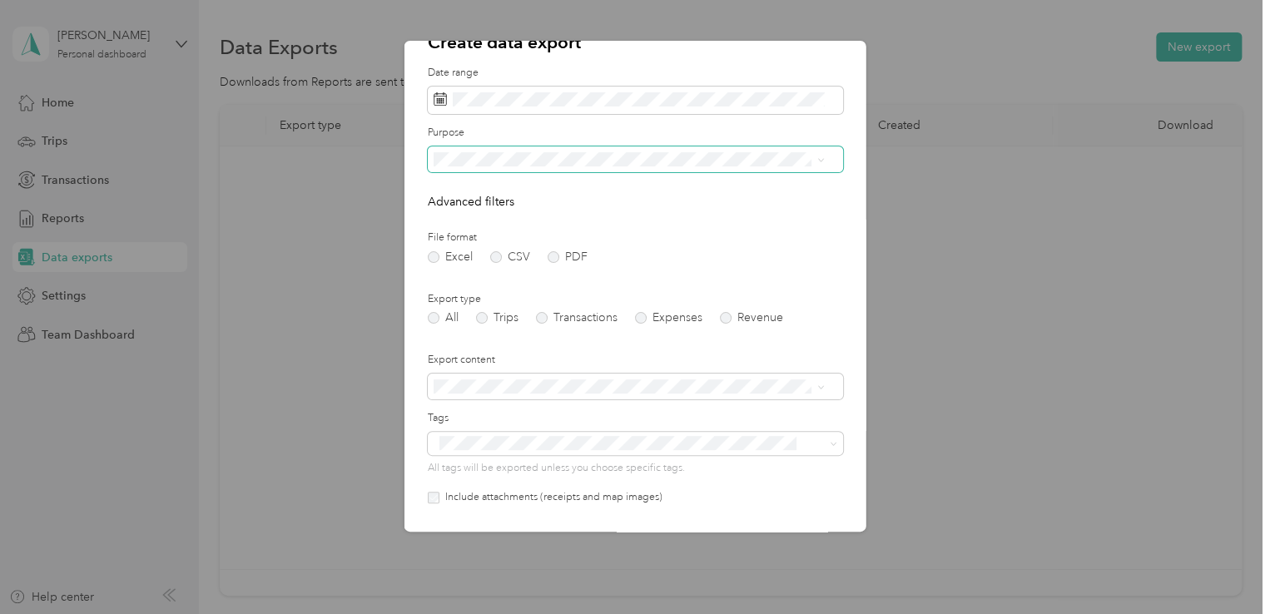
click at [696, 151] on div "Purpose" at bounding box center [635, 149] width 415 height 47
click at [577, 274] on span "CarePatrol of [GEOGRAPHIC_DATA][US_STATE]" at bounding box center [565, 274] width 252 height 14
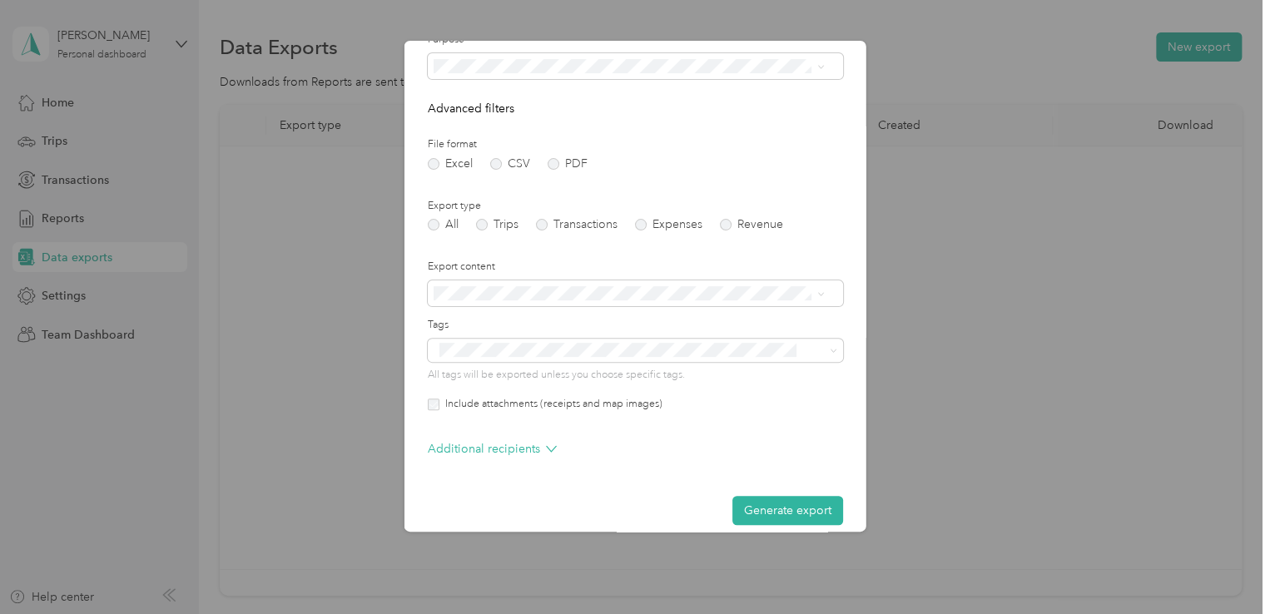
scroll to position [143, 0]
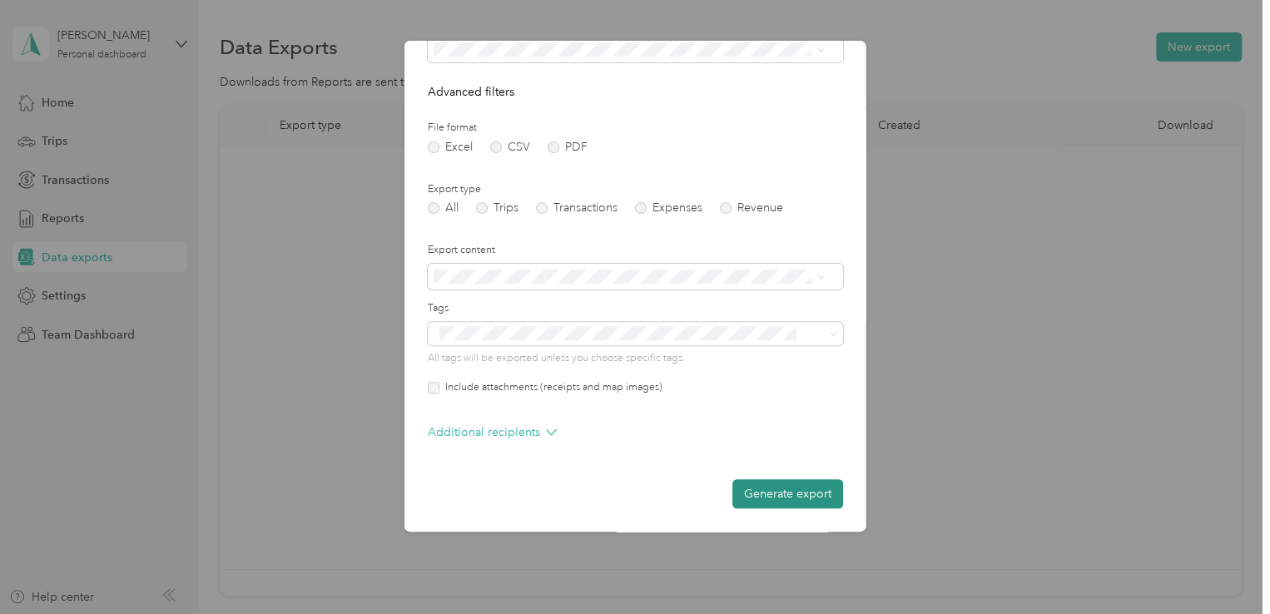
click at [768, 497] on button "Generate export" at bounding box center [787, 493] width 111 height 29
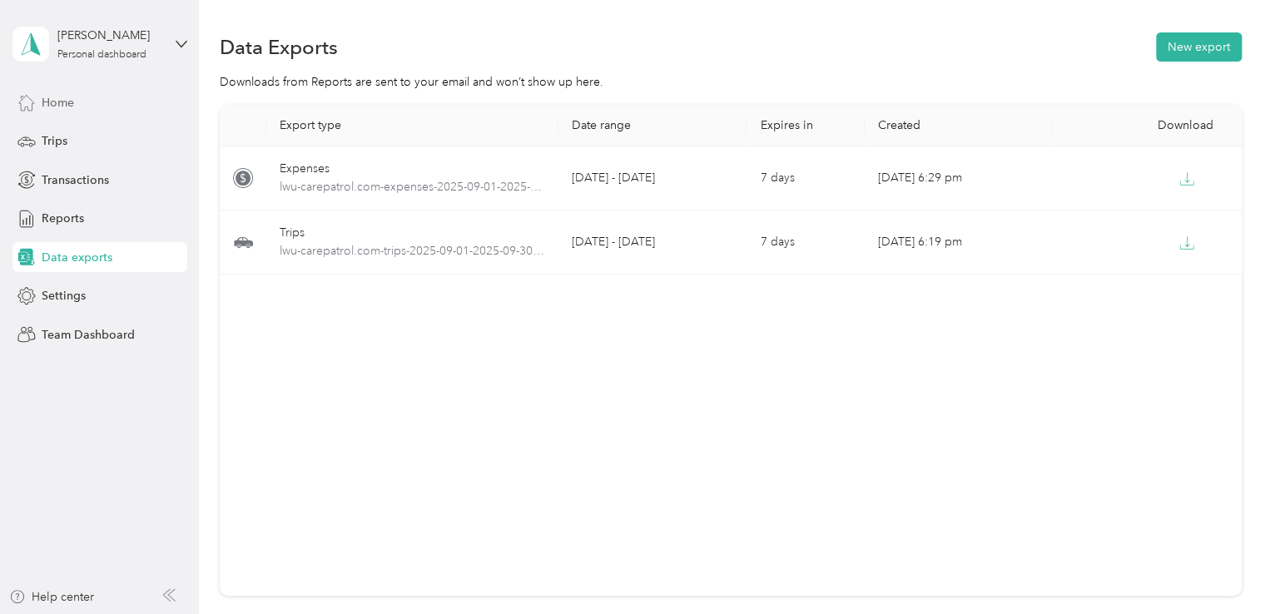
click at [113, 101] on div "Home" at bounding box center [99, 102] width 175 height 30
